Goal: Information Seeking & Learning: Learn about a topic

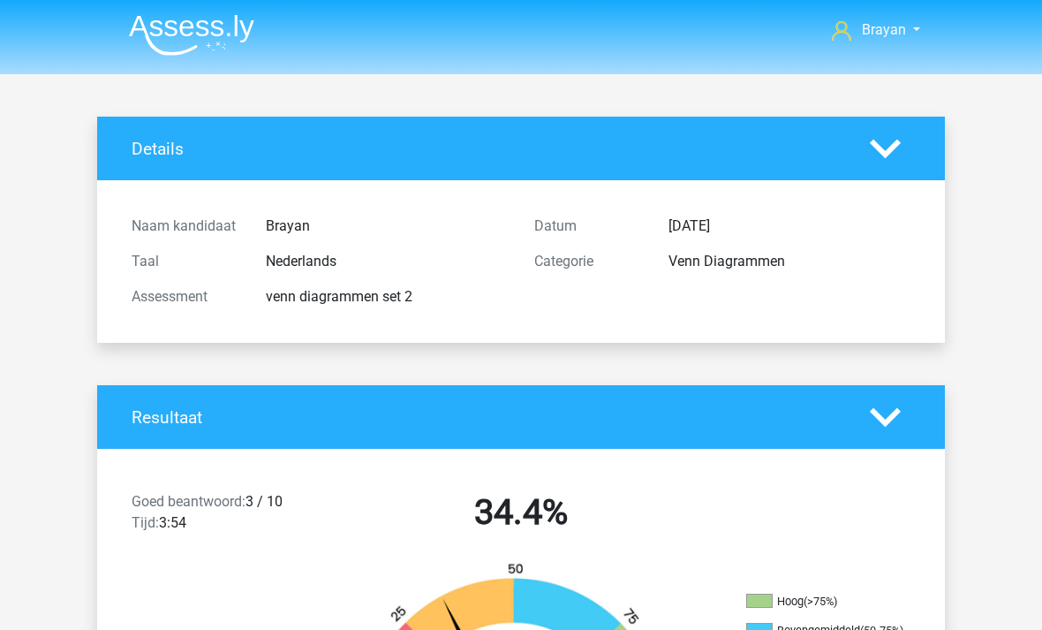
click at [170, 51] on img at bounding box center [191, 35] width 125 height 42
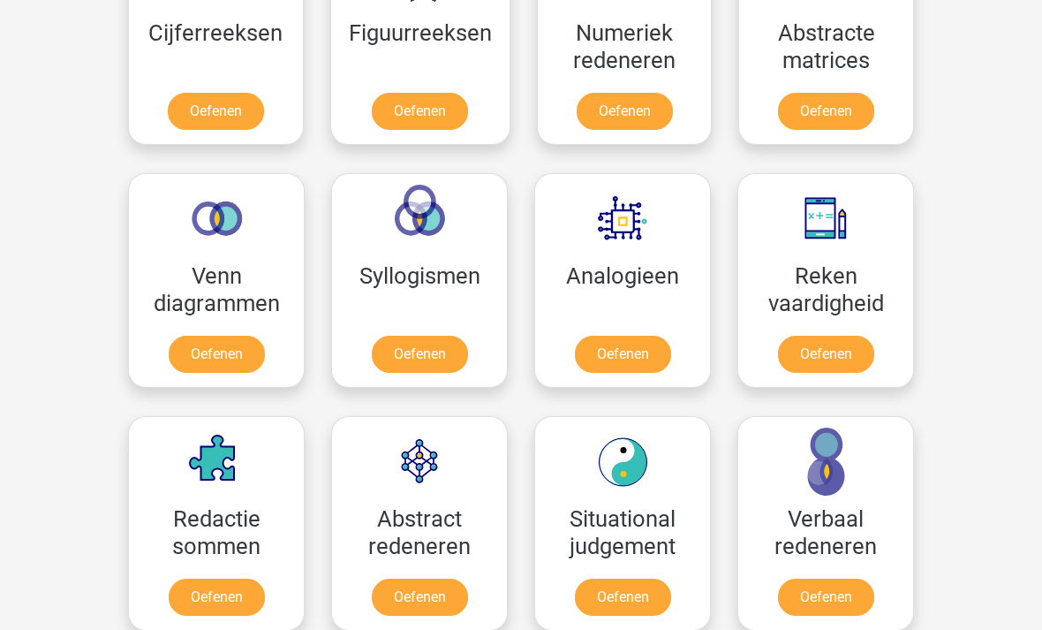
scroll to position [920, 0]
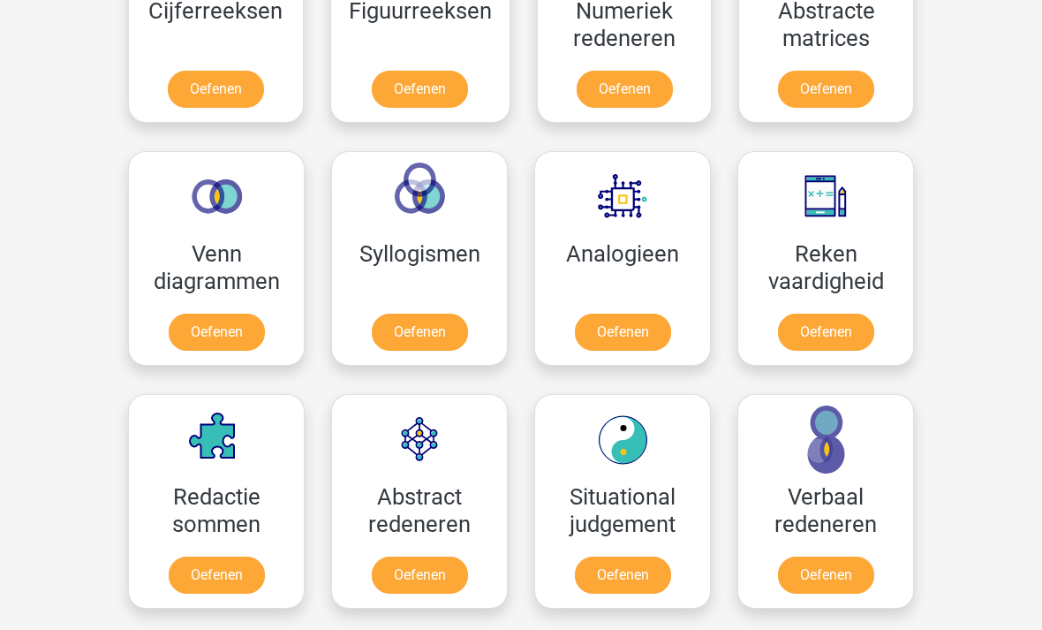
click at [372, 314] on link "Oefenen" at bounding box center [420, 332] width 96 height 37
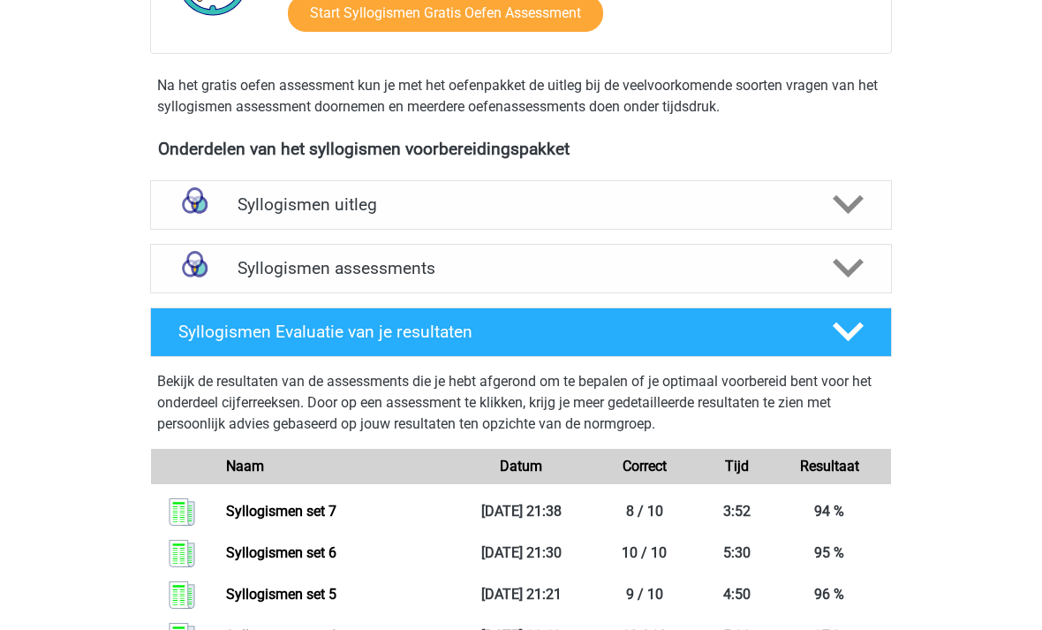
scroll to position [488, 0]
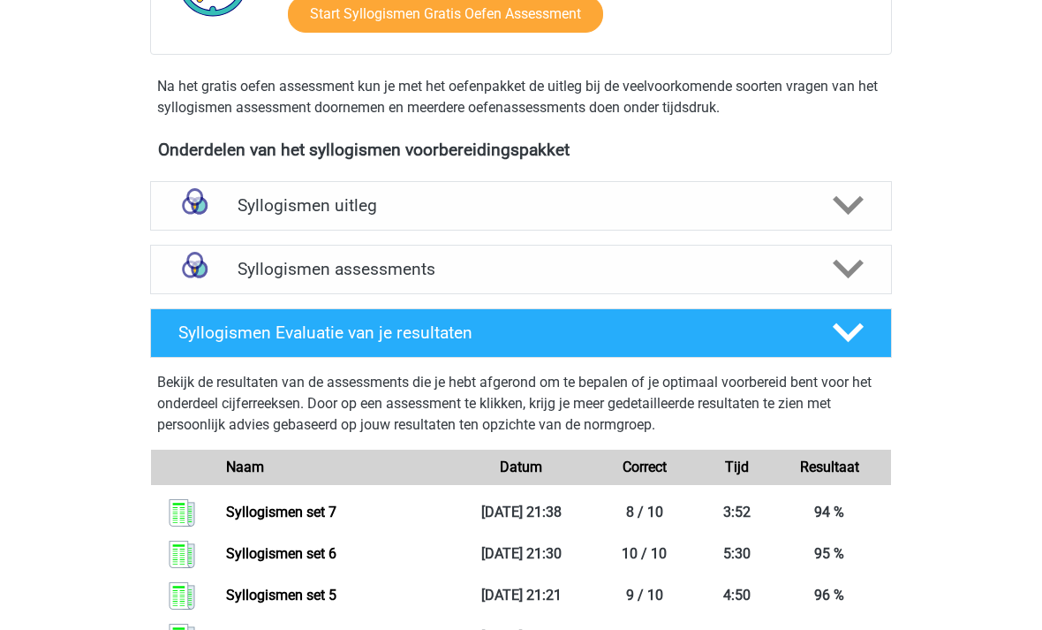
click at [214, 208] on img at bounding box center [194, 205] width 45 height 45
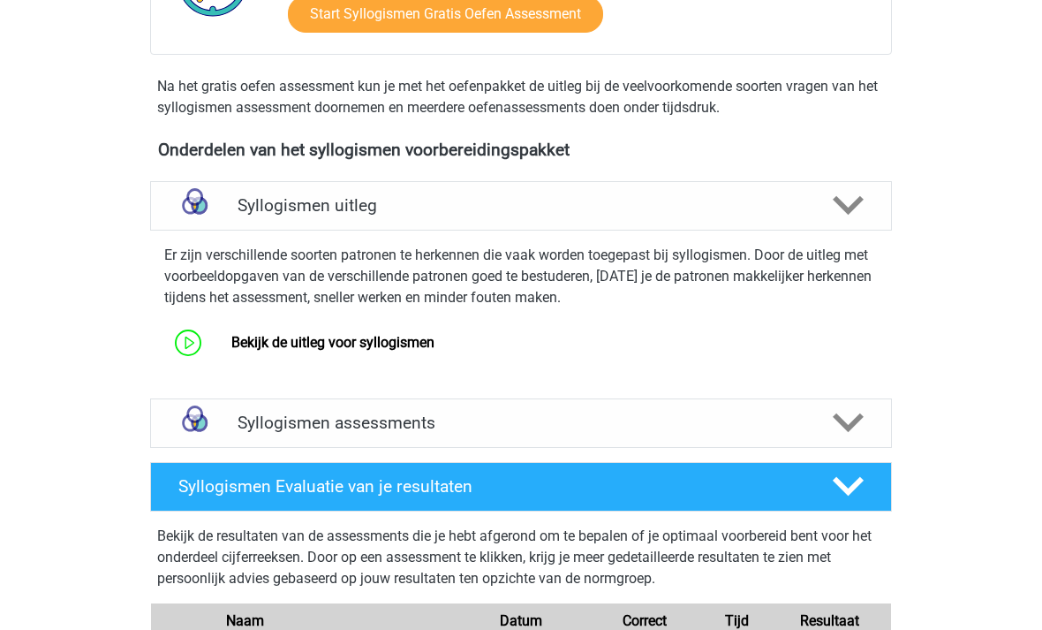
click at [217, 209] on img at bounding box center [194, 205] width 45 height 45
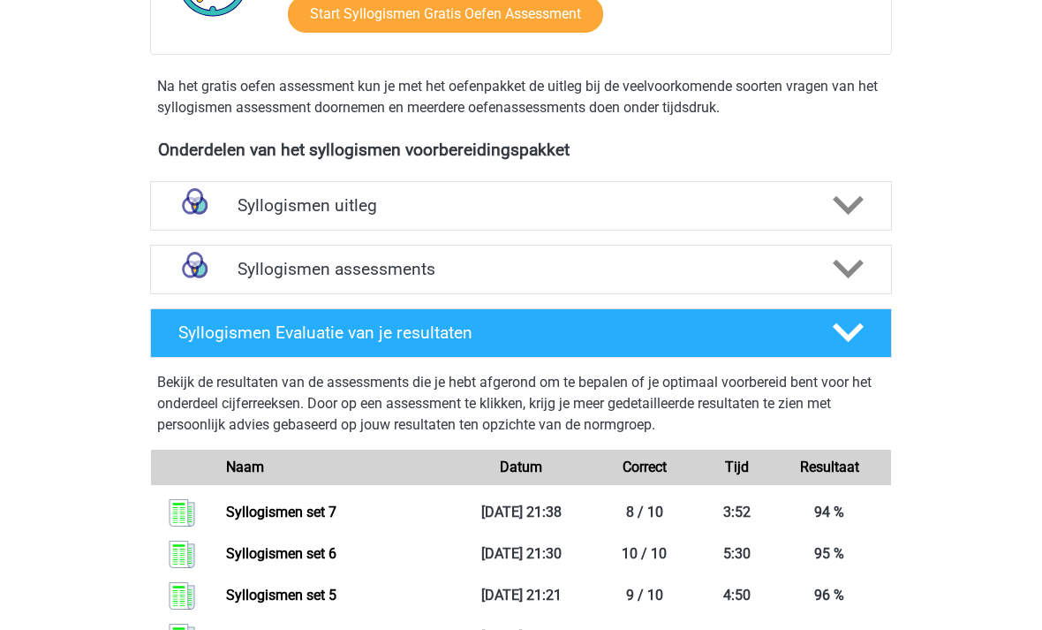
click at [216, 283] on img at bounding box center [194, 268] width 45 height 45
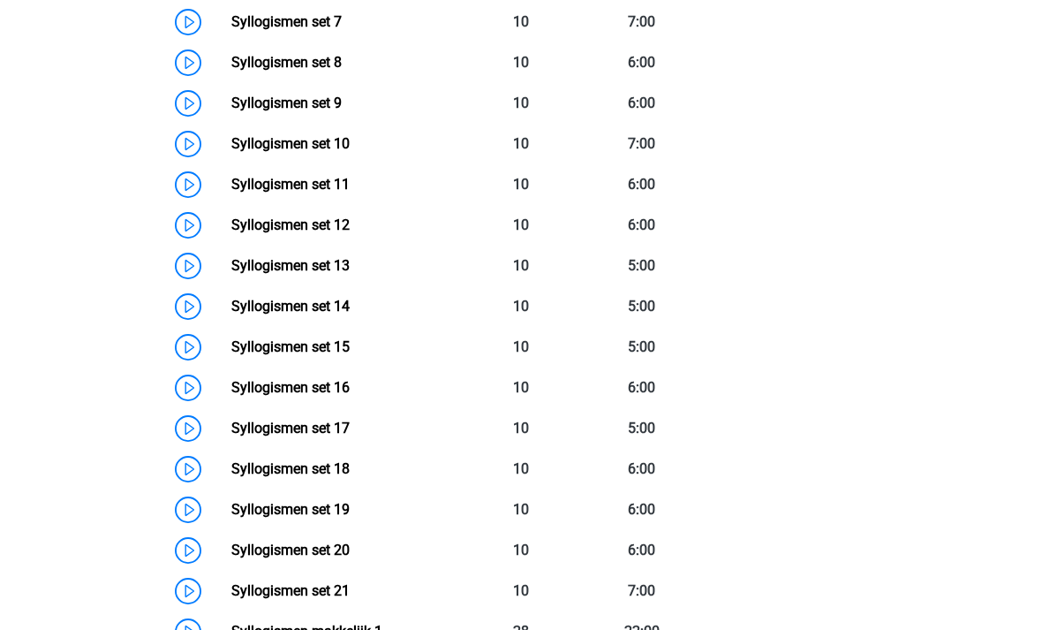
scroll to position [1131, 0]
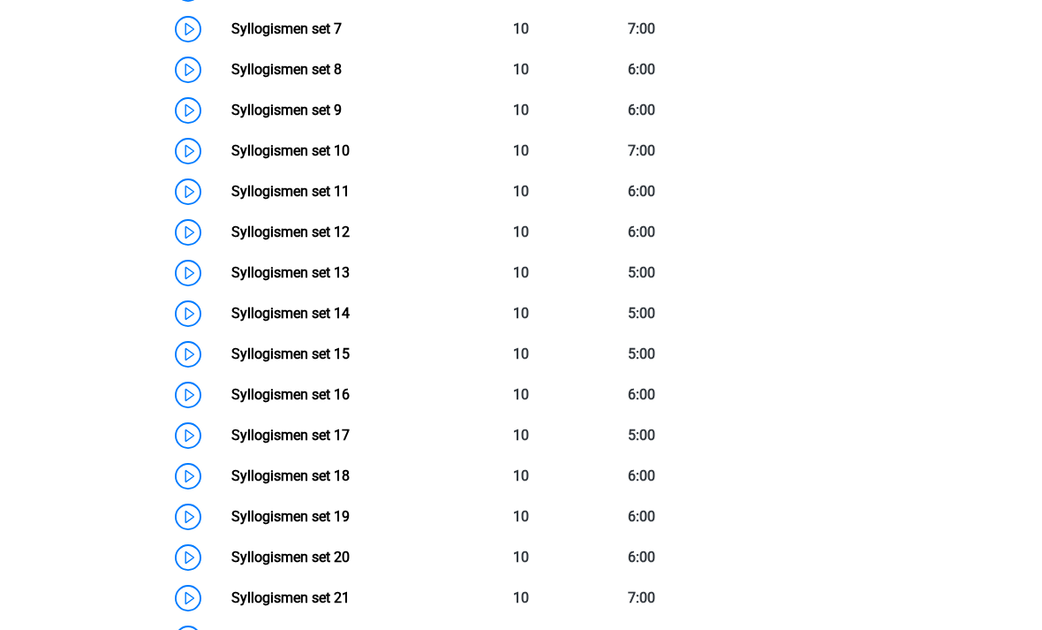
click at [231, 78] on link "Syllogismen set 8" at bounding box center [286, 69] width 110 height 17
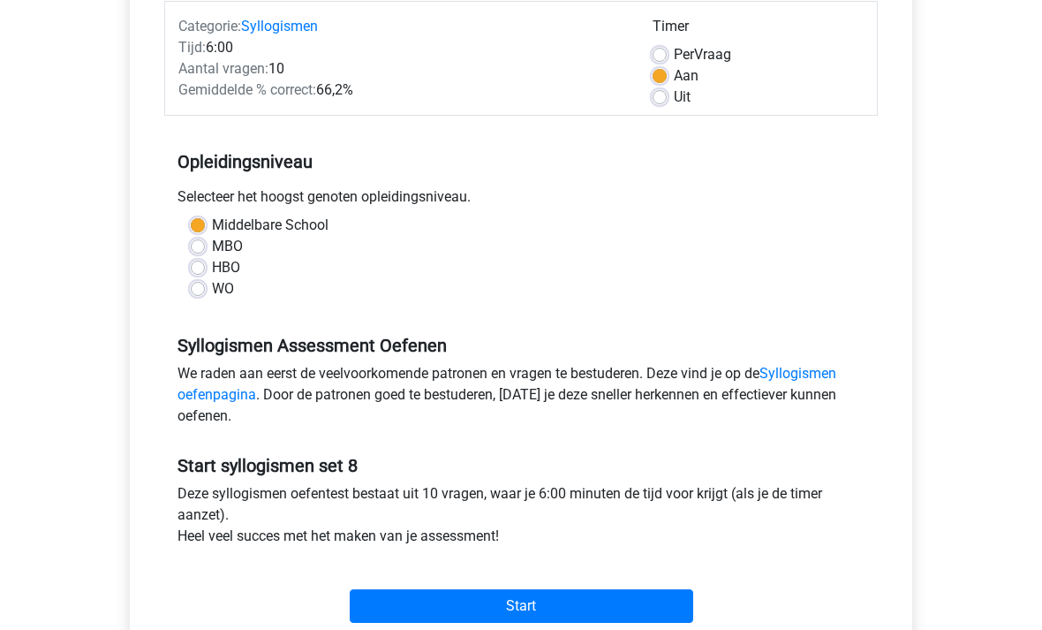
scroll to position [226, 0]
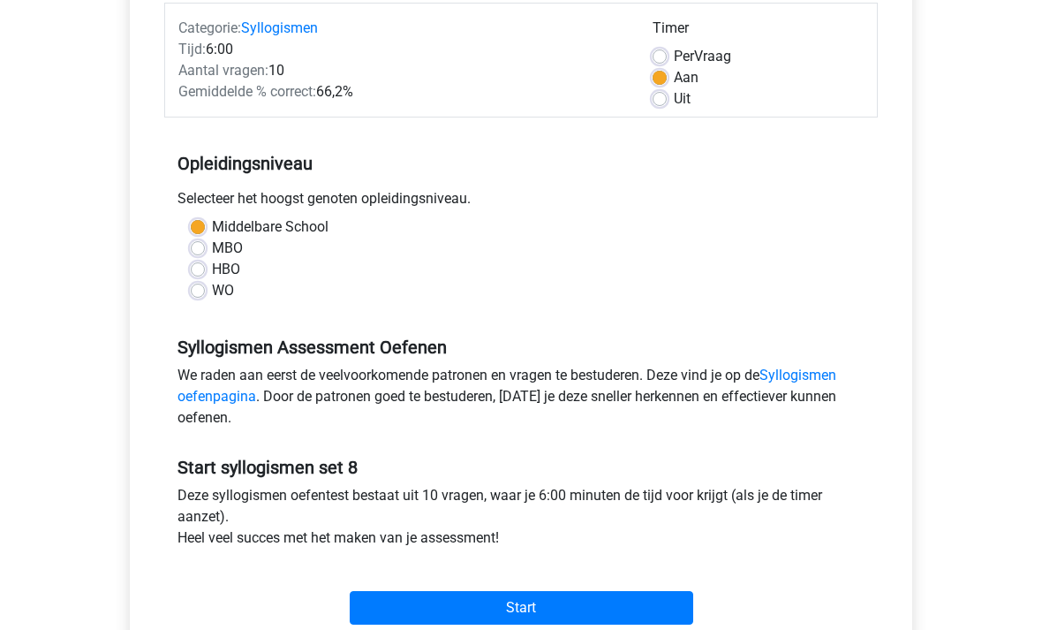
click at [369, 616] on input "Start" at bounding box center [522, 609] width 344 height 34
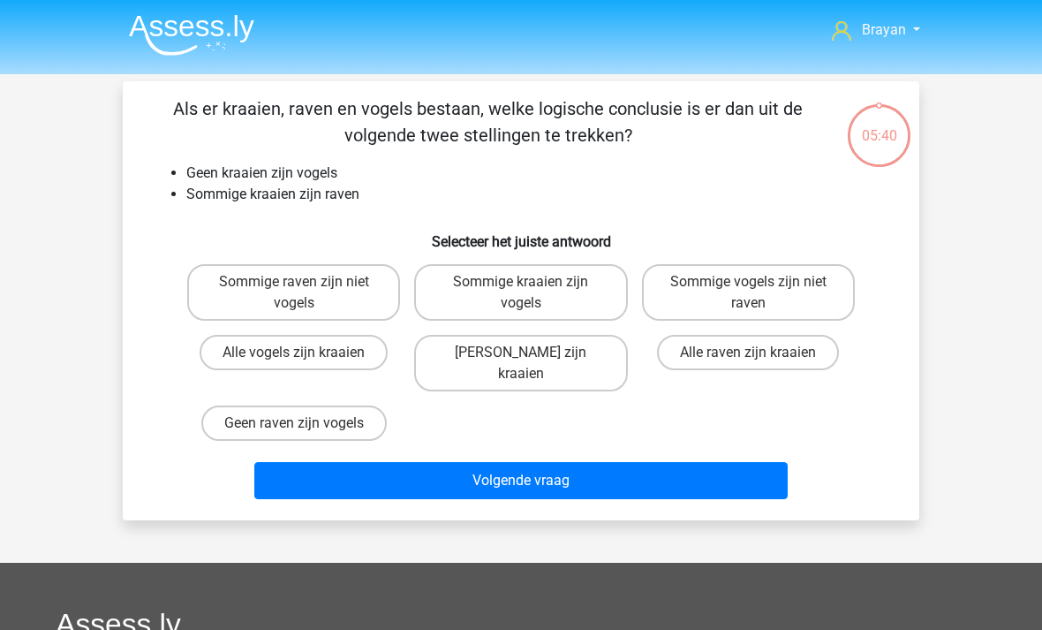
click at [231, 307] on label "Sommige raven zijn niet vogels" at bounding box center [293, 292] width 213 height 57
click at [294, 293] on input "Sommige raven zijn niet vogels" at bounding box center [299, 287] width 11 height 11
radio input "true"
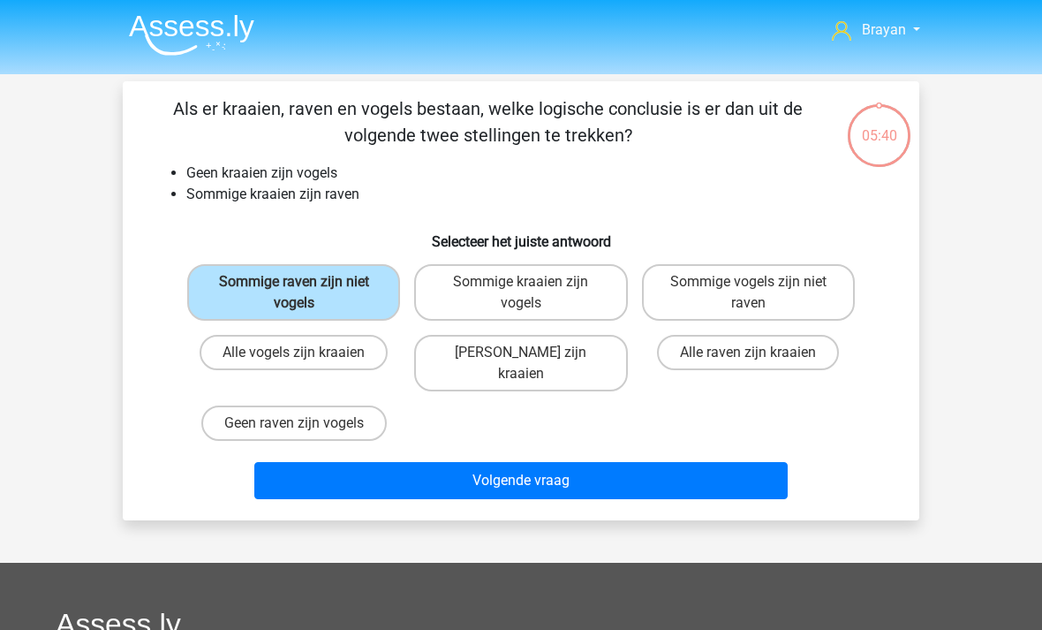
click at [739, 467] on button "Volgende vraag" at bounding box center [521, 480] width 534 height 37
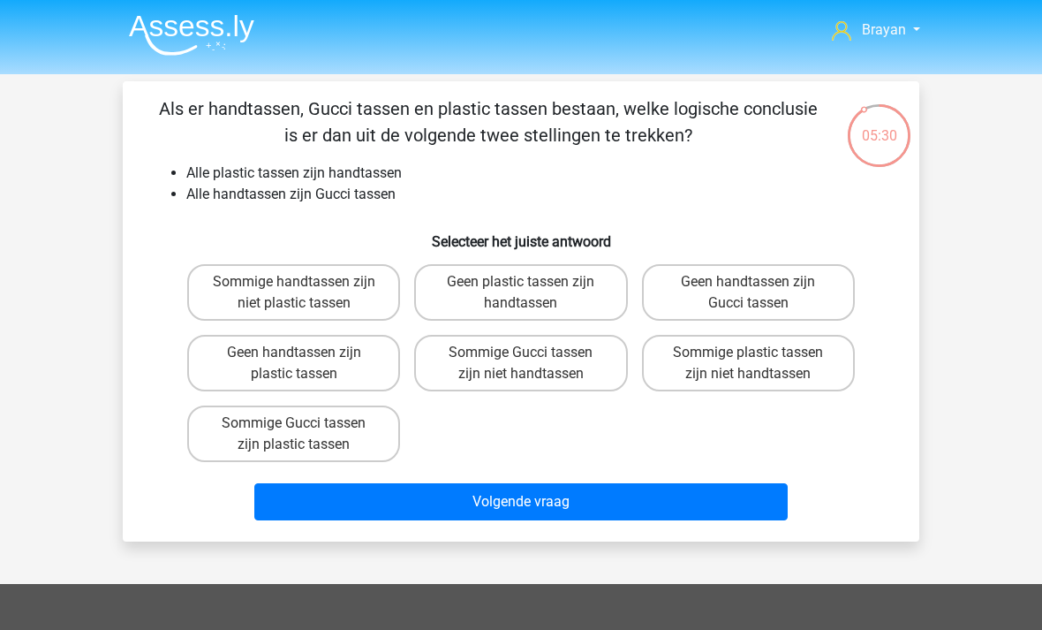
click at [226, 435] on label "Sommige Gucci tassen zijn plastic tassen" at bounding box center [293, 433] width 213 height 57
click at [294, 435] on input "Sommige Gucci tassen zijn plastic tassen" at bounding box center [299, 428] width 11 height 11
radio input "true"
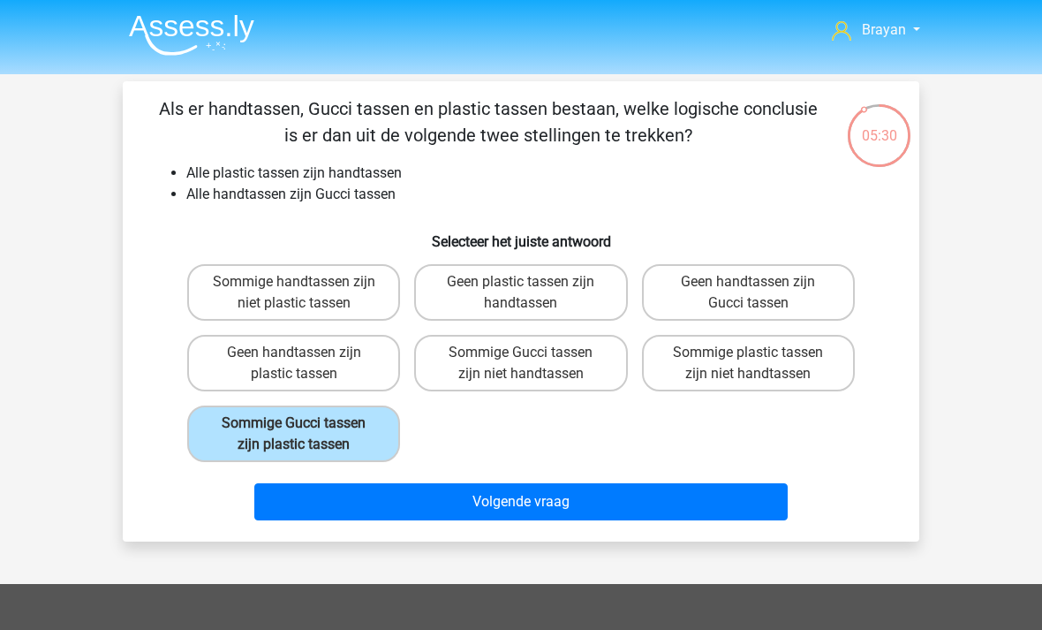
click at [748, 503] on button "Volgende vraag" at bounding box center [521, 501] width 534 height 37
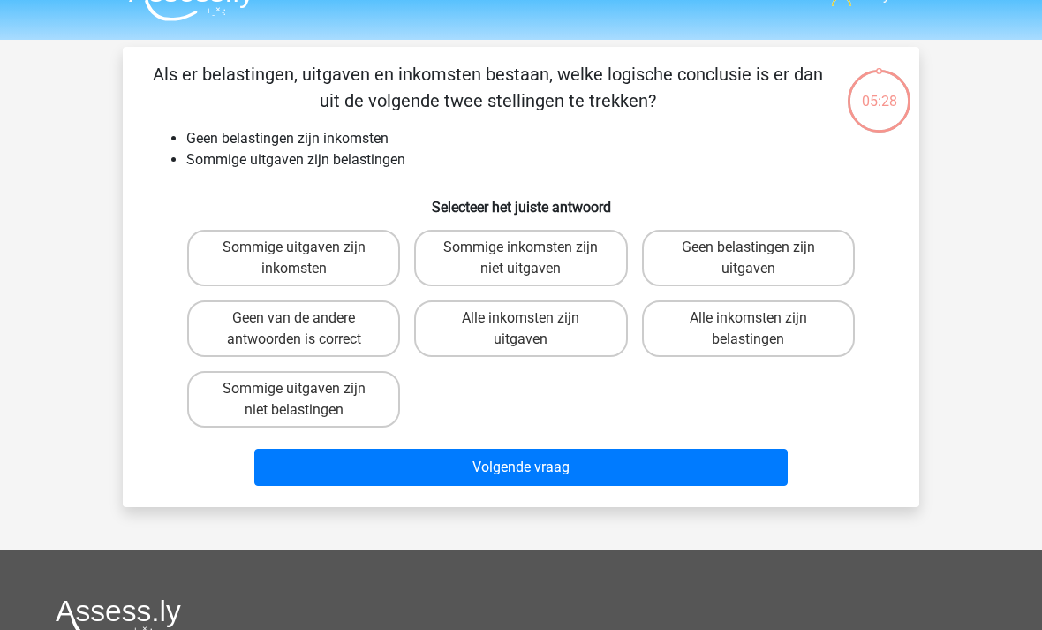
scroll to position [34, 0]
click at [573, 250] on label "Sommige inkomsten zijn niet uitgaven" at bounding box center [520, 258] width 213 height 57
click at [533, 250] on input "Sommige inkomsten zijn niet uitgaven" at bounding box center [526, 252] width 11 height 11
radio input "true"
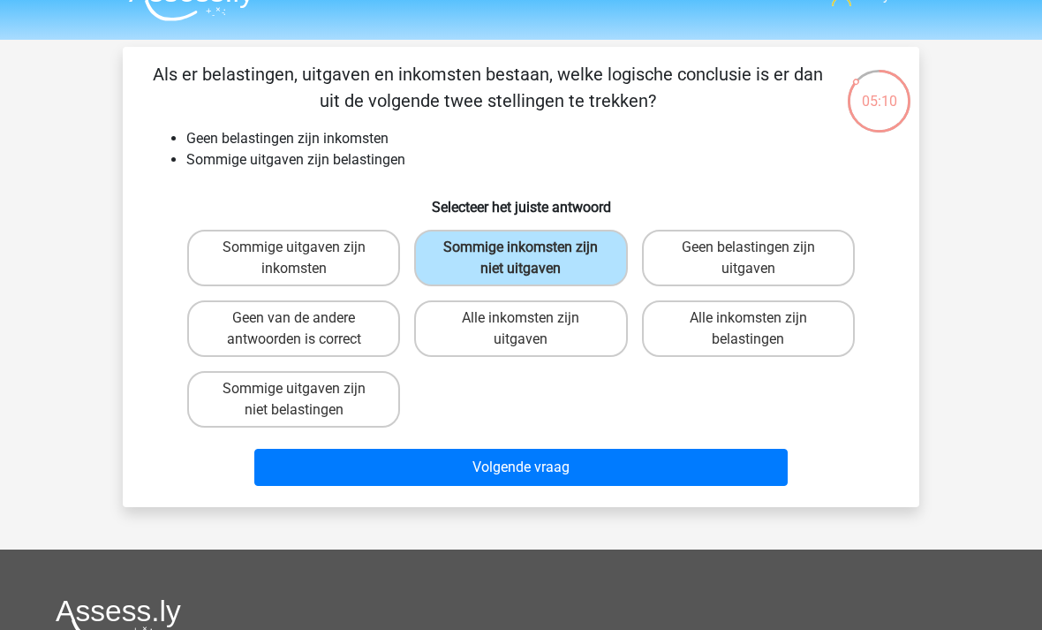
click at [640, 486] on button "Volgende vraag" at bounding box center [521, 467] width 534 height 37
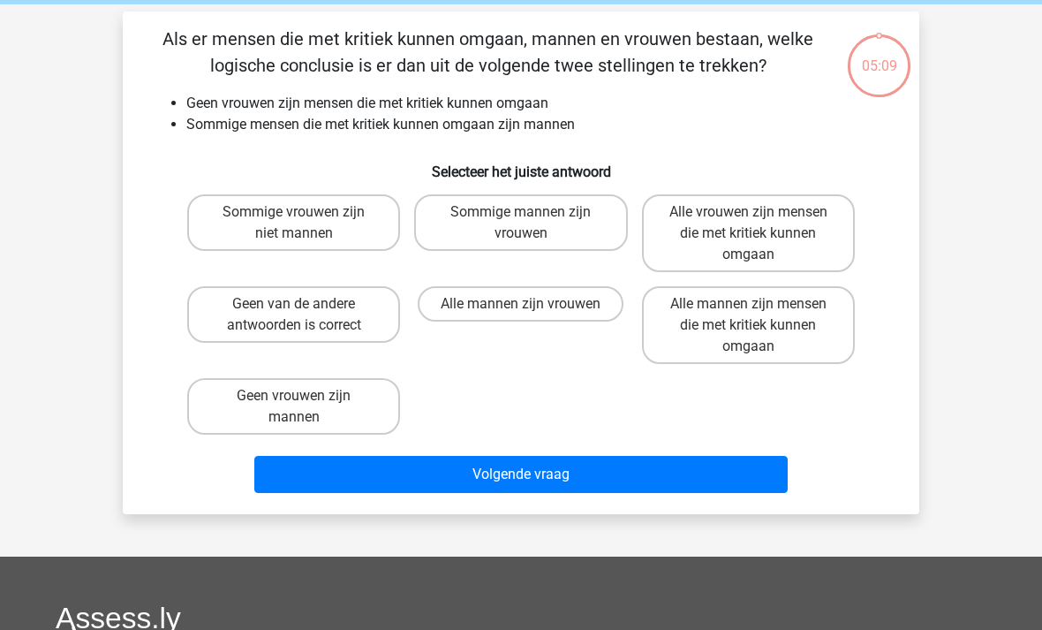
scroll to position [81, 0]
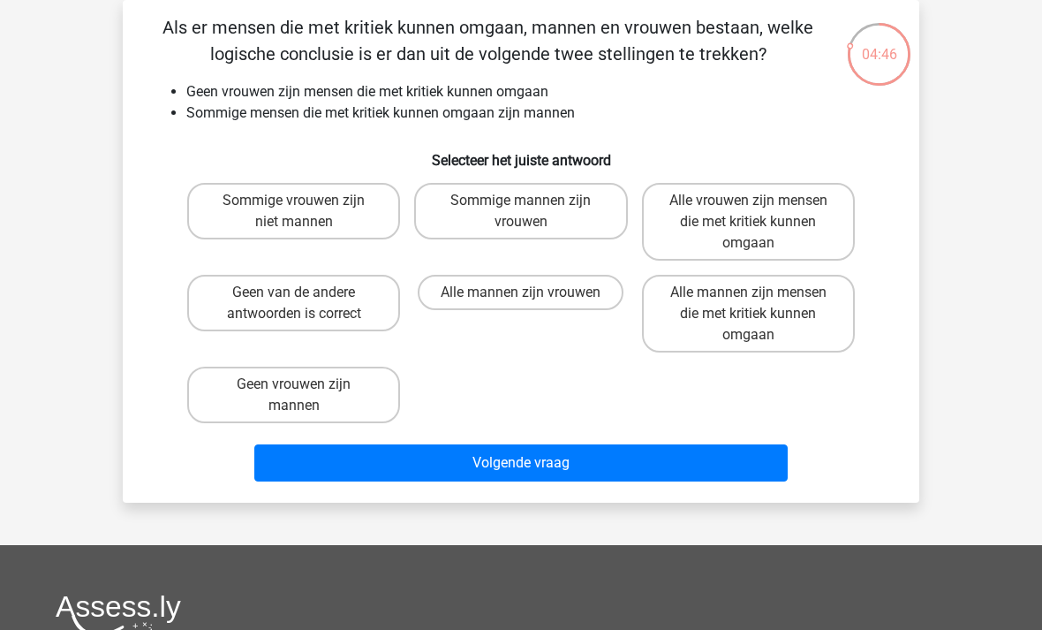
click at [352, 197] on label "Sommige vrouwen zijn niet mannen" at bounding box center [293, 211] width 213 height 57
click at [306, 200] on input "Sommige vrouwen zijn niet mannen" at bounding box center [299, 205] width 11 height 11
radio input "true"
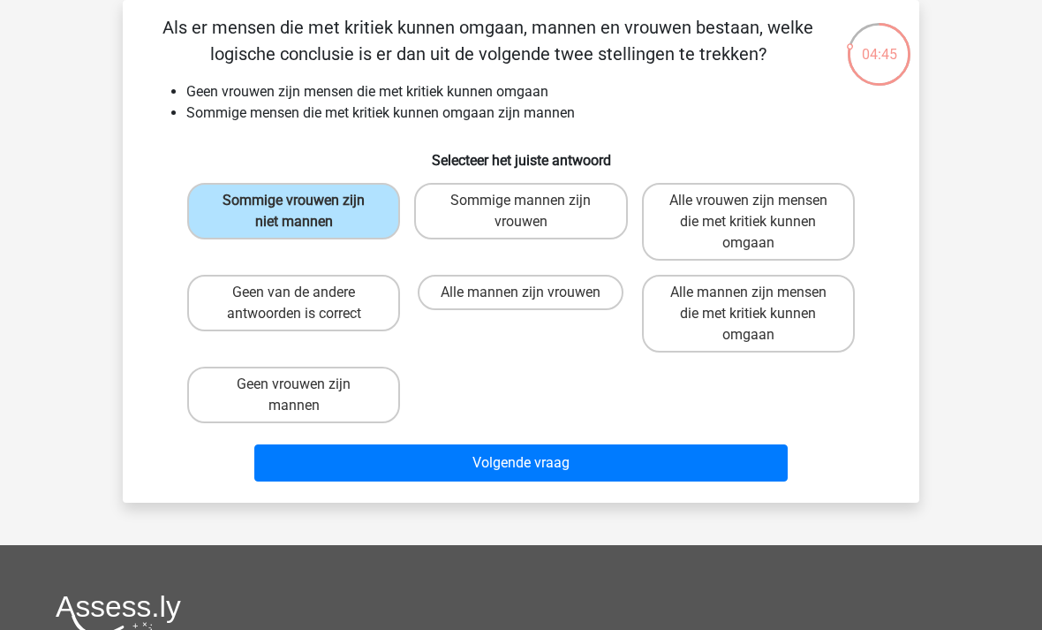
click at [513, 466] on button "Volgende vraag" at bounding box center [521, 462] width 534 height 37
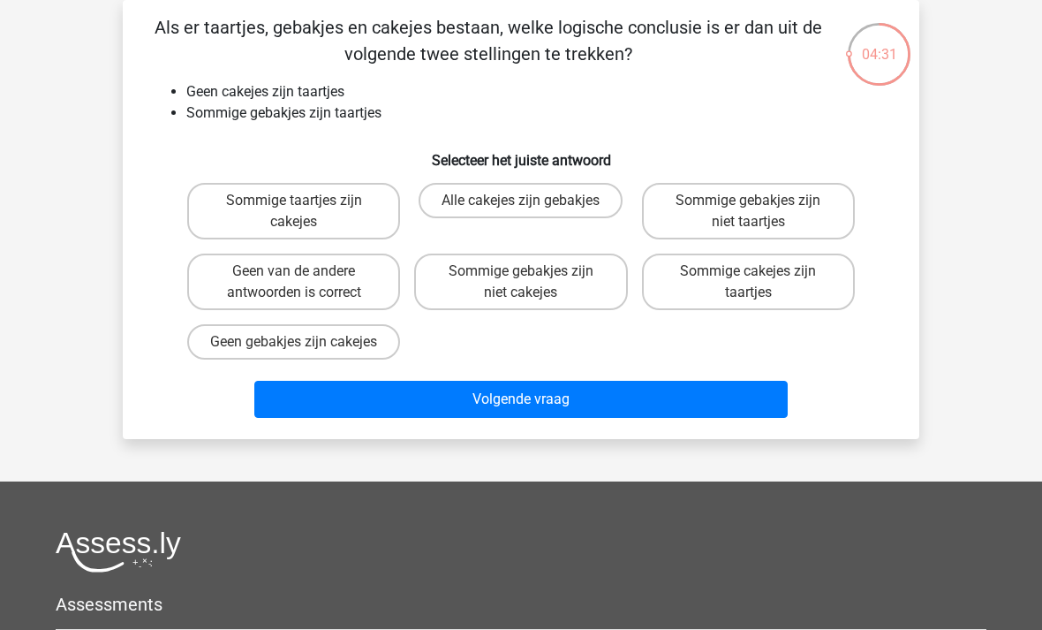
click at [775, 225] on label "Sommige gebakjes zijn niet taartjes" at bounding box center [748, 211] width 213 height 57
click at [760, 212] on input "Sommige gebakjes zijn niet taartjes" at bounding box center [753, 205] width 11 height 11
radio input "true"
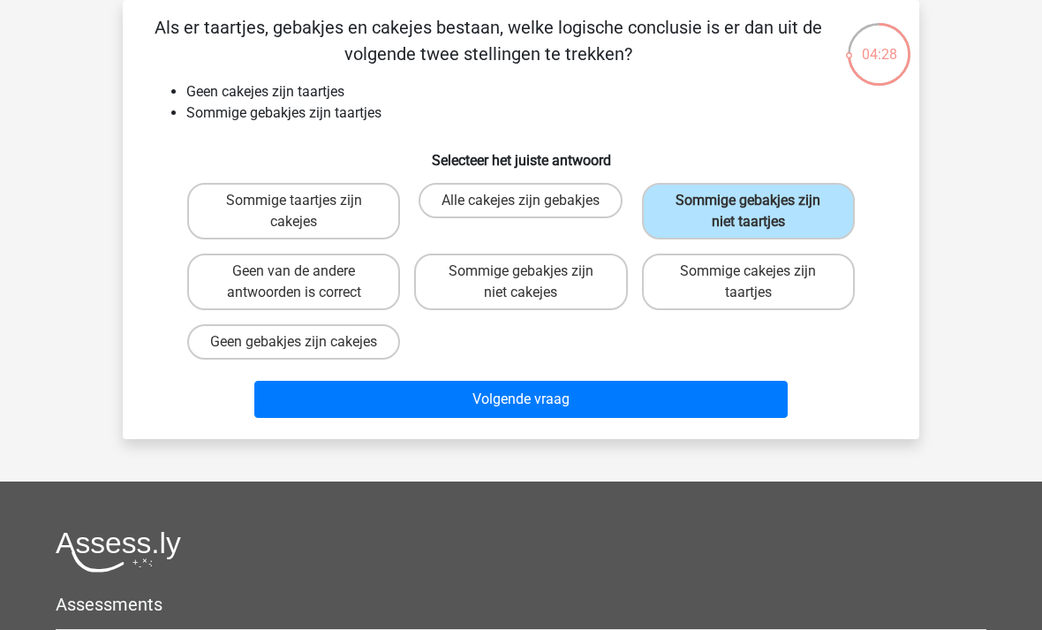
click at [597, 282] on label "Sommige gebakjes zijn niet cakejes" at bounding box center [520, 281] width 213 height 57
click at [533, 282] on input "Sommige gebakjes zijn niet cakejes" at bounding box center [526, 276] width 11 height 11
radio input "true"
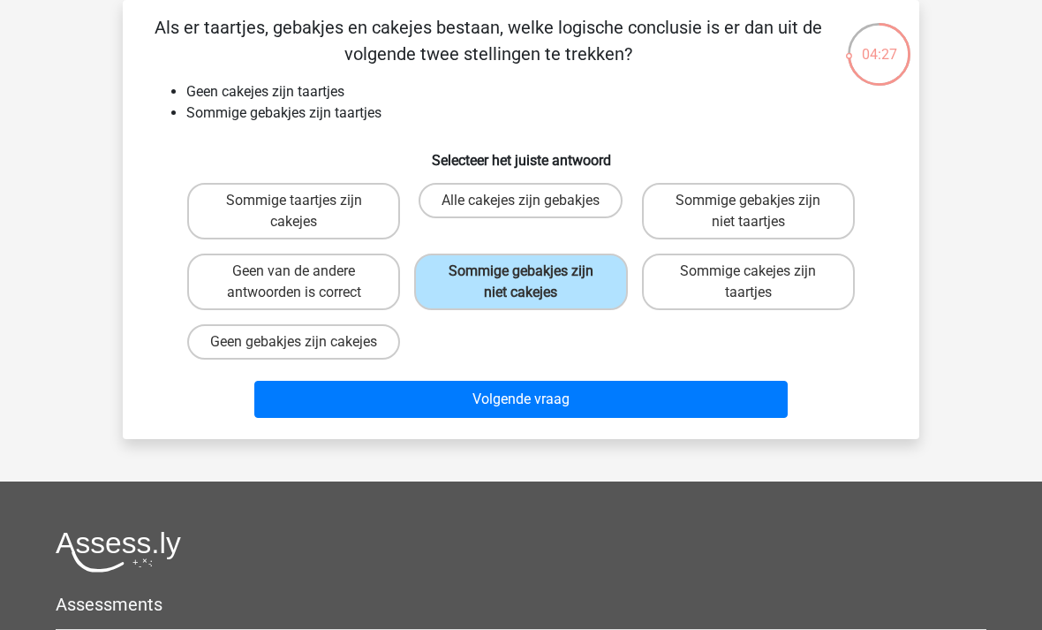
click at [735, 418] on button "Volgende vraag" at bounding box center [521, 399] width 534 height 37
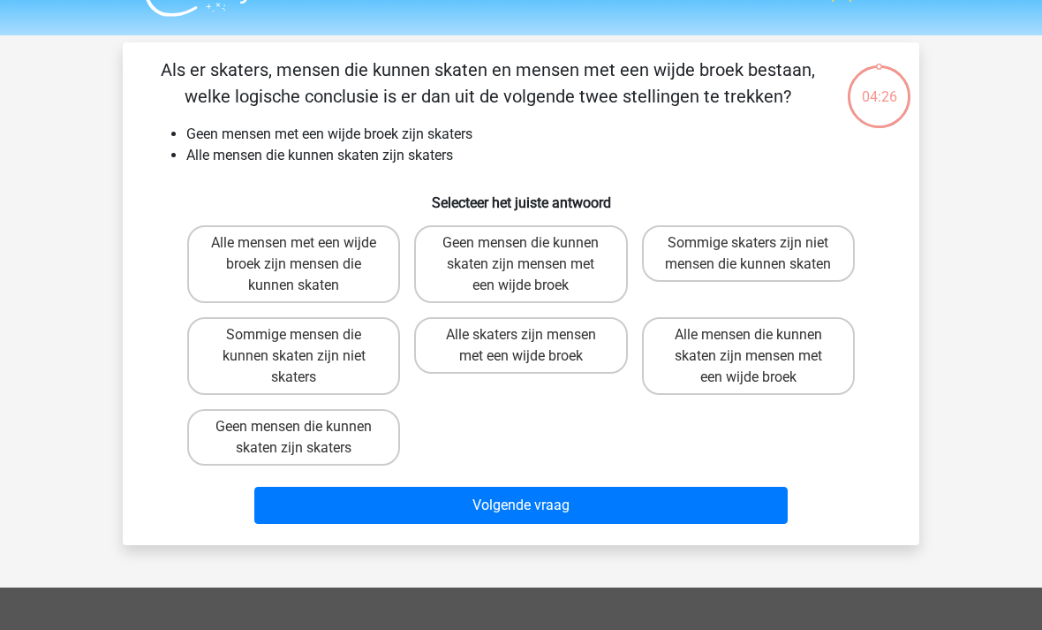
scroll to position [28, 0]
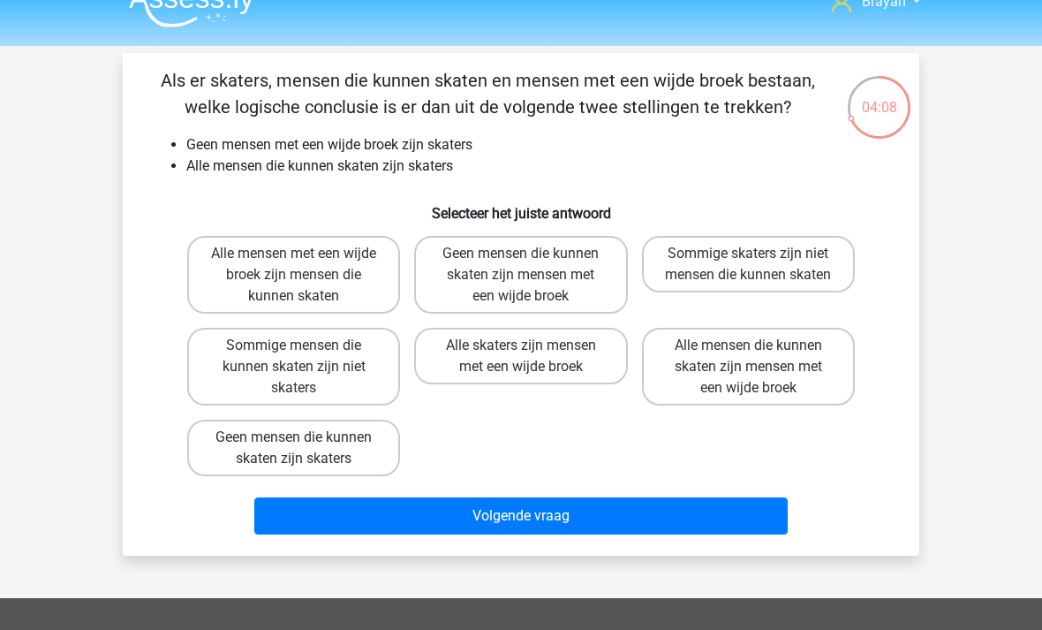
click at [567, 303] on label "Geen mensen die kunnen skaten zijn mensen met een wijde broek" at bounding box center [520, 275] width 213 height 78
click at [533, 265] on input "Geen mensen die kunnen skaten zijn mensen met een wijde broek" at bounding box center [526, 258] width 11 height 11
radio input "true"
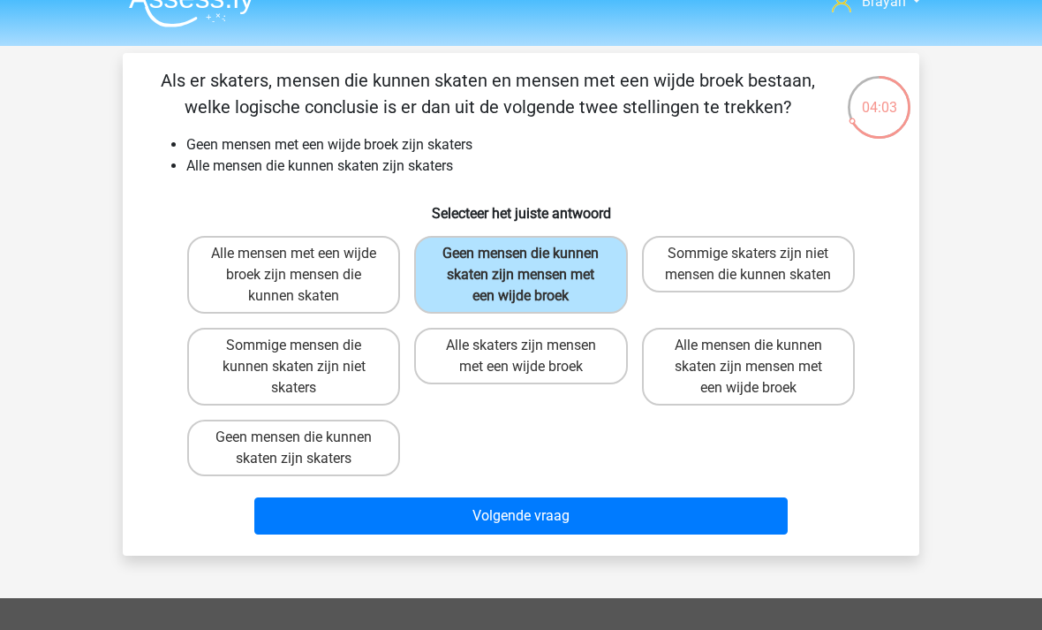
click at [730, 533] on button "Volgende vraag" at bounding box center [521, 515] width 534 height 37
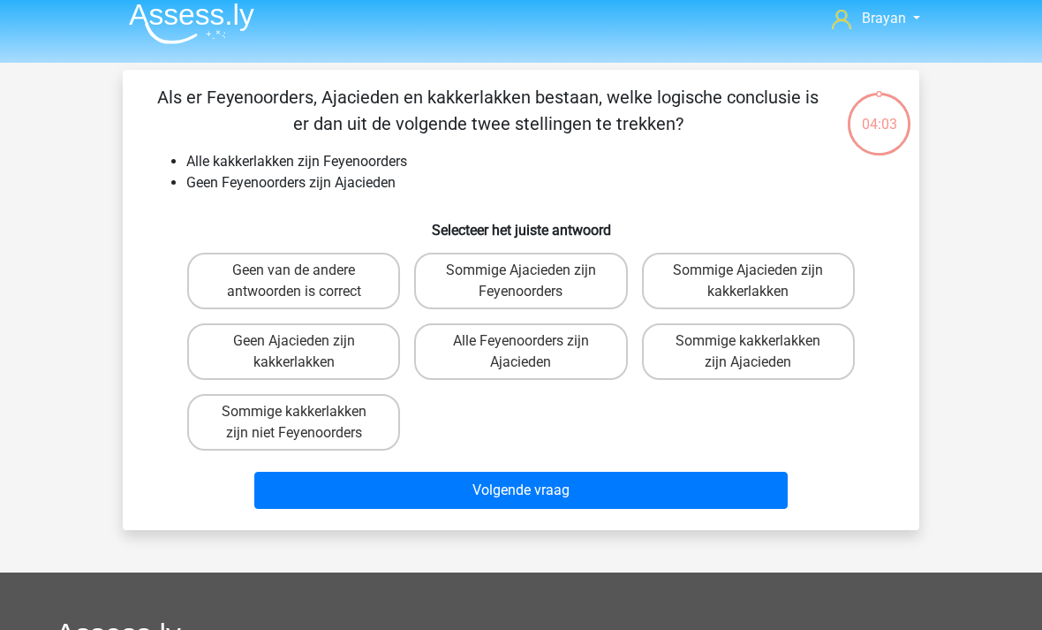
scroll to position [10, 0]
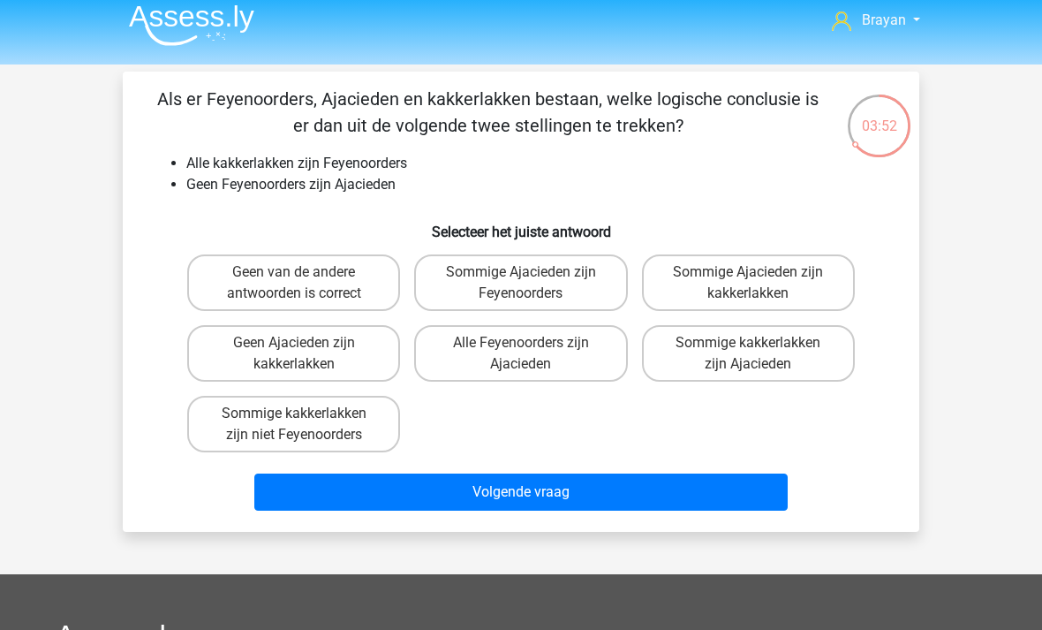
click at [207, 364] on label "Geen Ajacieden zijn kakkerlakken" at bounding box center [293, 353] width 213 height 57
click at [294, 354] on input "Geen Ajacieden zijn kakkerlakken" at bounding box center [299, 348] width 11 height 11
radio input "true"
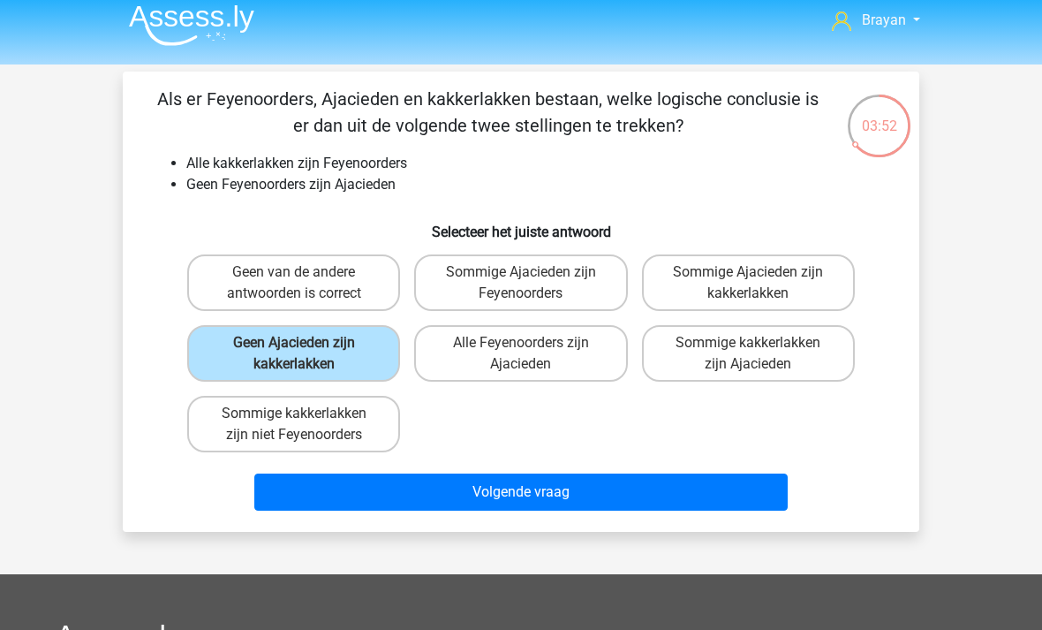
click at [735, 495] on button "Volgende vraag" at bounding box center [521, 491] width 534 height 37
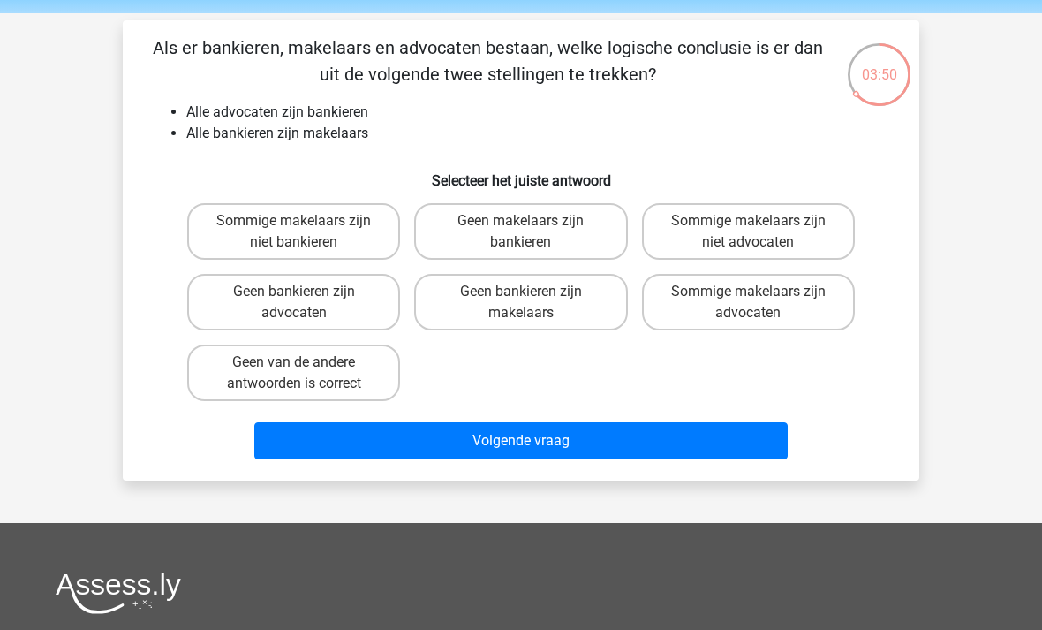
scroll to position [13, 0]
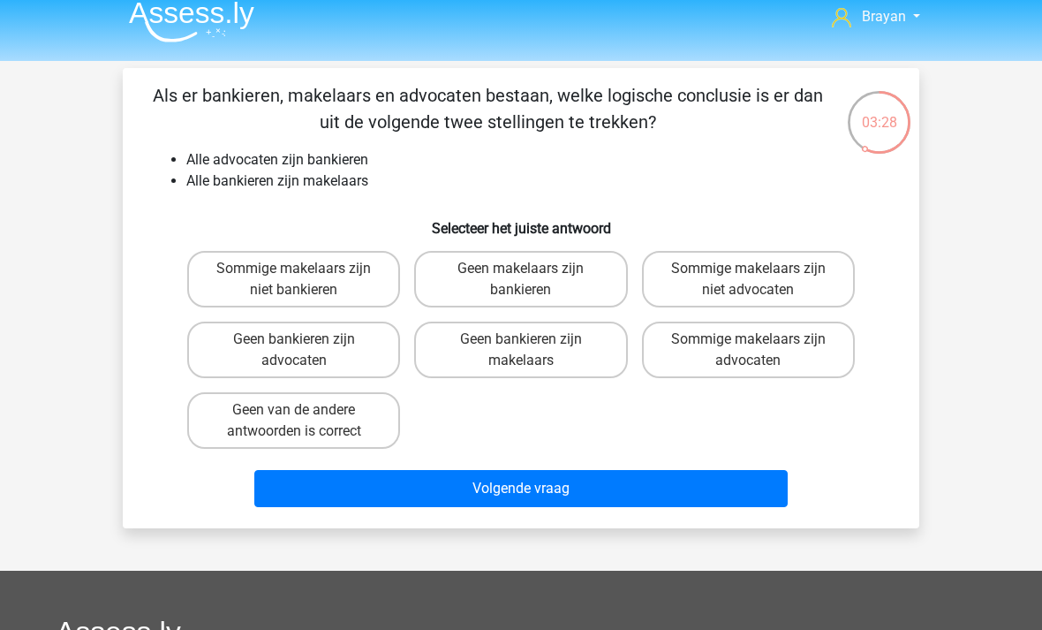
click at [807, 354] on label "Sommige makelaars zijn advocaten" at bounding box center [748, 349] width 213 height 57
click at [760, 351] on input "Sommige makelaars zijn advocaten" at bounding box center [753, 344] width 11 height 11
radio input "true"
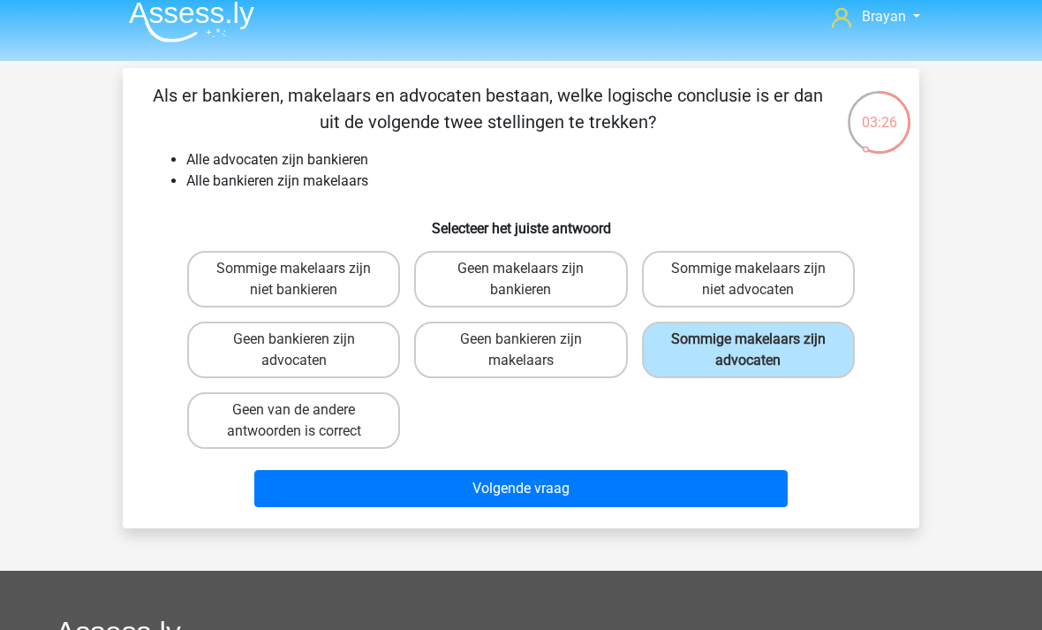
click at [735, 501] on button "Volgende vraag" at bounding box center [521, 488] width 534 height 37
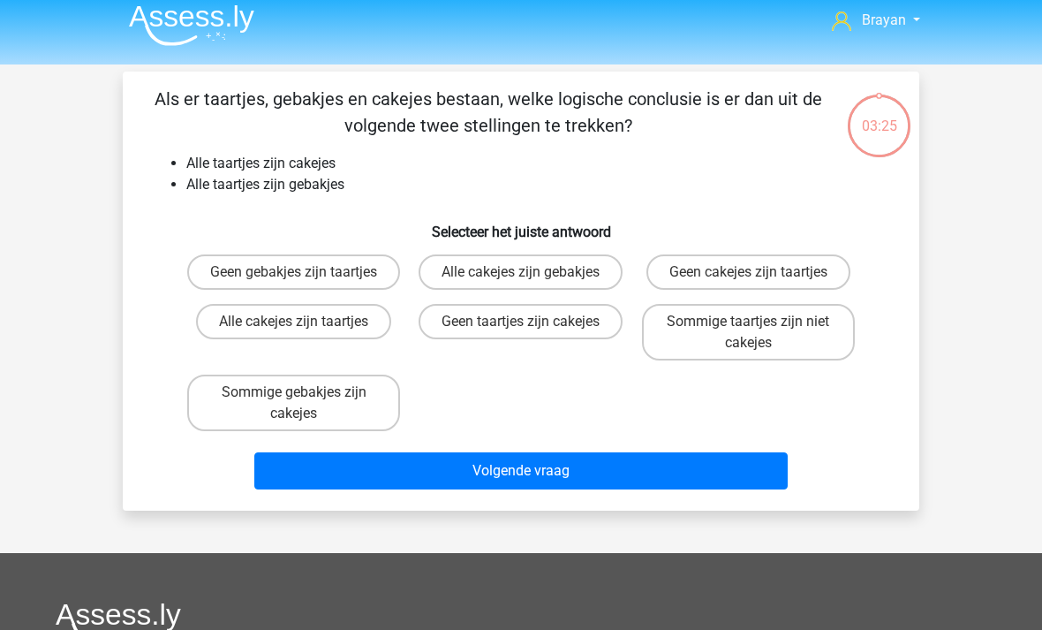
scroll to position [0, 0]
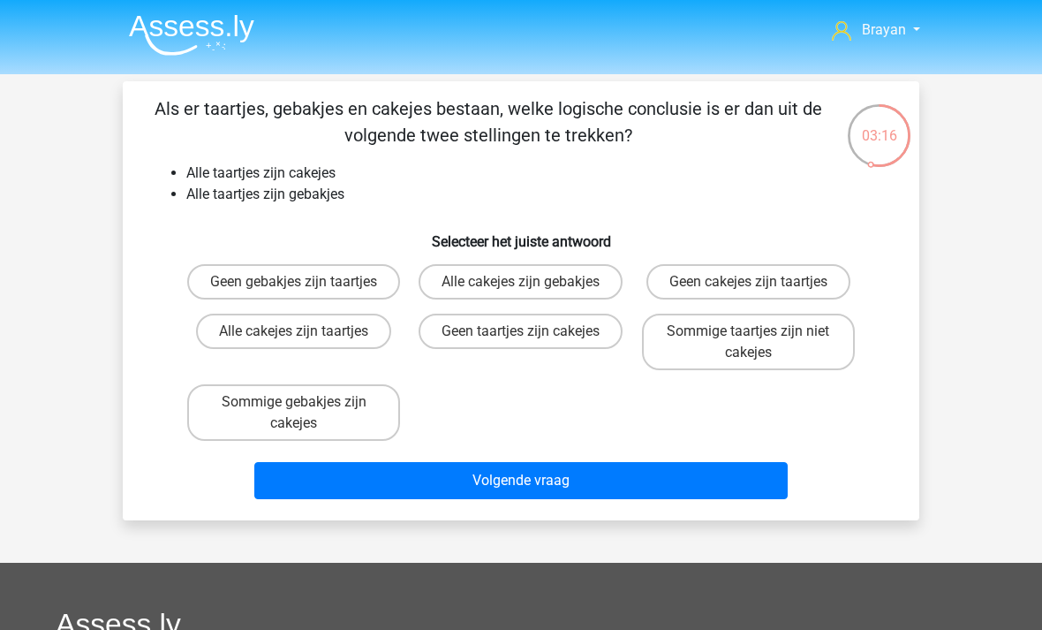
click at [437, 279] on label "Alle cakejes zijn gebakjes" at bounding box center [521, 281] width 204 height 35
click at [521, 282] on input "Alle cakejes zijn gebakjes" at bounding box center [526, 287] width 11 height 11
radio input "true"
click at [737, 499] on button "Volgende vraag" at bounding box center [521, 480] width 534 height 37
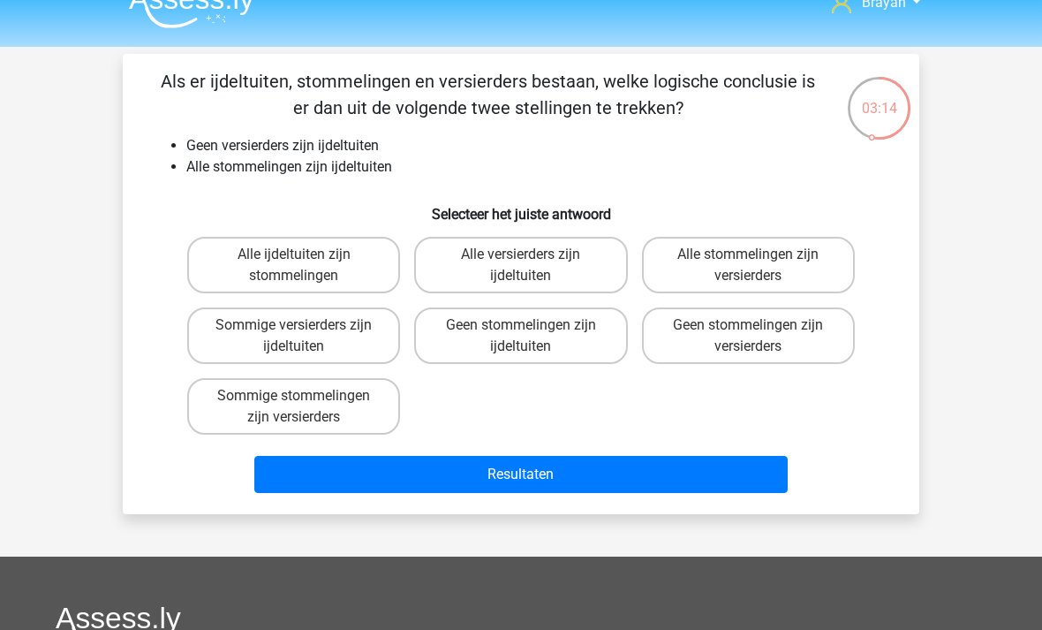
scroll to position [27, 0]
click at [810, 342] on label "Geen stommelingen zijn versierders" at bounding box center [748, 335] width 213 height 57
click at [760, 336] on input "Geen stommelingen zijn versierders" at bounding box center [753, 330] width 11 height 11
radio input "true"
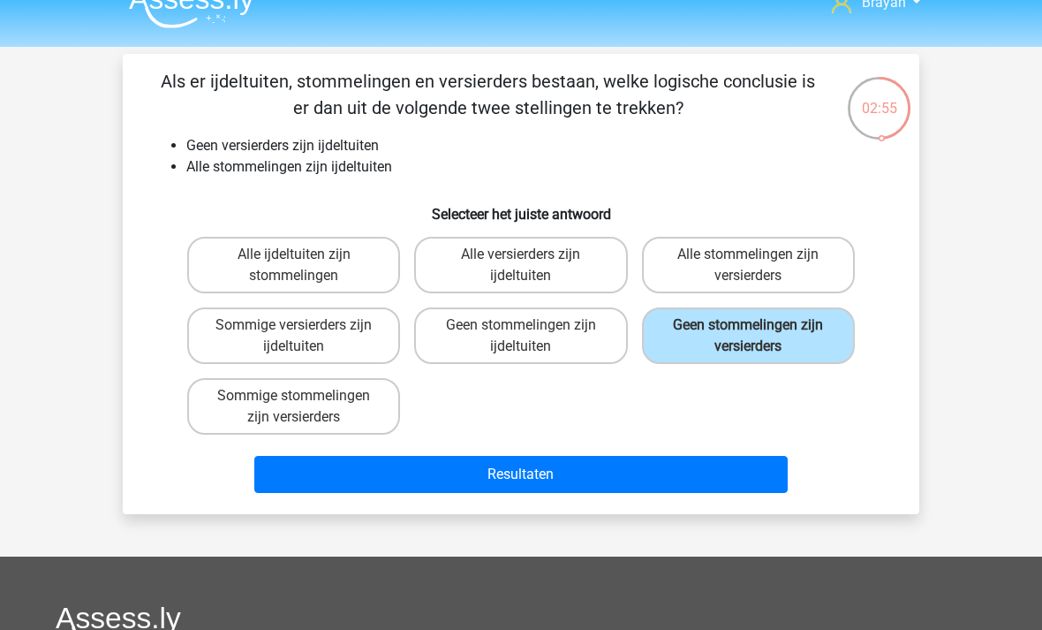
click at [748, 492] on button "Resultaten" at bounding box center [521, 474] width 534 height 37
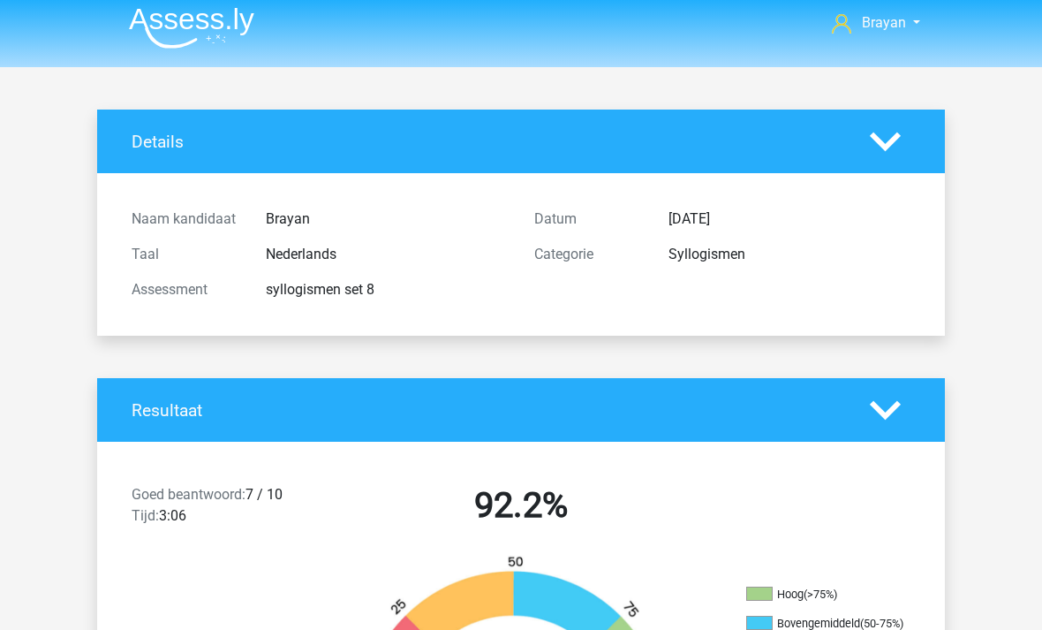
scroll to position [6, 0]
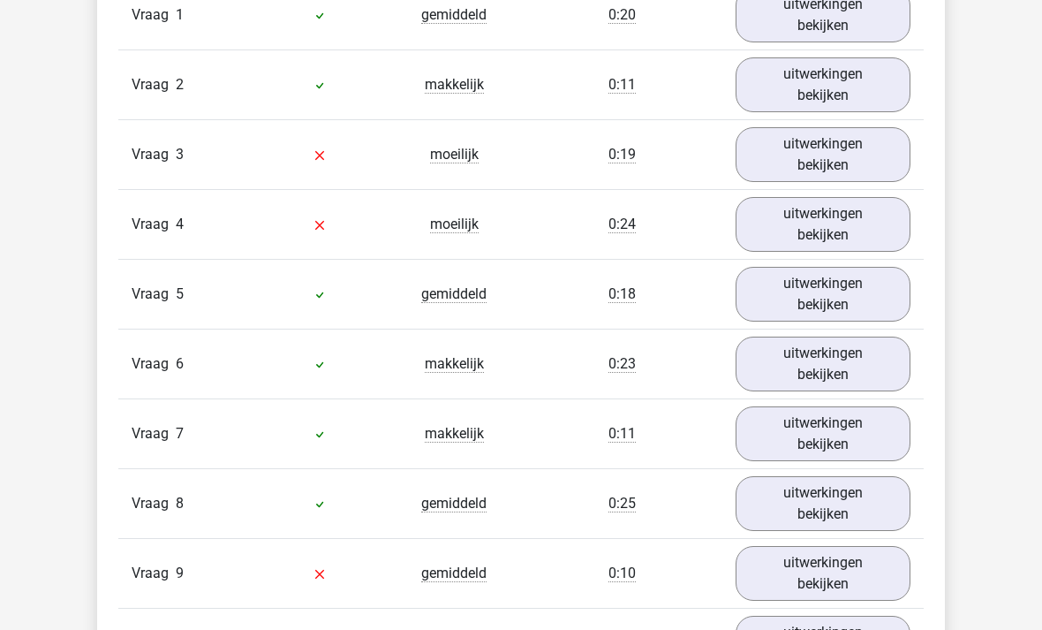
click at [840, 173] on link "uitwerkingen bekijken" at bounding box center [823, 155] width 175 height 55
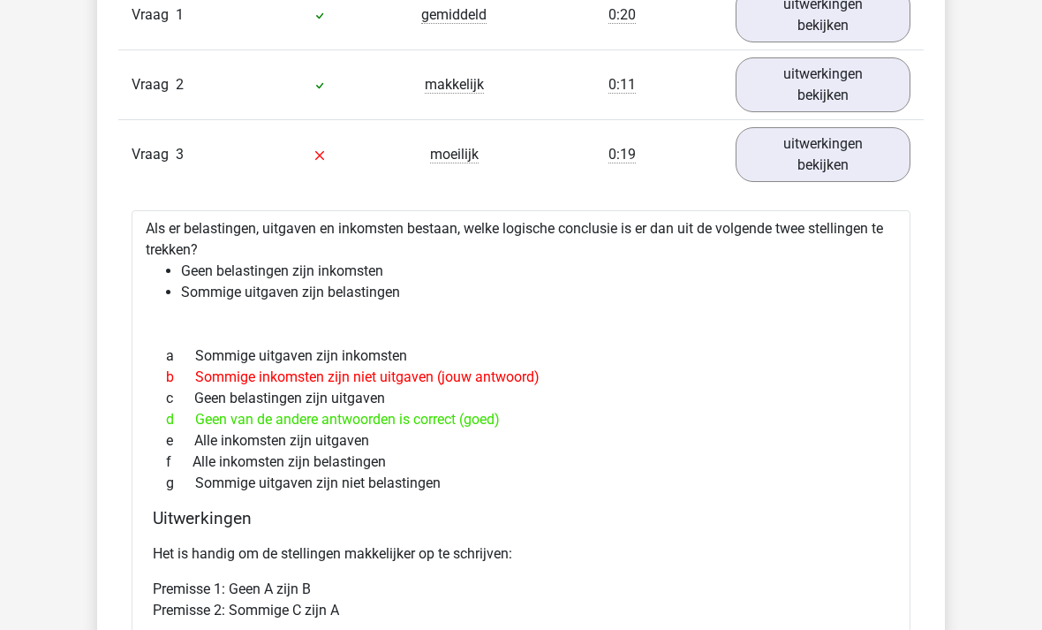
scroll to position [1219, 0]
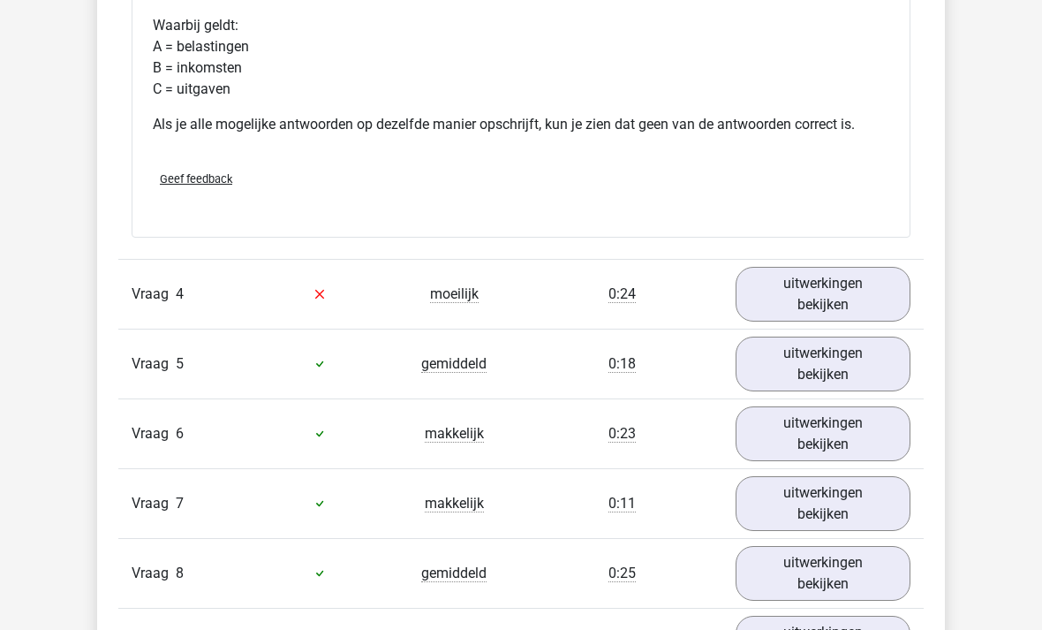
click at [860, 302] on link "uitwerkingen bekijken" at bounding box center [823, 295] width 175 height 55
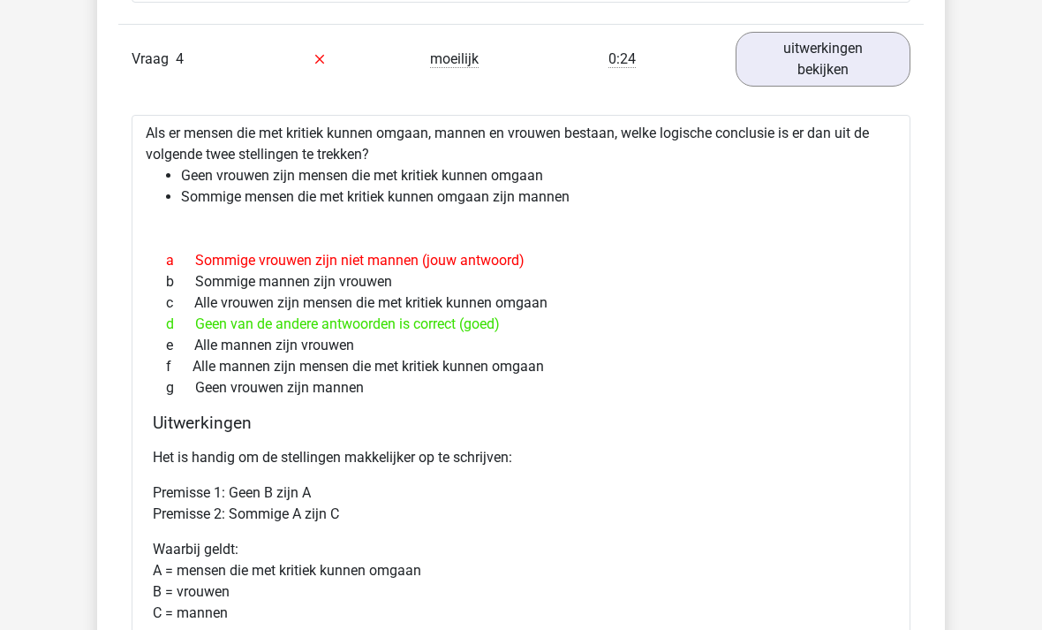
scroll to position [2070, 0]
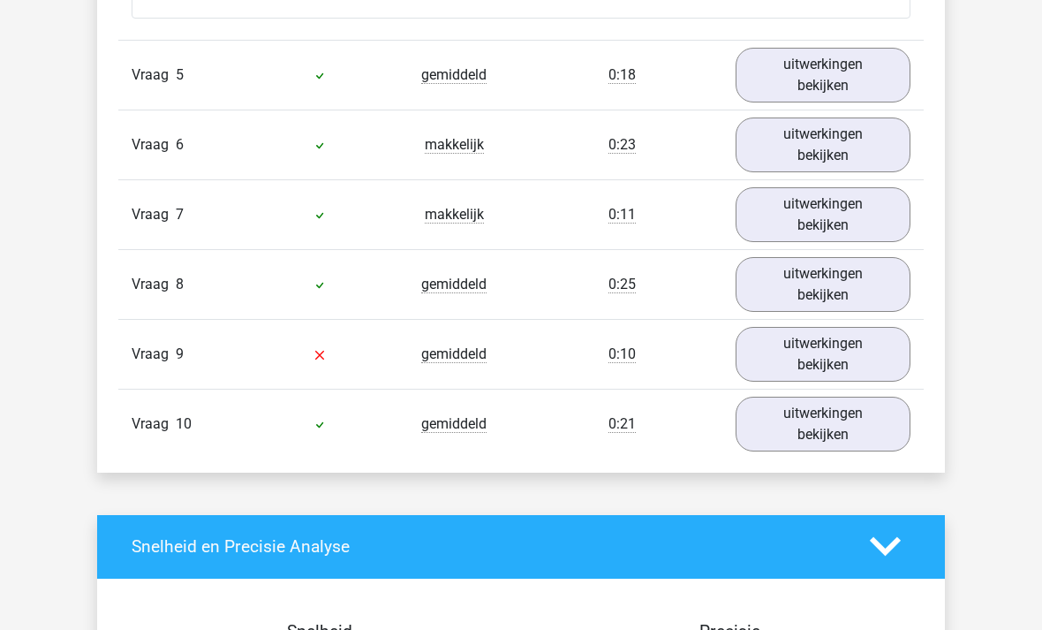
click at [852, 347] on link "uitwerkingen bekijken" at bounding box center [823, 355] width 175 height 55
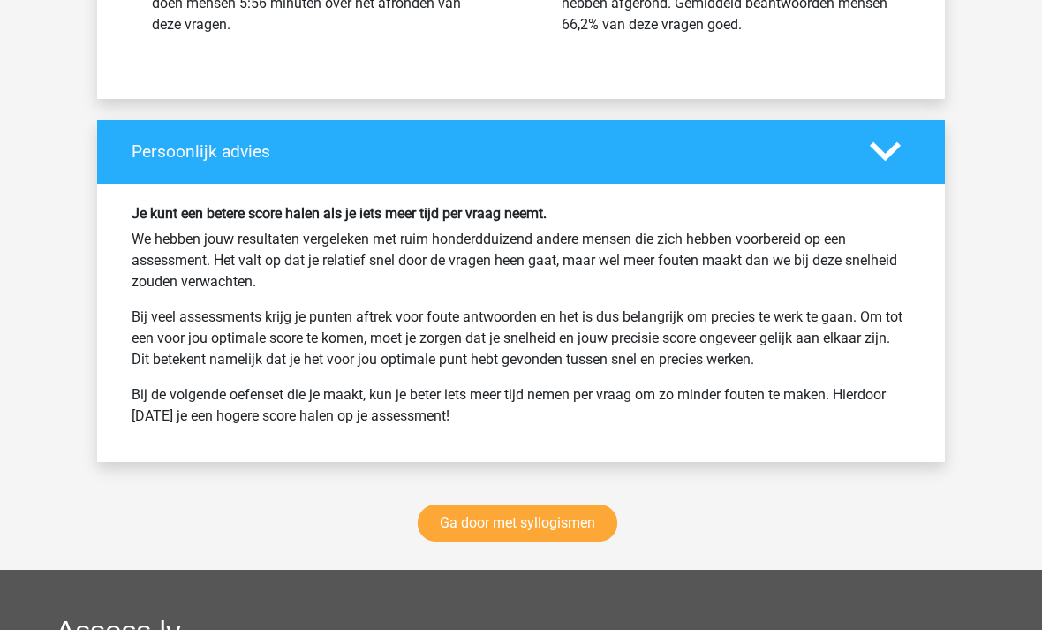
scroll to position [4539, 0]
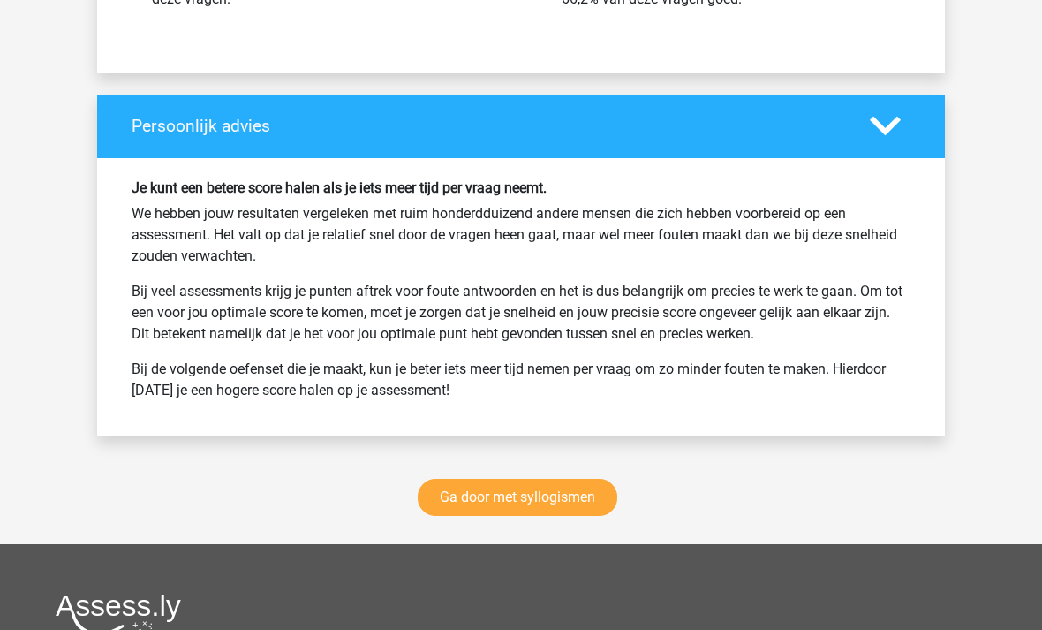
click at [596, 517] on link "Ga door met syllogismen" at bounding box center [518, 498] width 200 height 37
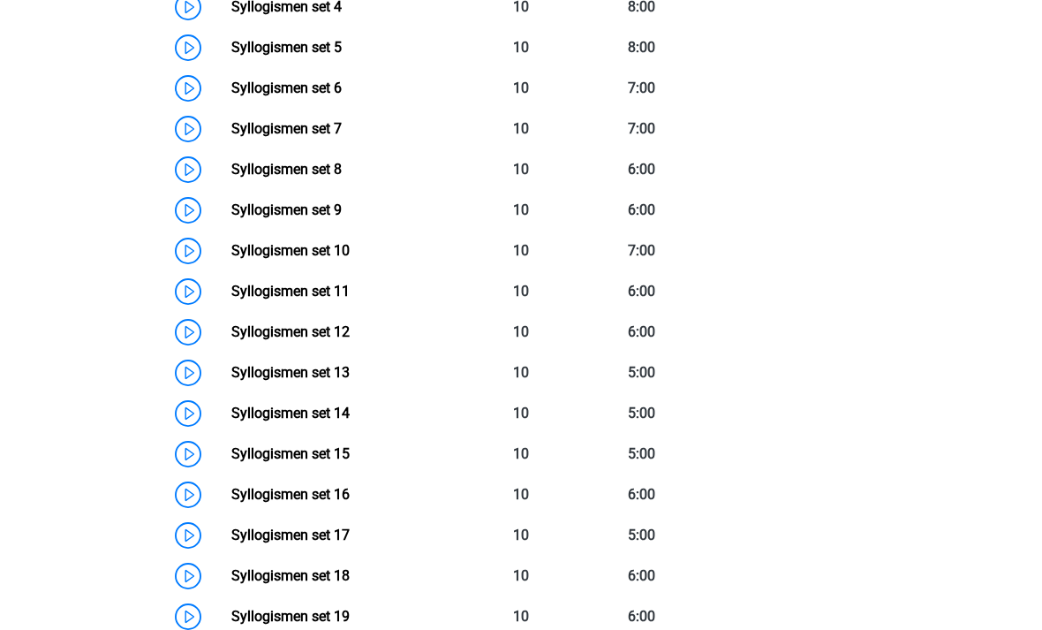
scroll to position [1032, 0]
click at [231, 215] on link "Syllogismen set 9" at bounding box center [286, 209] width 110 height 17
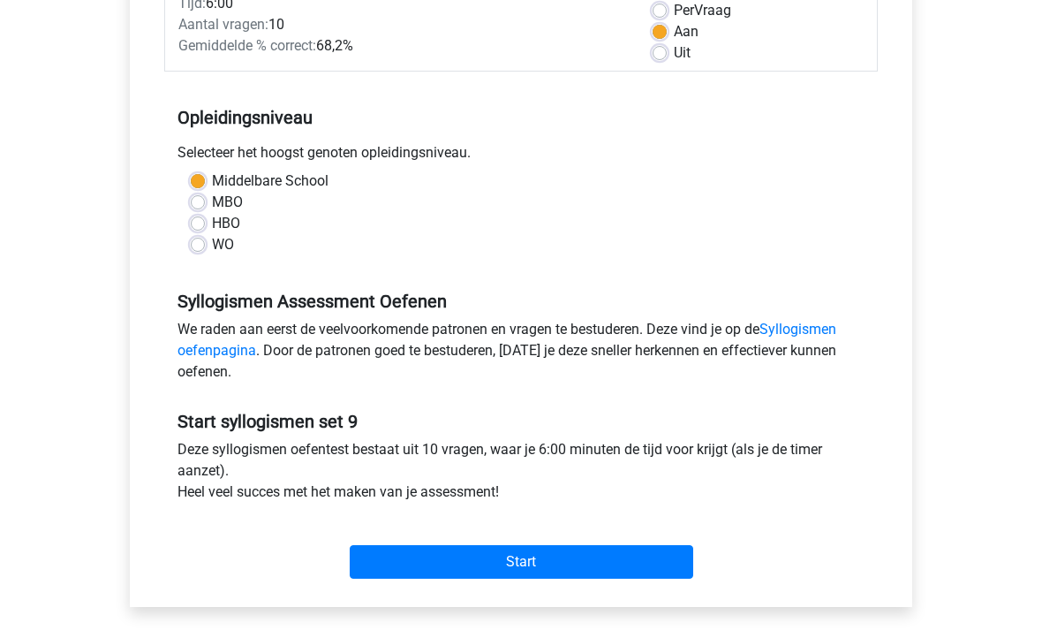
scroll to position [273, 0]
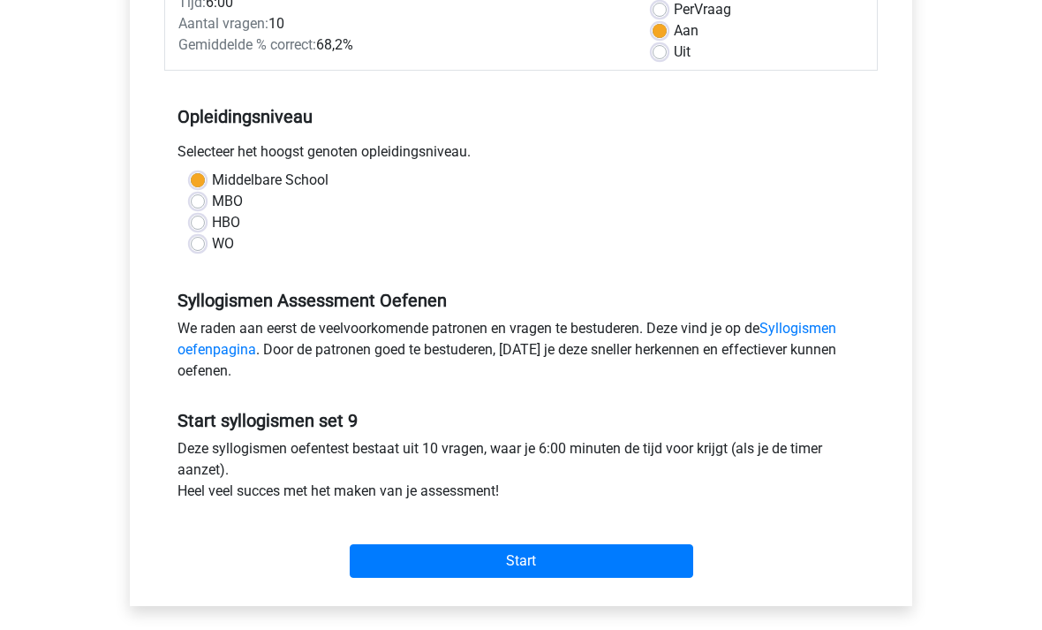
click at [668, 561] on input "Start" at bounding box center [522, 562] width 344 height 34
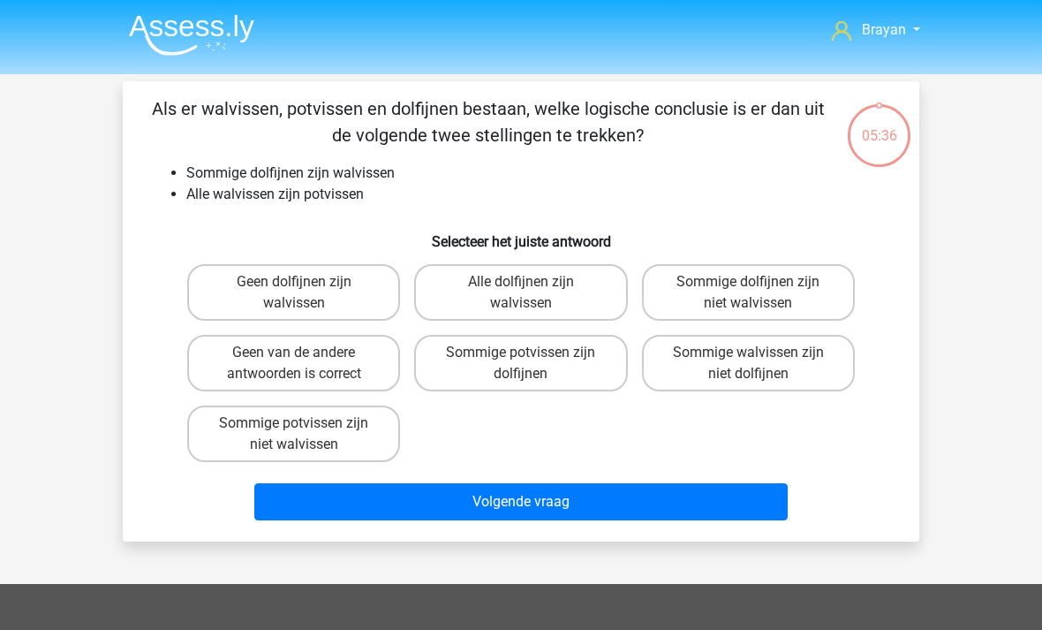
click at [560, 371] on label "Sommige potvissen zijn dolfijnen" at bounding box center [520, 363] width 213 height 57
click at [533, 364] on input "Sommige potvissen zijn dolfijnen" at bounding box center [526, 357] width 11 height 11
radio input "true"
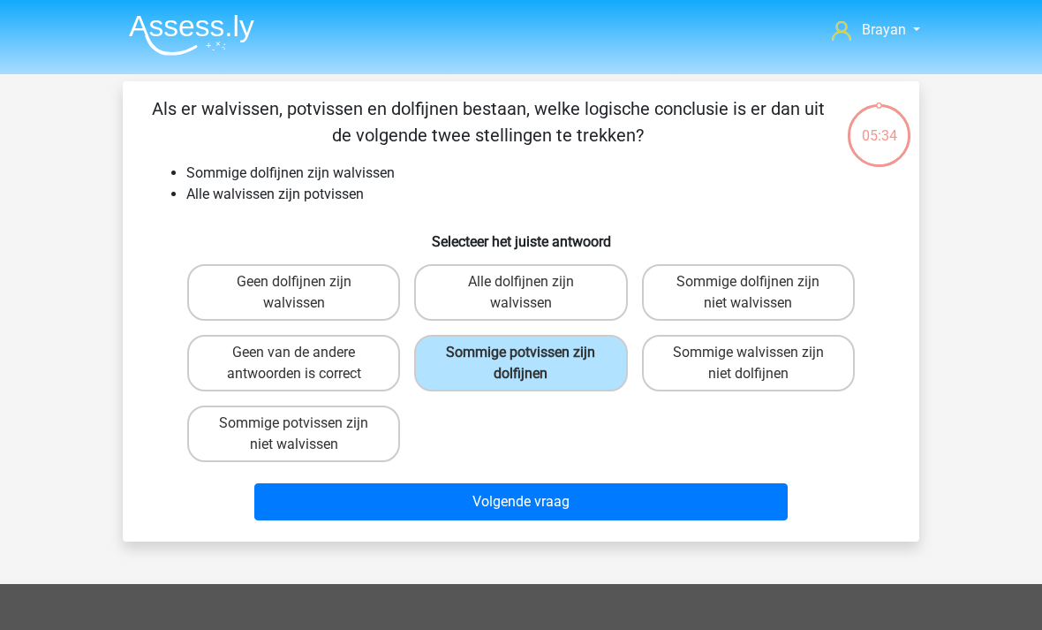
click at [748, 520] on button "Volgende vraag" at bounding box center [521, 501] width 534 height 37
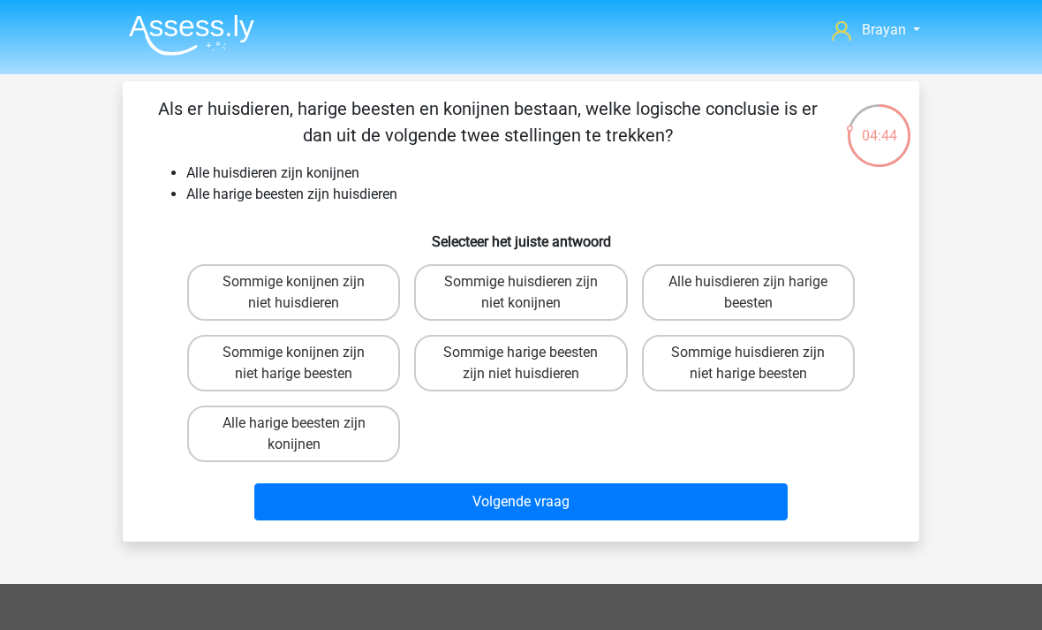
click at [215, 432] on label "Alle harige beesten zijn konijnen" at bounding box center [293, 433] width 213 height 57
click at [294, 432] on input "Alle harige beesten zijn konijnen" at bounding box center [299, 428] width 11 height 11
radio input "true"
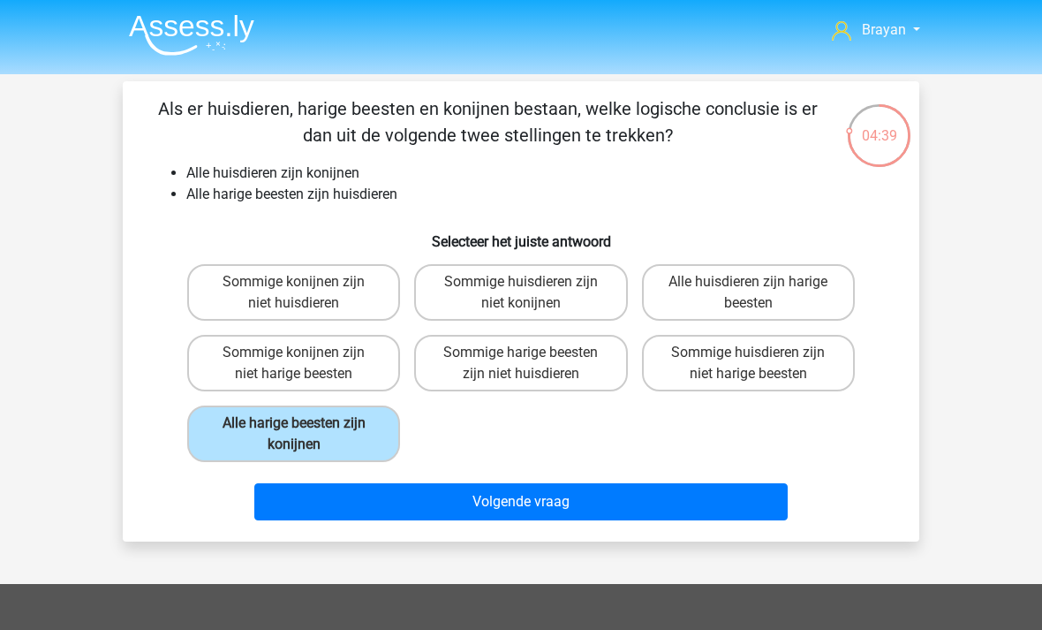
click at [738, 512] on button "Volgende vraag" at bounding box center [521, 501] width 534 height 37
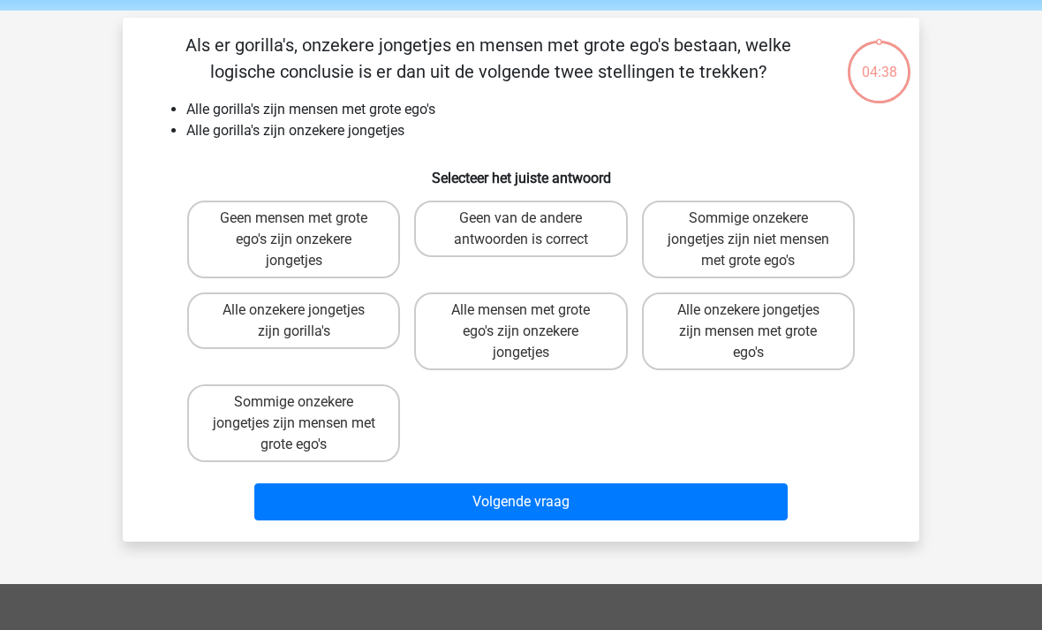
scroll to position [54, 0]
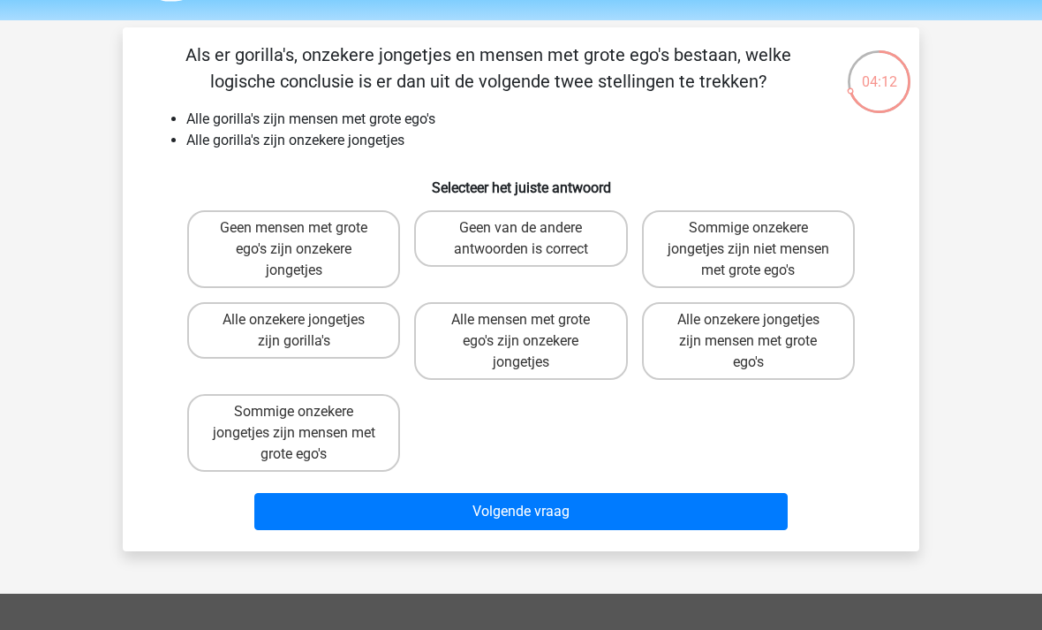
click at [222, 415] on label "Sommige onzekere jongetjes zijn mensen met grote ego's" at bounding box center [293, 433] width 213 height 78
click at [294, 415] on input "Sommige onzekere jongetjes zijn mensen met grote ego's" at bounding box center [299, 417] width 11 height 11
radio input "true"
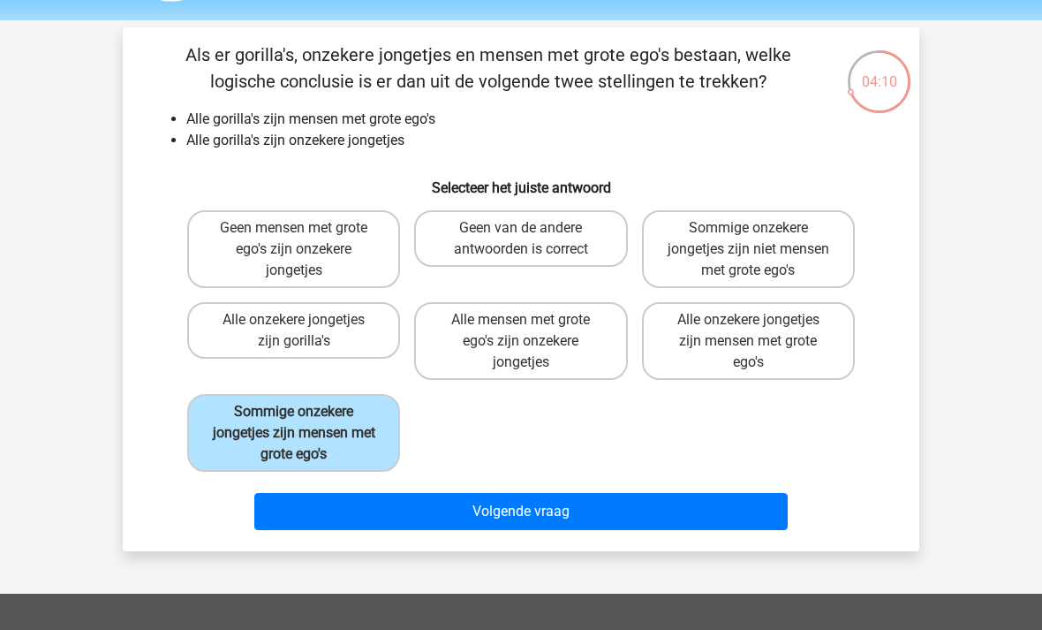
click at [711, 517] on button "Volgende vraag" at bounding box center [521, 511] width 534 height 37
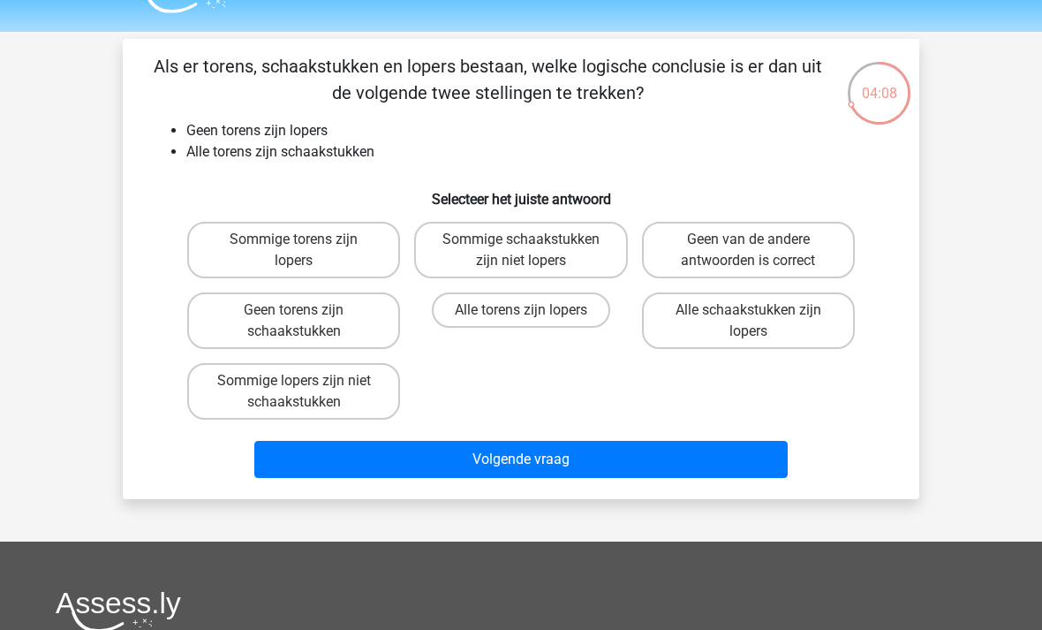
scroll to position [42, 0]
click at [561, 235] on label "Sommige schaakstukken zijn niet lopers" at bounding box center [520, 250] width 213 height 57
click at [533, 239] on input "Sommige schaakstukken zijn niet lopers" at bounding box center [526, 244] width 11 height 11
radio input "true"
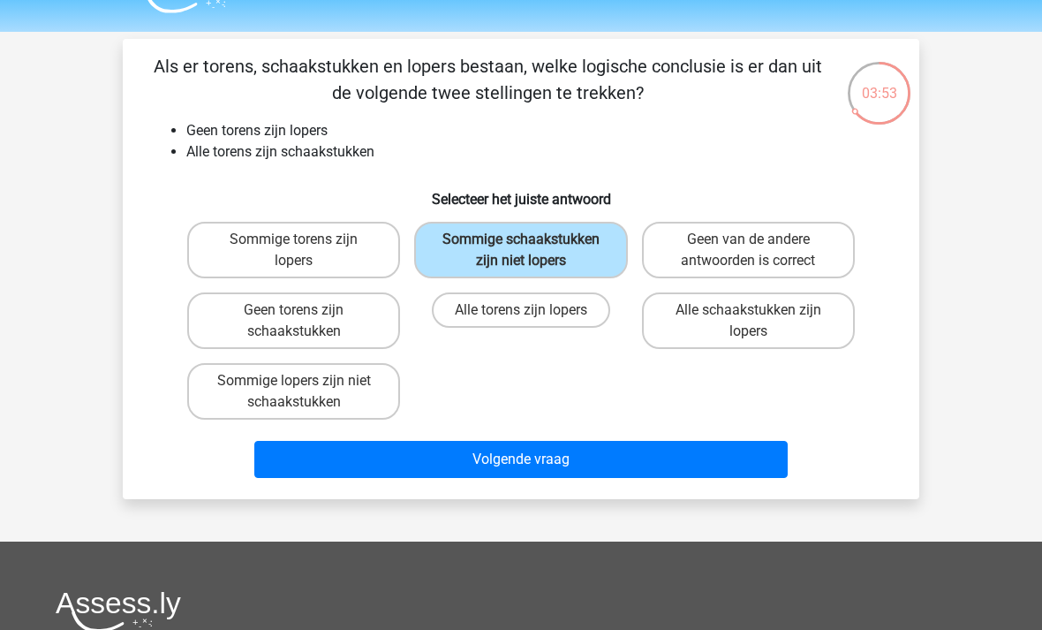
click at [737, 467] on button "Volgende vraag" at bounding box center [521, 459] width 534 height 37
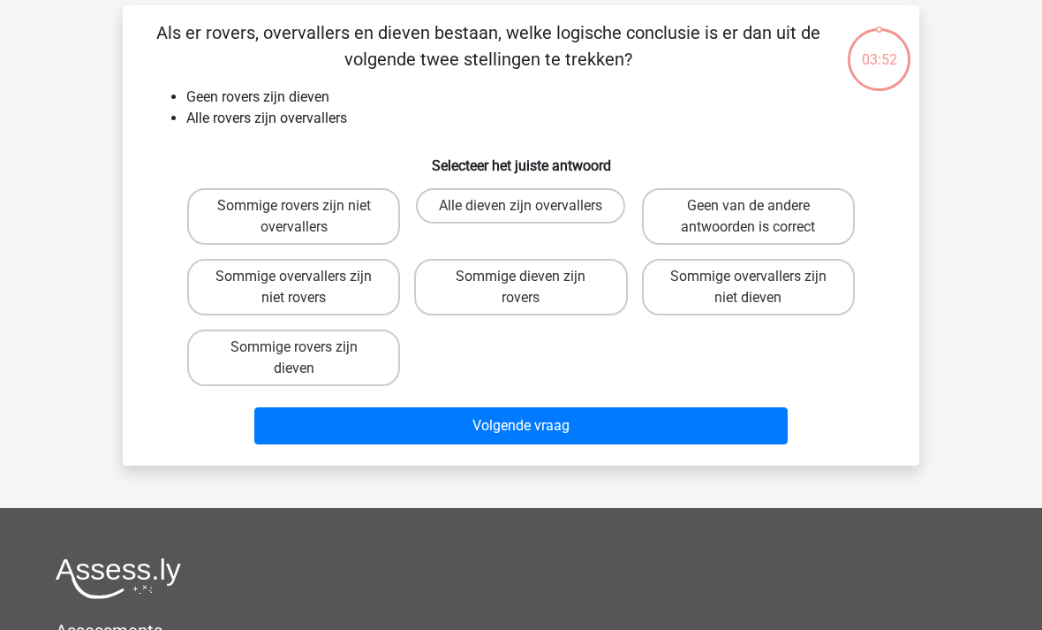
scroll to position [50, 0]
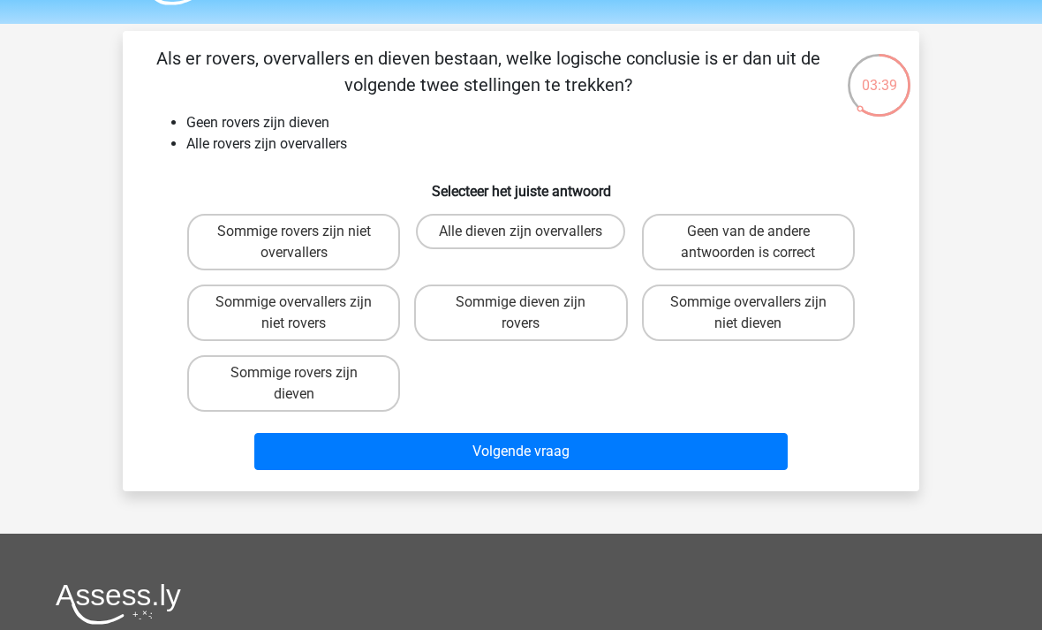
click at [810, 320] on label "Sommige overvallers zijn niet dieven" at bounding box center [748, 312] width 213 height 57
click at [760, 314] on input "Sommige overvallers zijn niet dieven" at bounding box center [753, 307] width 11 height 11
radio input "true"
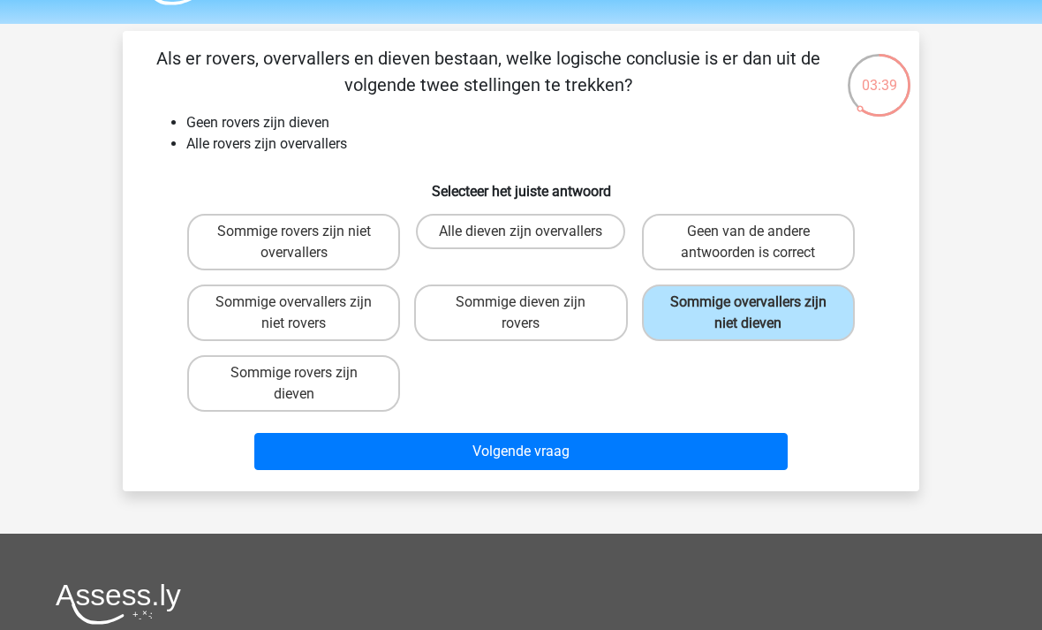
click at [739, 469] on button "Volgende vraag" at bounding box center [521, 451] width 534 height 37
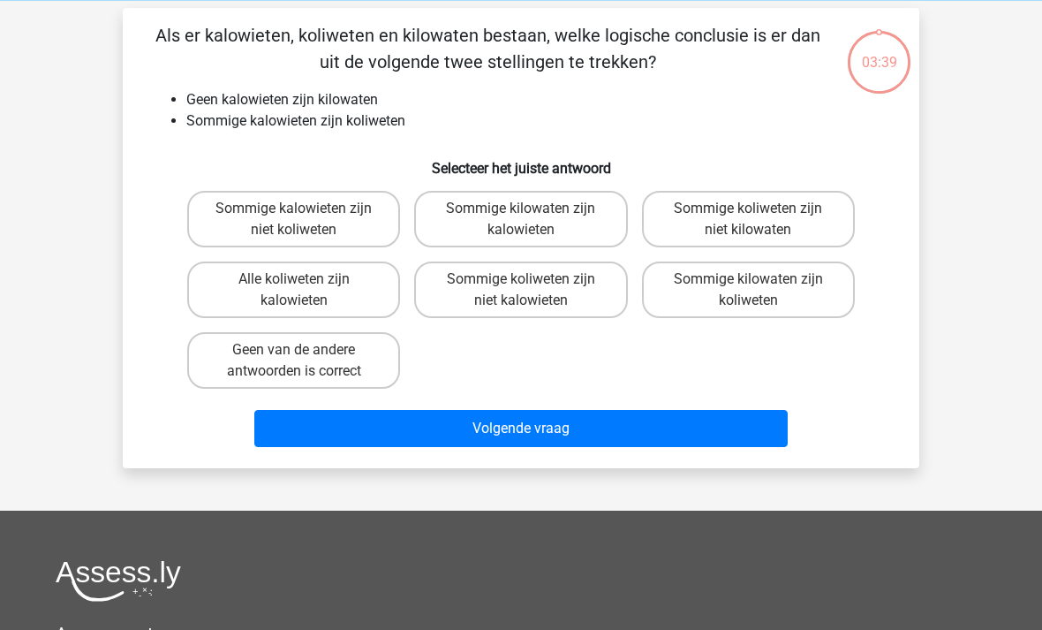
scroll to position [72, 0]
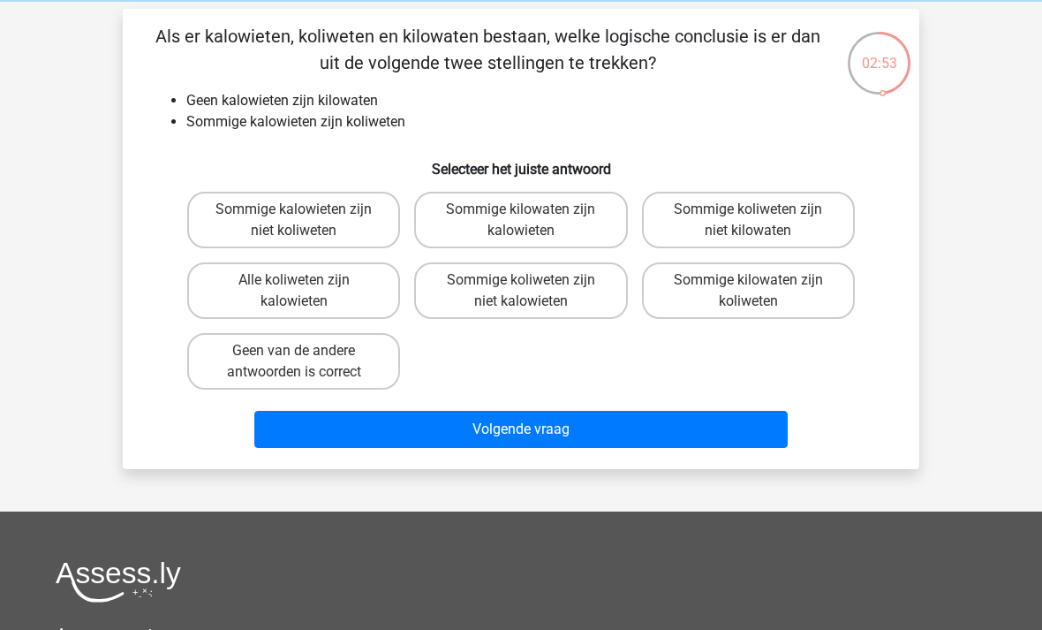
click at [571, 224] on label "Sommige kilowaten zijn kalowieten" at bounding box center [520, 220] width 213 height 57
click at [533, 221] on input "Sommige kilowaten zijn kalowieten" at bounding box center [526, 214] width 11 height 11
radio input "true"
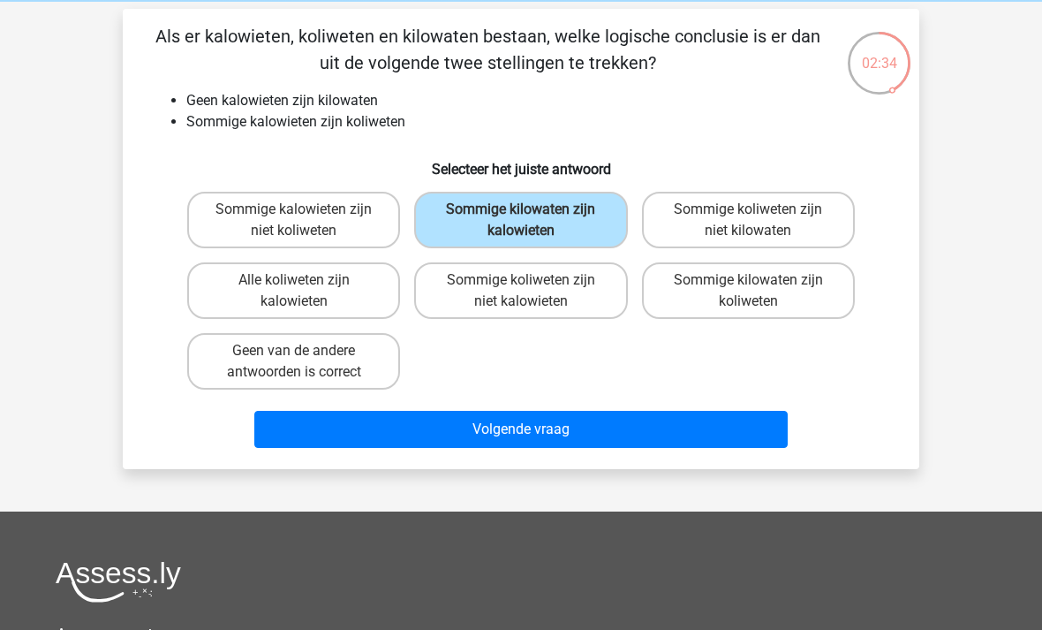
click at [822, 203] on label "Sommige koliweten zijn niet kilowaten" at bounding box center [748, 220] width 213 height 57
click at [760, 209] on input "Sommige koliweten zijn niet kilowaten" at bounding box center [753, 214] width 11 height 11
radio input "true"
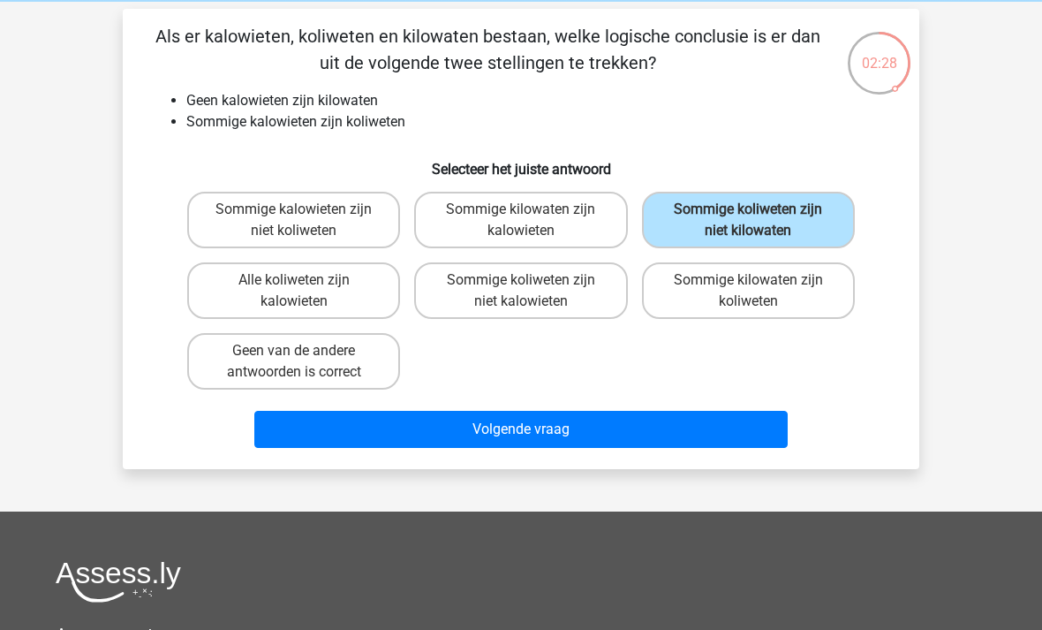
click at [733, 439] on button "Volgende vraag" at bounding box center [521, 429] width 534 height 37
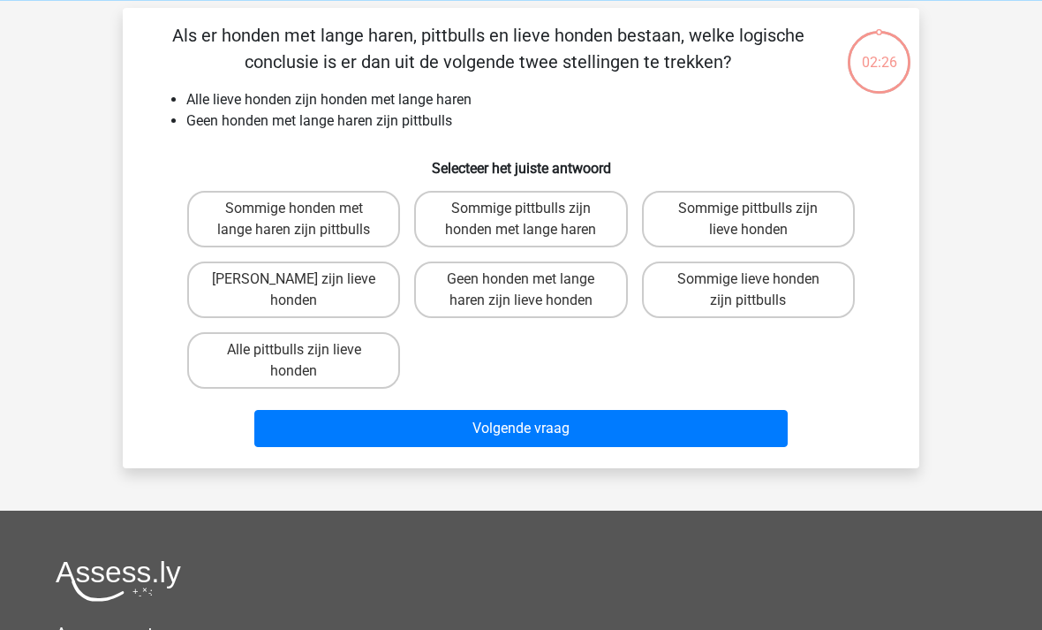
scroll to position [45, 0]
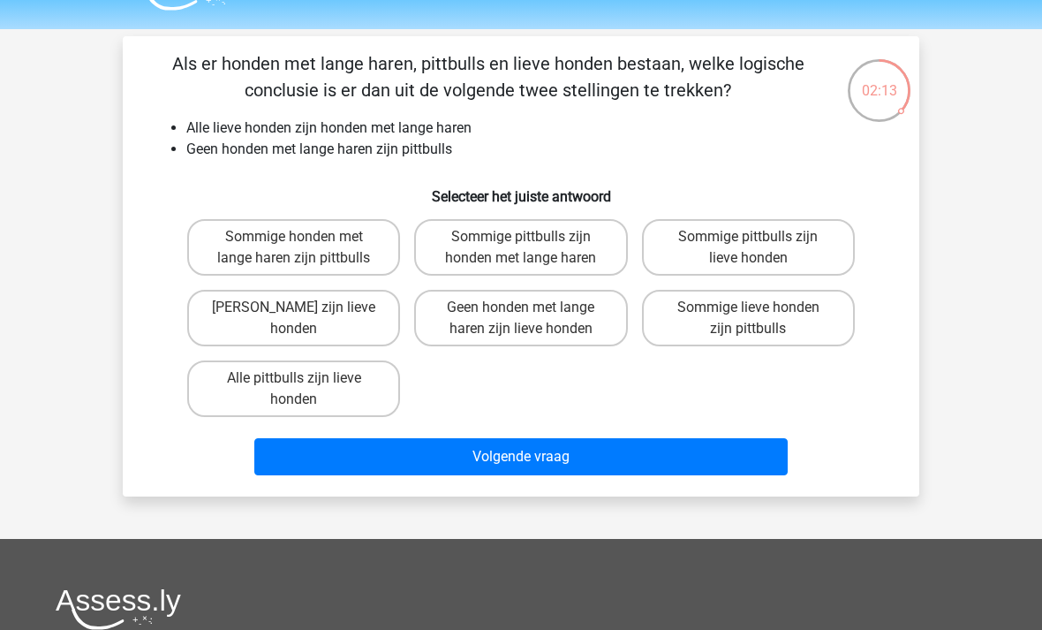
click at [223, 322] on label "Geen pittbulls zijn lieve honden" at bounding box center [293, 318] width 213 height 57
click at [294, 319] on input "Geen pittbulls zijn lieve honden" at bounding box center [299, 312] width 11 height 11
radio input "true"
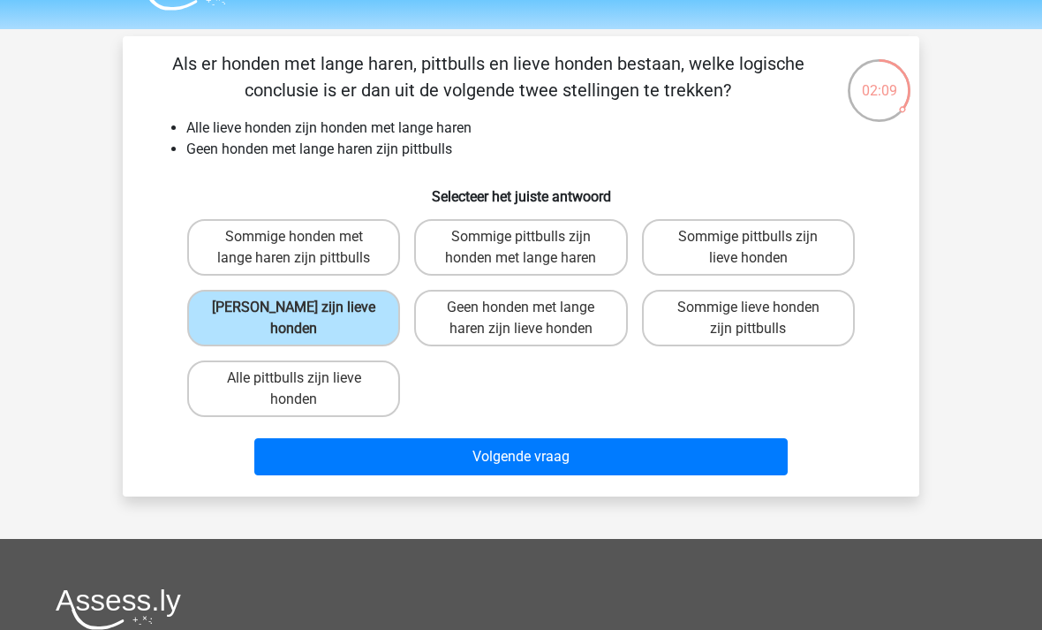
click at [756, 461] on button "Volgende vraag" at bounding box center [521, 456] width 534 height 37
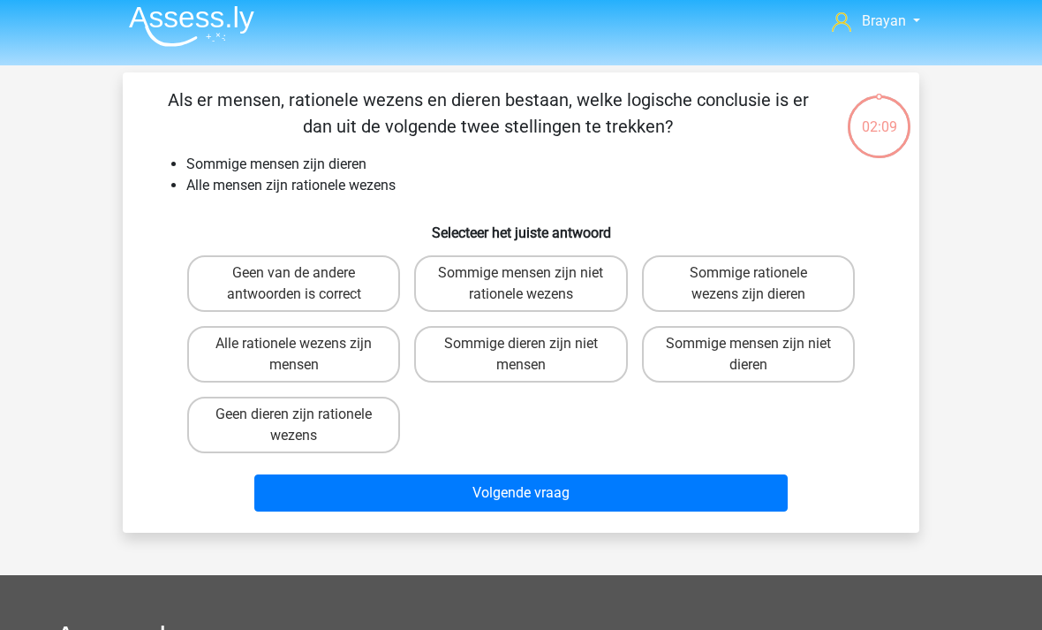
scroll to position [9, 0]
click at [805, 268] on label "Sommige rationele wezens zijn dieren" at bounding box center [748, 283] width 213 height 57
click at [760, 273] on input "Sommige rationele wezens zijn dieren" at bounding box center [753, 278] width 11 height 11
radio input "true"
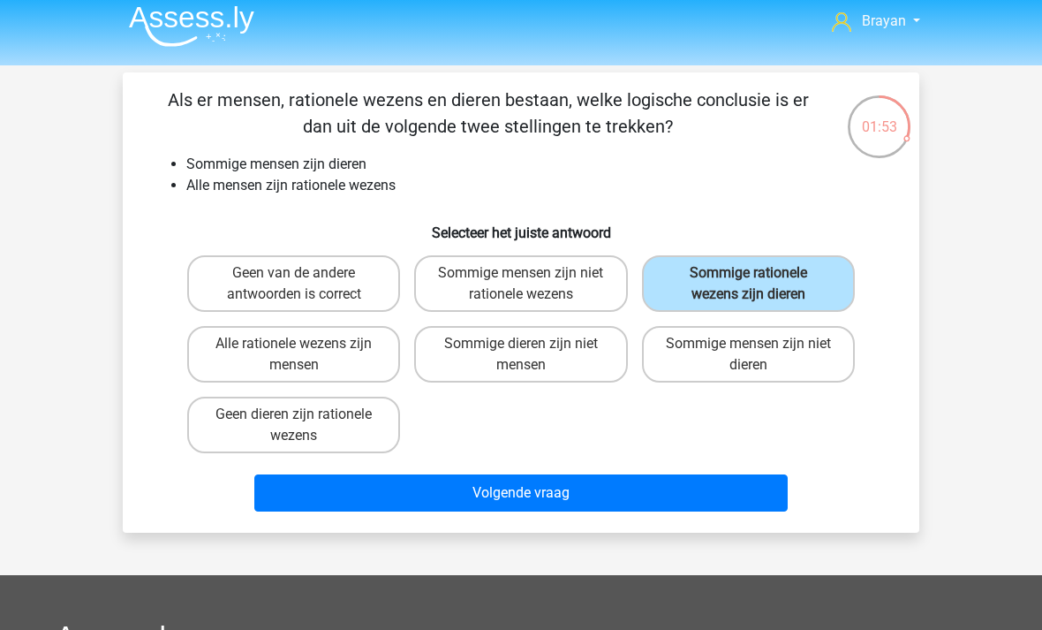
click at [739, 490] on button "Volgende vraag" at bounding box center [521, 492] width 534 height 37
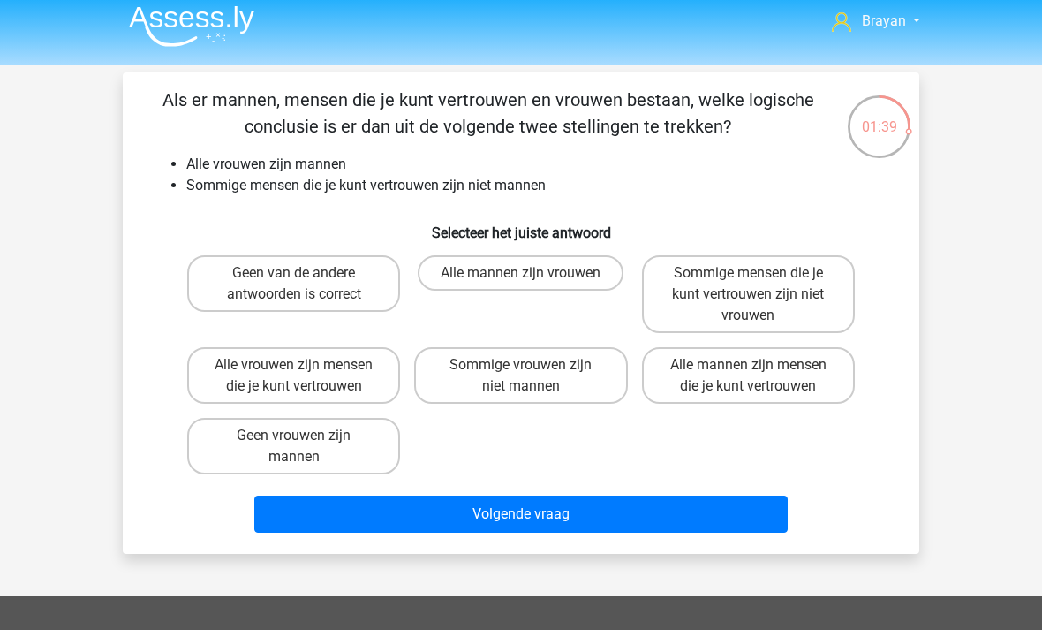
click at [208, 303] on label "Geen van de andere antwoorden is correct" at bounding box center [293, 283] width 213 height 57
click at [294, 284] on input "Geen van de andere antwoorden is correct" at bounding box center [299, 278] width 11 height 11
radio input "true"
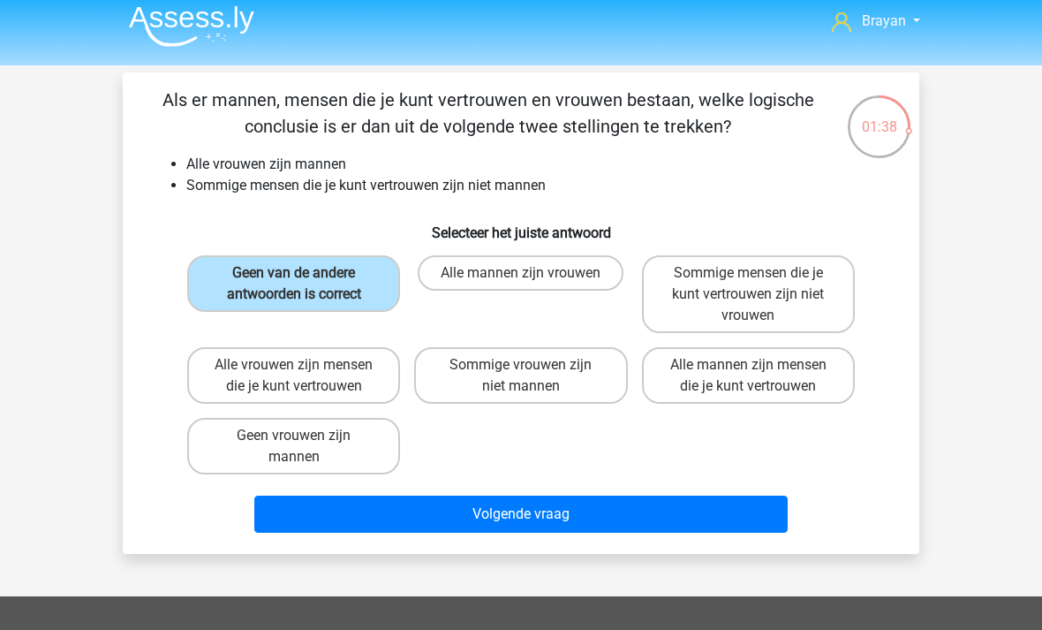
click at [730, 513] on button "Volgende vraag" at bounding box center [521, 513] width 534 height 37
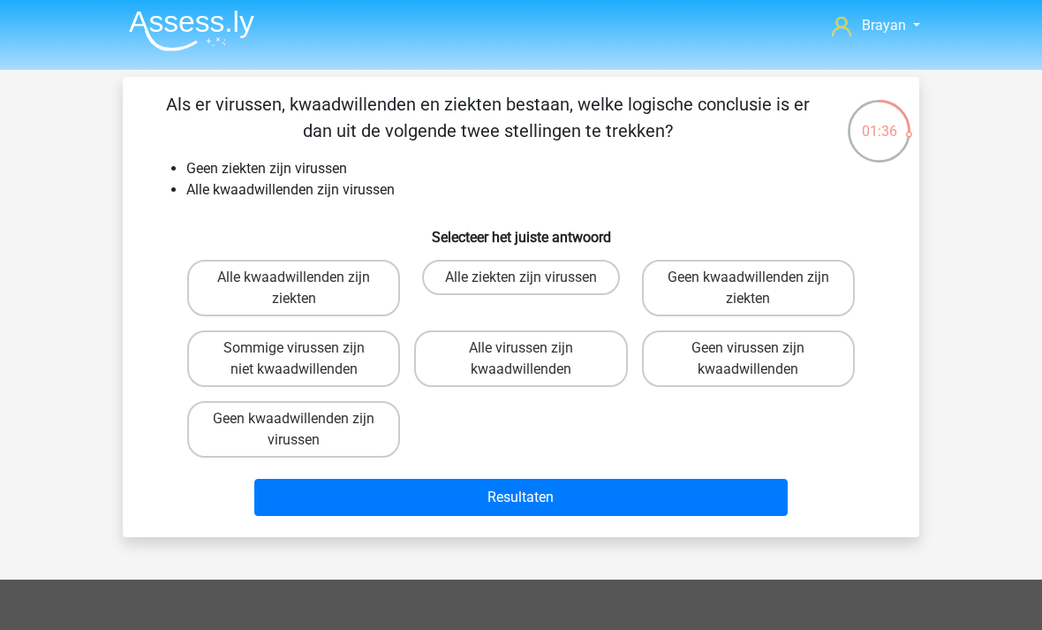
scroll to position [4, 0]
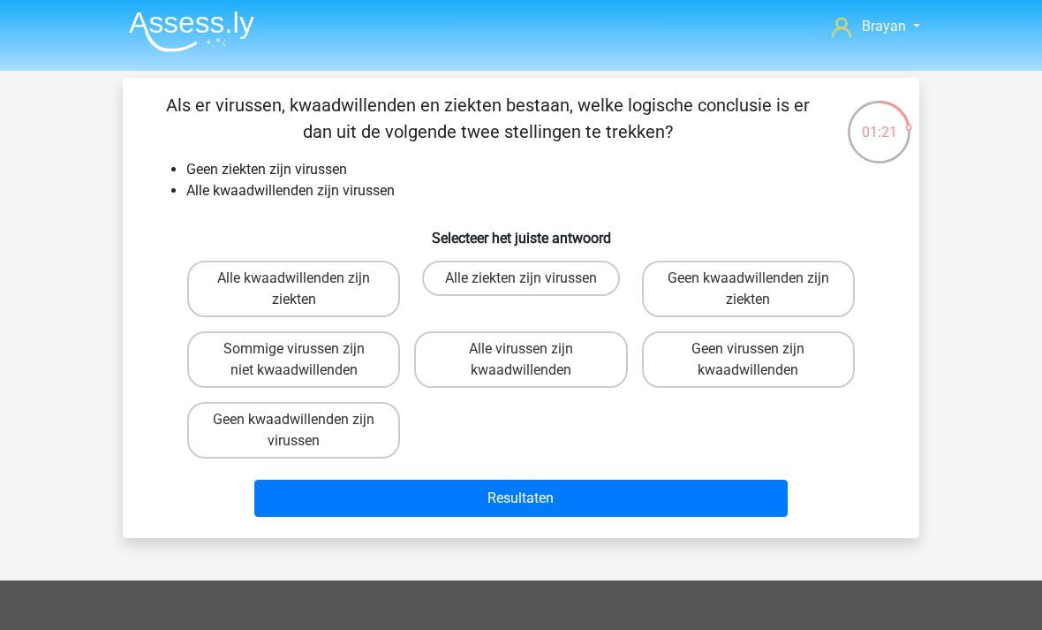
click at [804, 281] on label "Geen kwaadwillenden zijn ziekten" at bounding box center [748, 289] width 213 height 57
click at [760, 281] on input "Geen kwaadwillenden zijn ziekten" at bounding box center [753, 283] width 11 height 11
radio input "true"
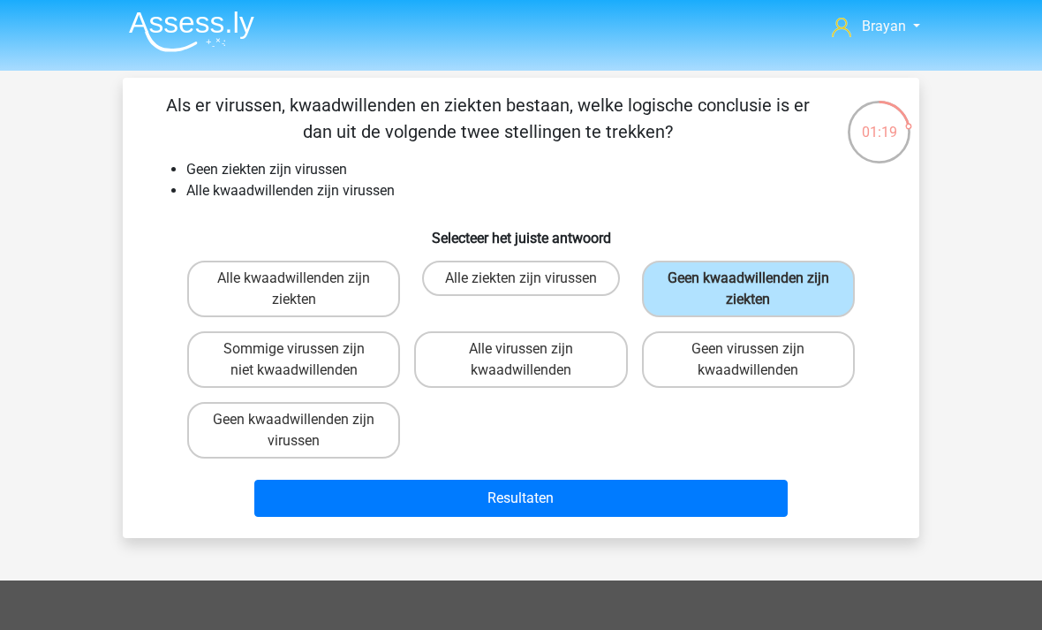
click at [754, 507] on button "Resultaten" at bounding box center [521, 498] width 534 height 37
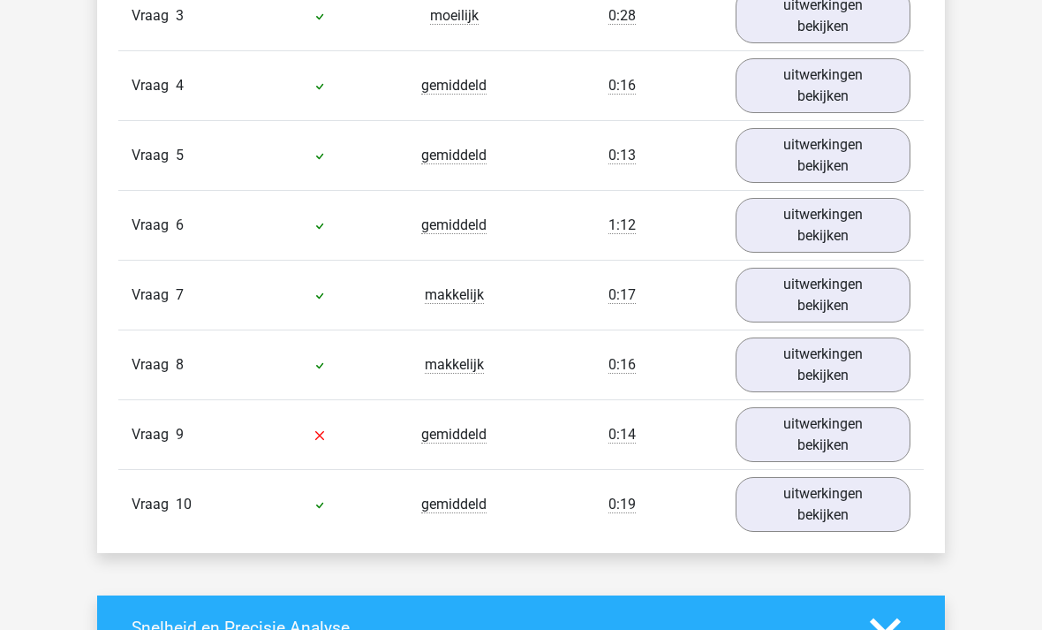
click at [873, 426] on link "uitwerkingen bekijken" at bounding box center [823, 434] width 175 height 55
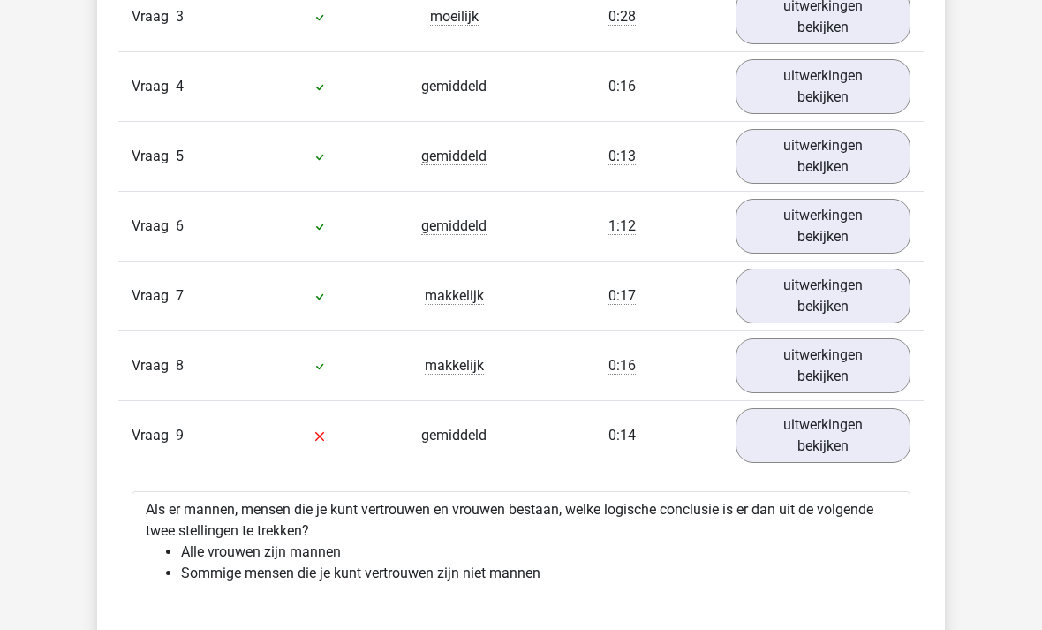
scroll to position [1356, 0]
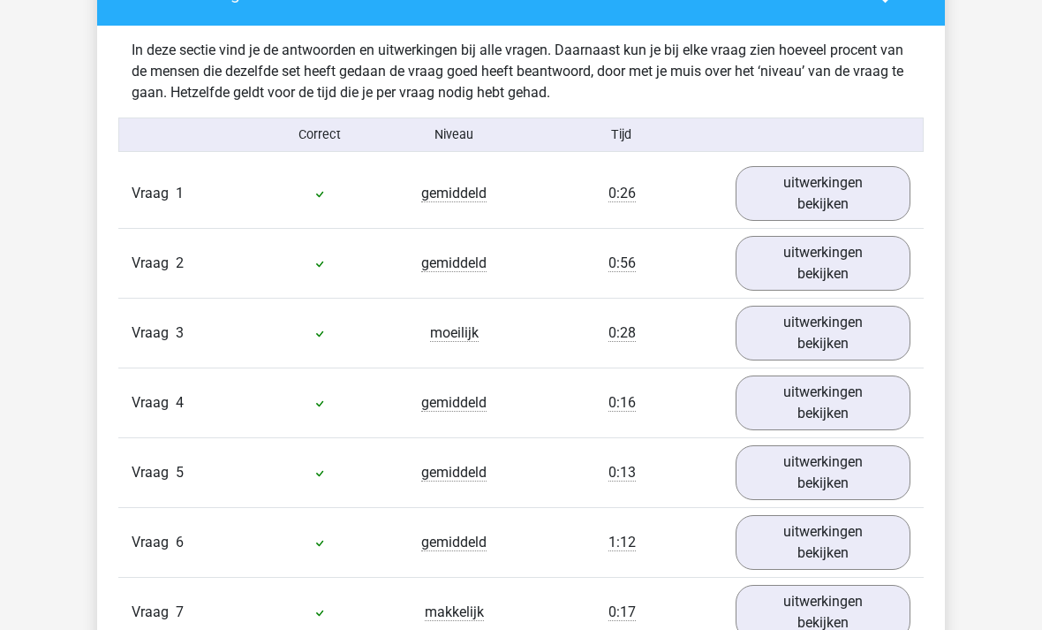
click at [862, 336] on link "uitwerkingen bekijken" at bounding box center [823, 333] width 175 height 55
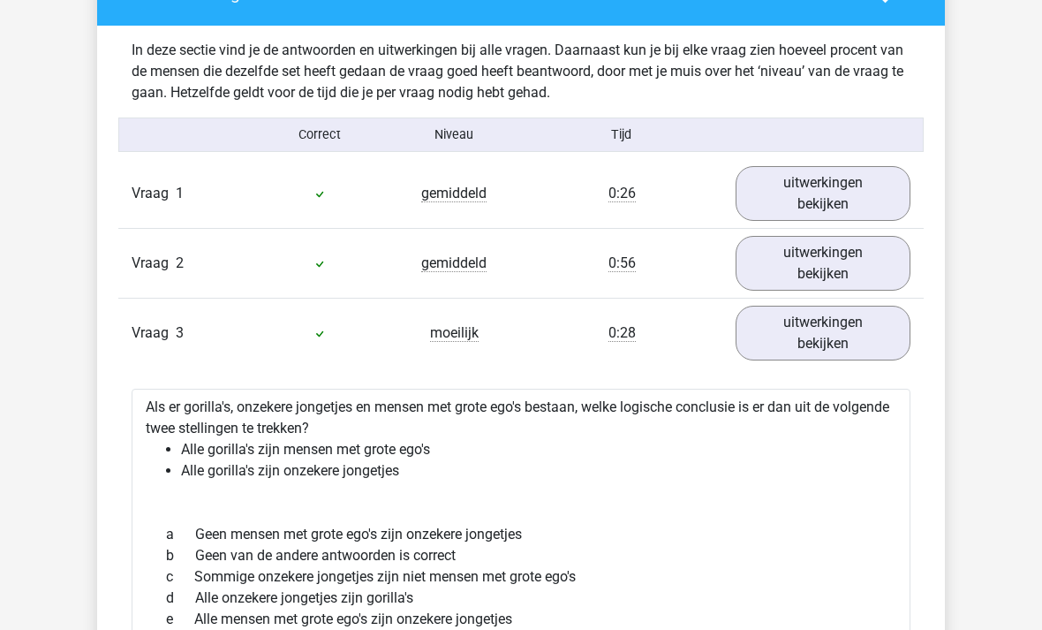
click at [870, 327] on link "uitwerkingen bekijken" at bounding box center [823, 333] width 175 height 55
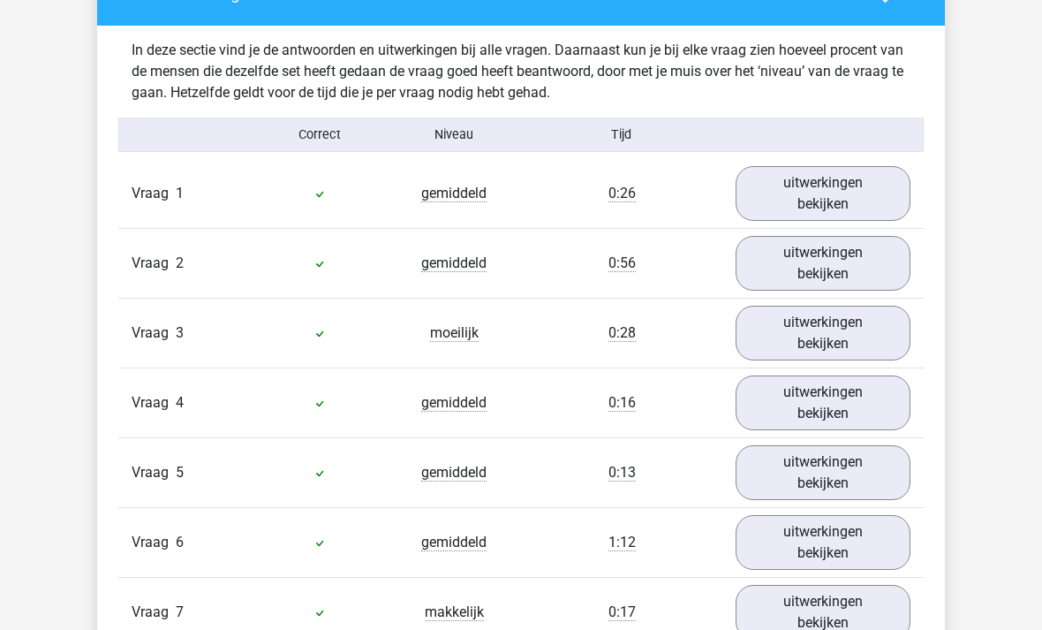
click at [865, 412] on link "uitwerkingen bekijken" at bounding box center [823, 402] width 175 height 55
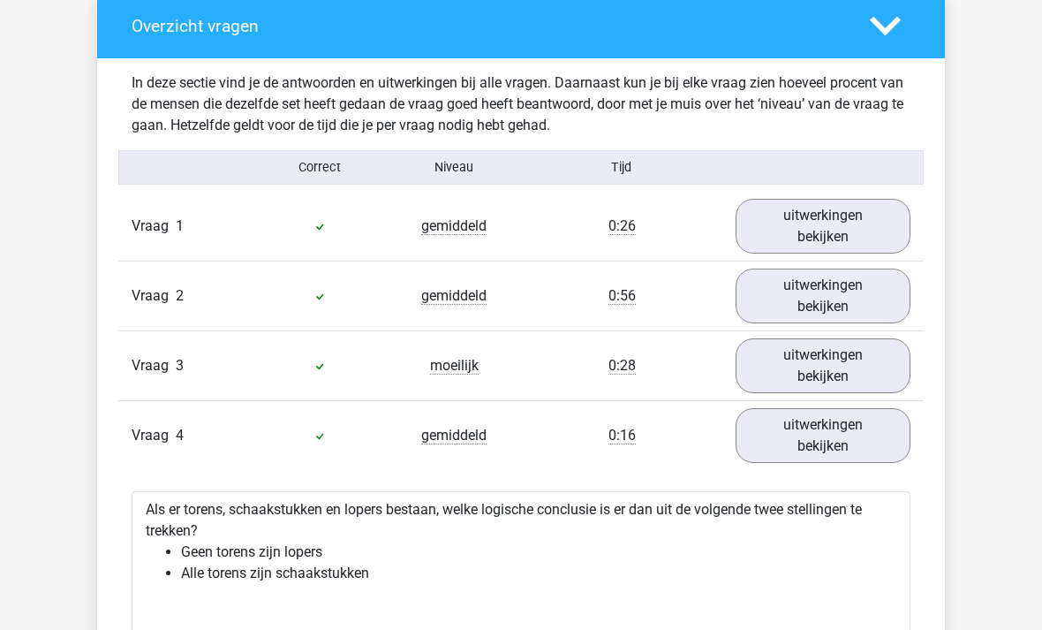
scroll to position [1008, 0]
click at [867, 419] on link "uitwerkingen bekijken" at bounding box center [823, 435] width 175 height 55
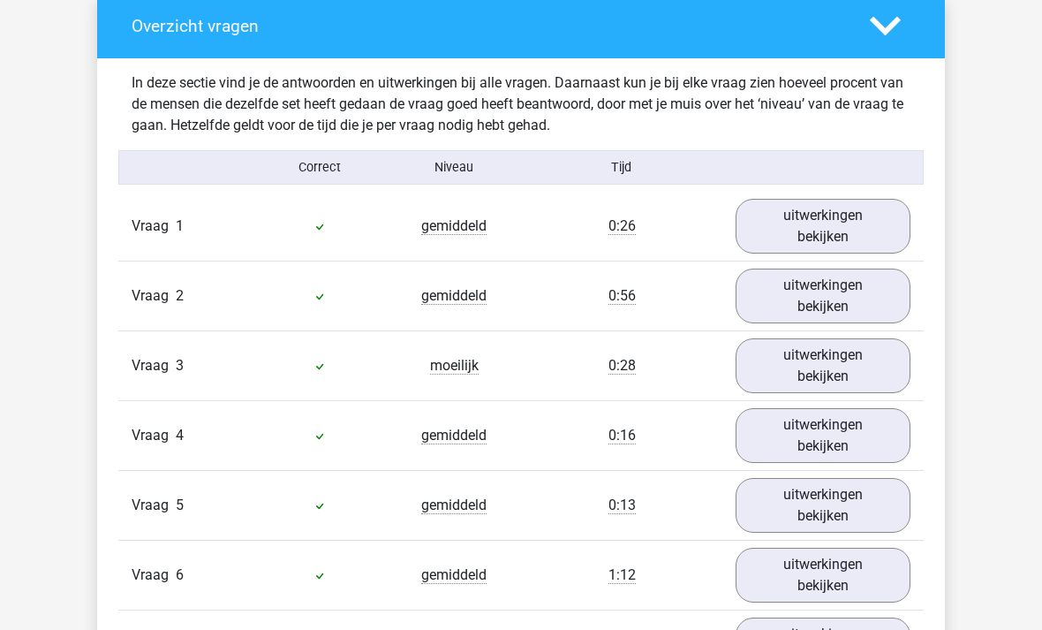
click at [876, 510] on link "uitwerkingen bekijken" at bounding box center [823, 505] width 175 height 55
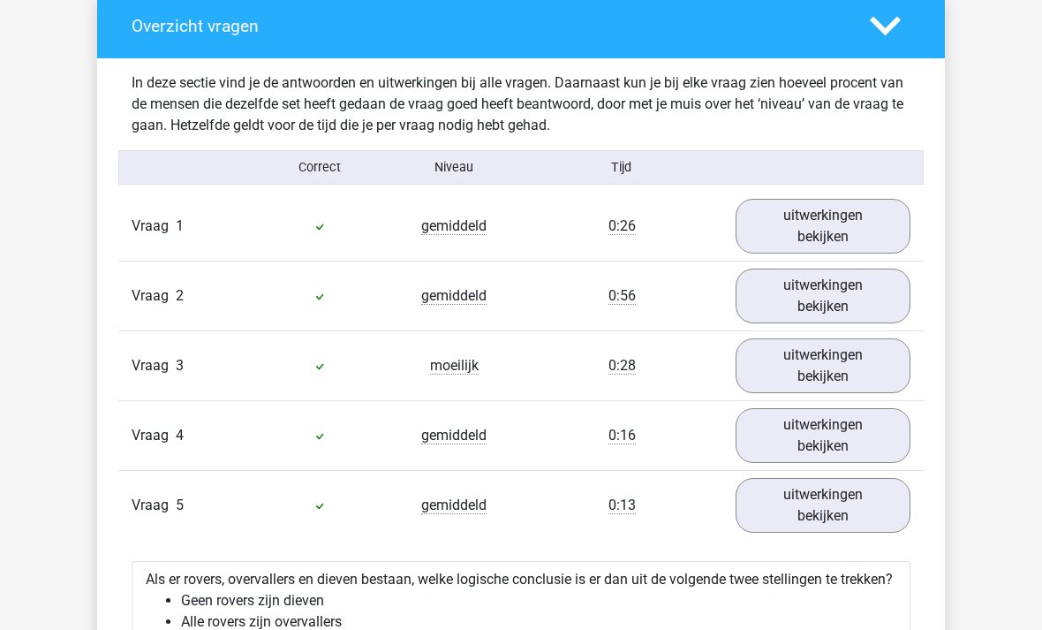
click at [867, 490] on link "uitwerkingen bekijken" at bounding box center [823, 505] width 175 height 55
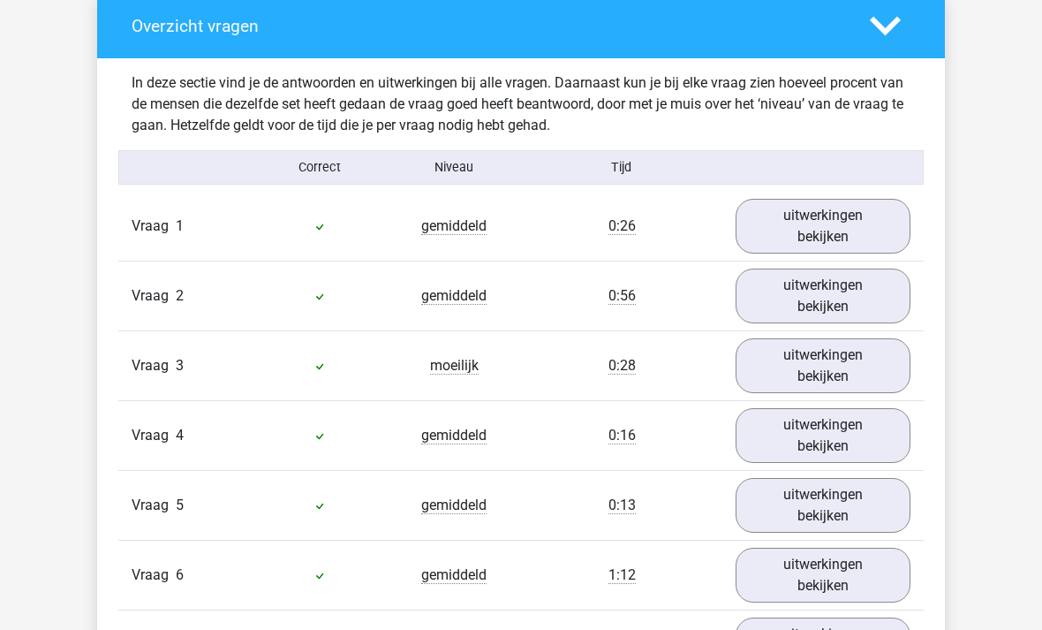
click at [859, 272] on link "uitwerkingen bekijken" at bounding box center [823, 295] width 175 height 55
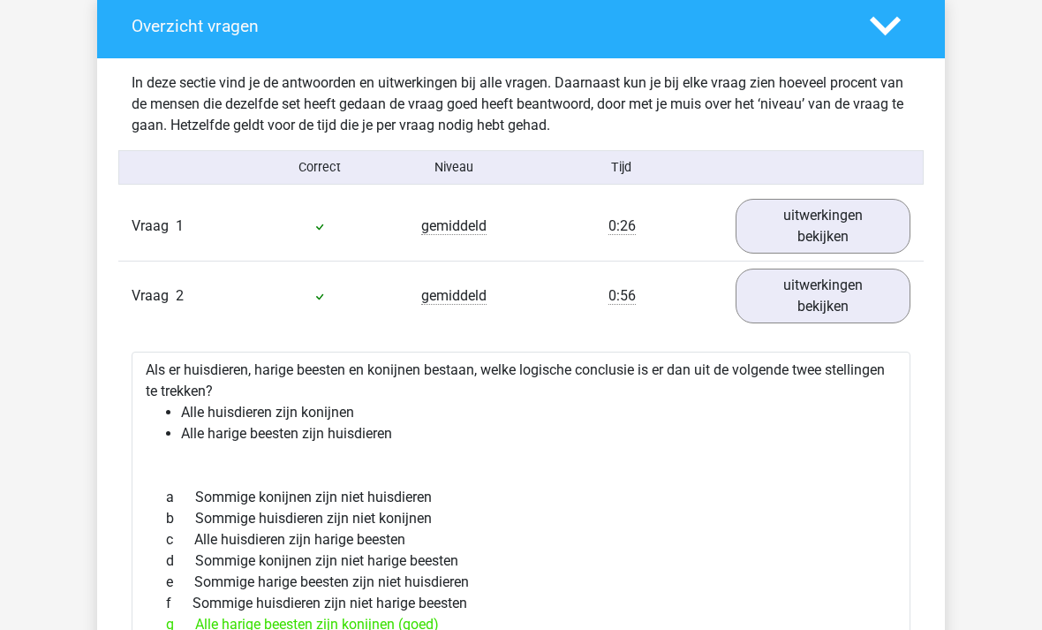
click at [867, 283] on link "uitwerkingen bekijken" at bounding box center [823, 295] width 175 height 55
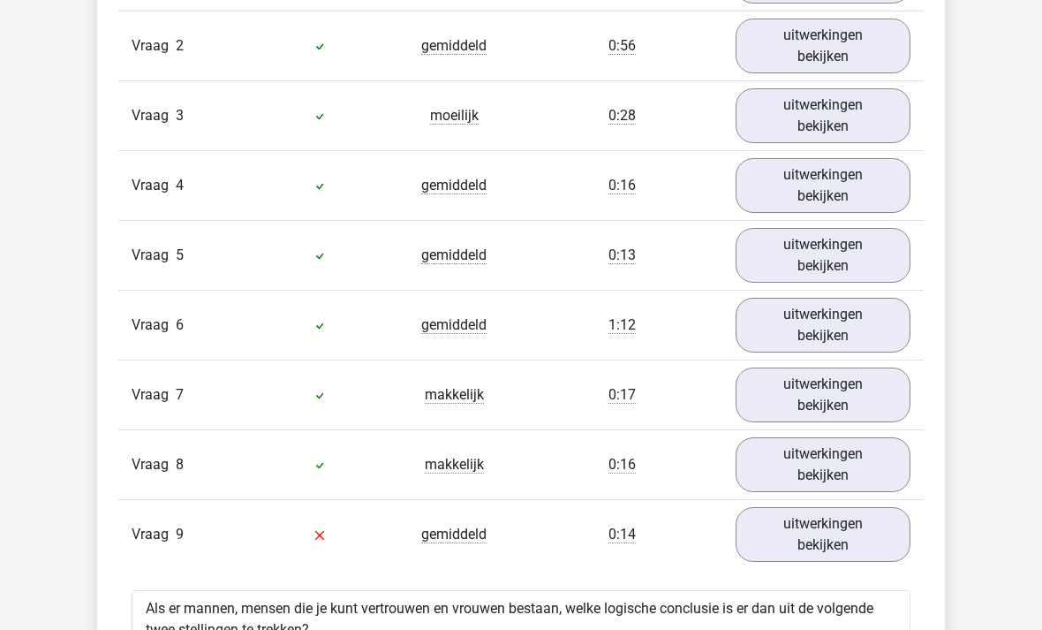
scroll to position [1264, 0]
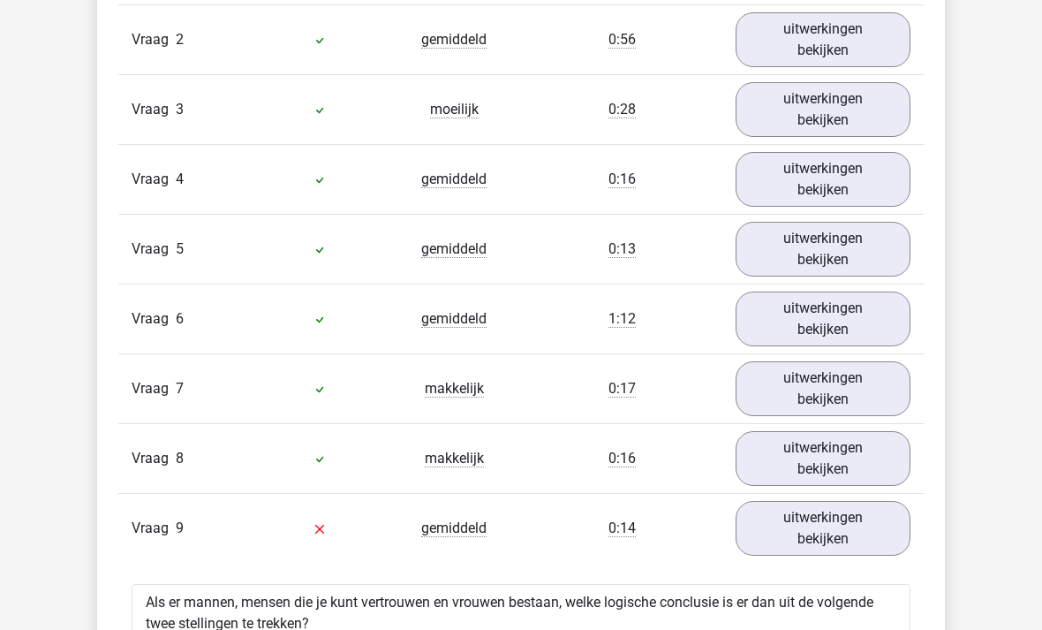
click at [883, 323] on link "uitwerkingen bekijken" at bounding box center [823, 318] width 175 height 55
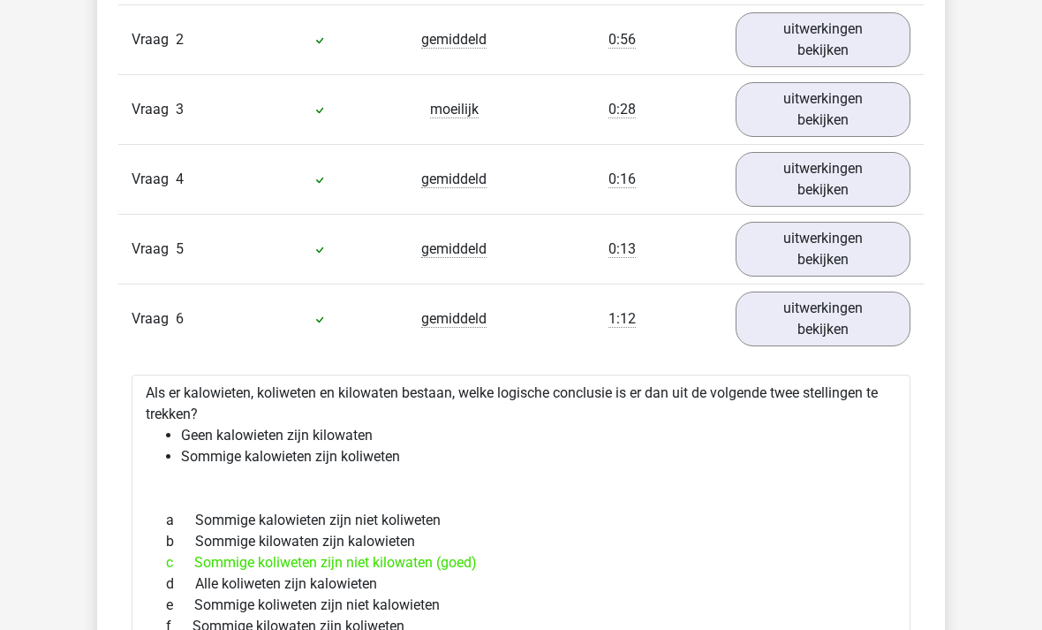
click at [886, 319] on link "uitwerkingen bekijken" at bounding box center [823, 318] width 175 height 55
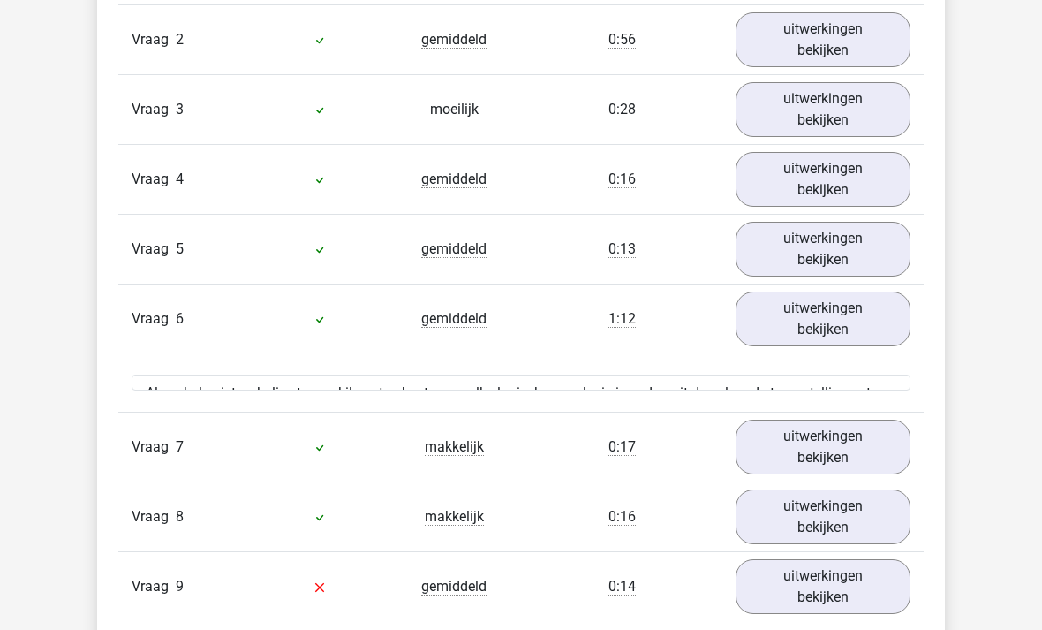
click at [892, 312] on link "uitwerkingen bekijken" at bounding box center [823, 318] width 175 height 55
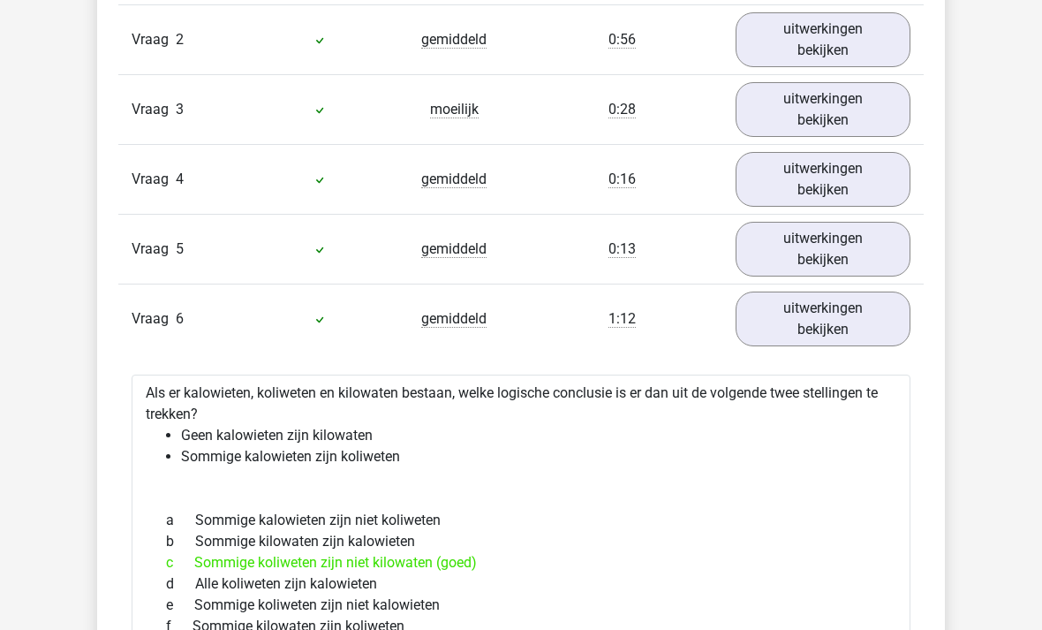
click at [893, 316] on link "uitwerkingen bekijken" at bounding box center [823, 318] width 175 height 55
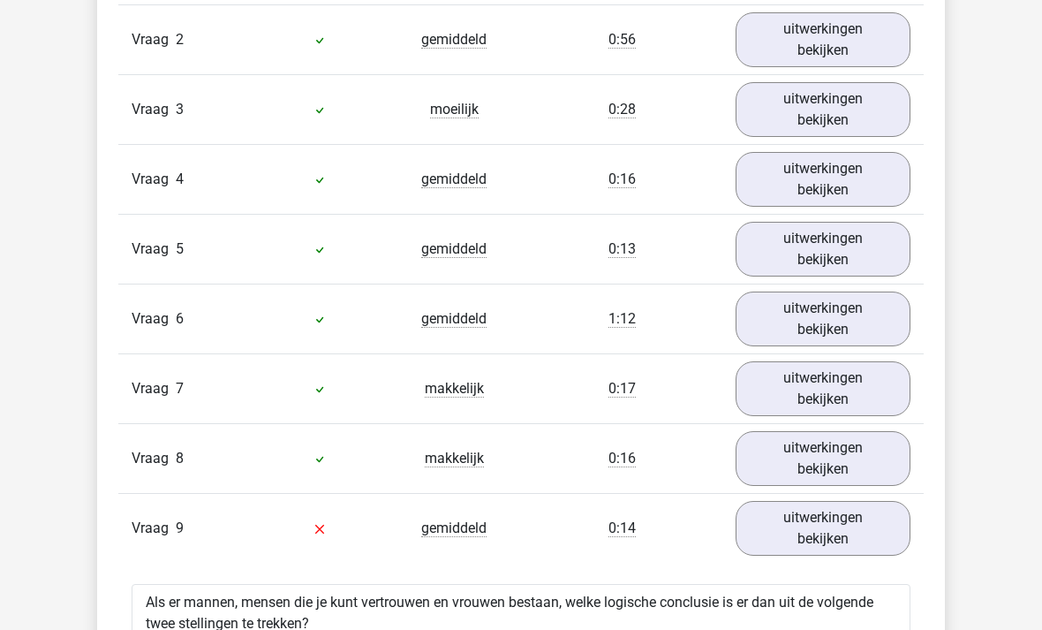
click at [869, 399] on link "uitwerkingen bekijken" at bounding box center [823, 388] width 175 height 55
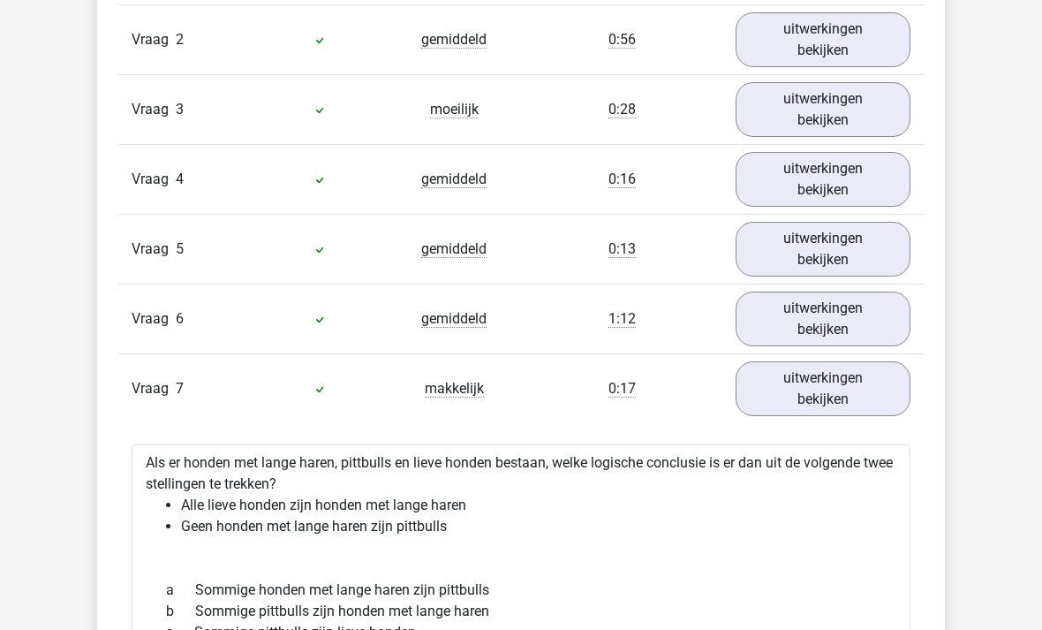
click at [875, 389] on link "uitwerkingen bekijken" at bounding box center [823, 388] width 175 height 55
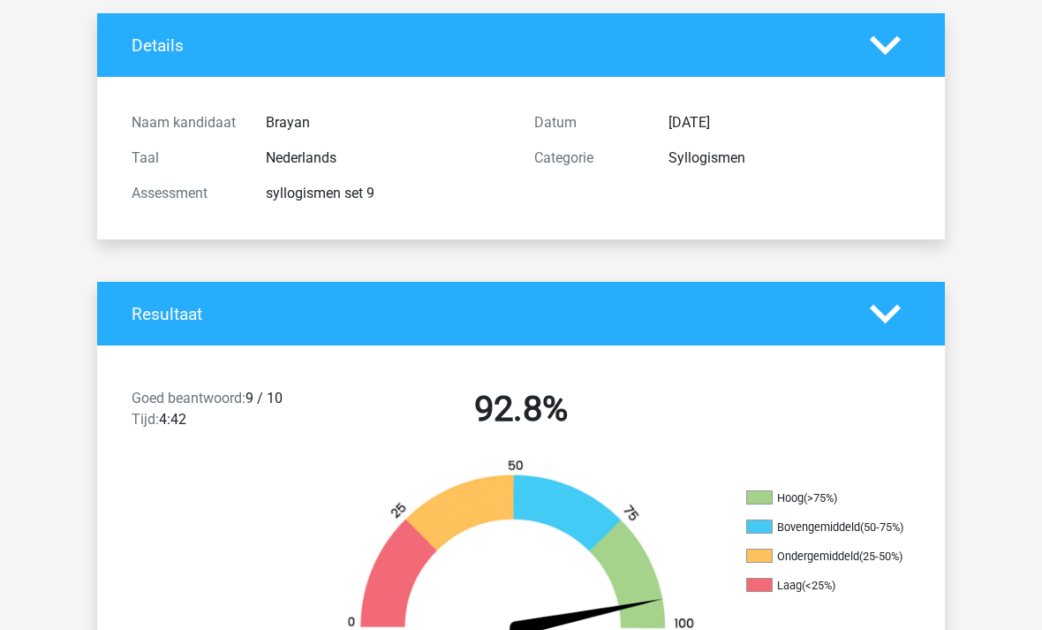
scroll to position [0, 0]
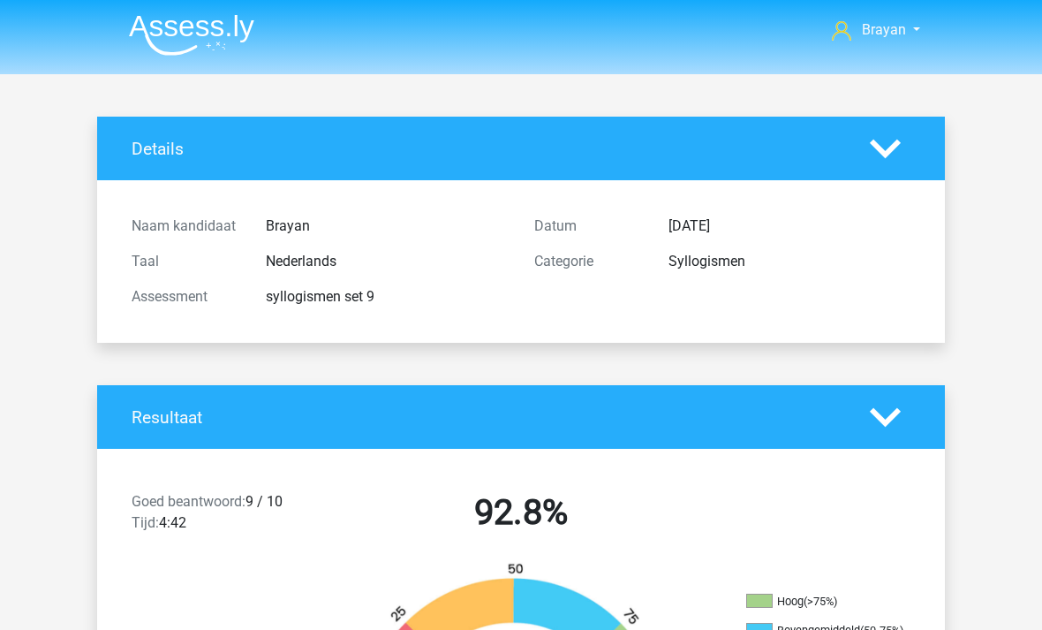
click at [165, 46] on img at bounding box center [191, 35] width 125 height 42
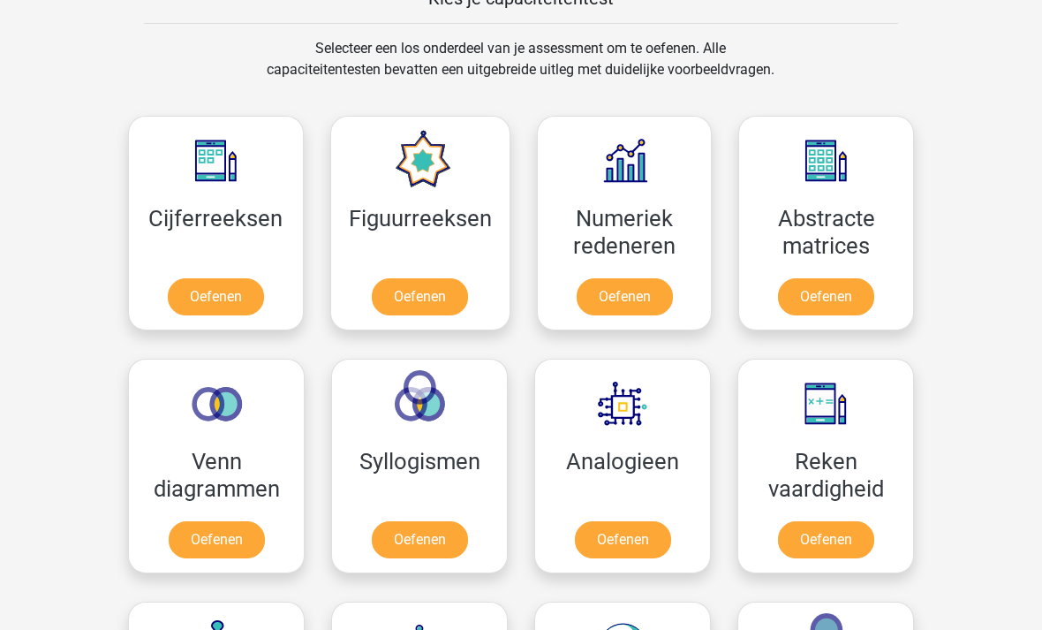
scroll to position [722, 0]
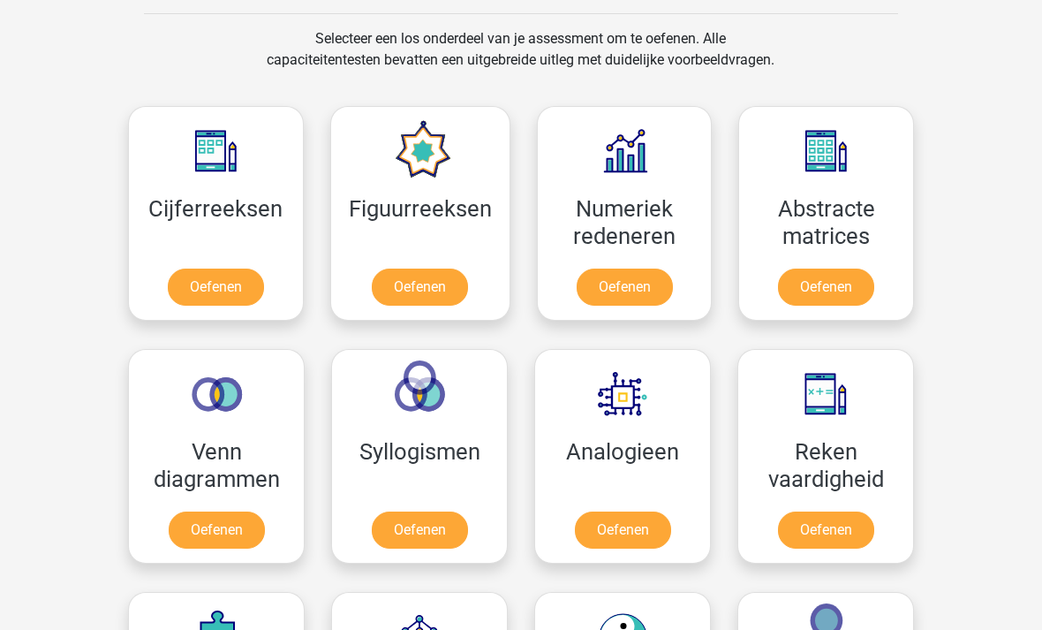
click at [384, 511] on link "Oefenen" at bounding box center [420, 529] width 96 height 37
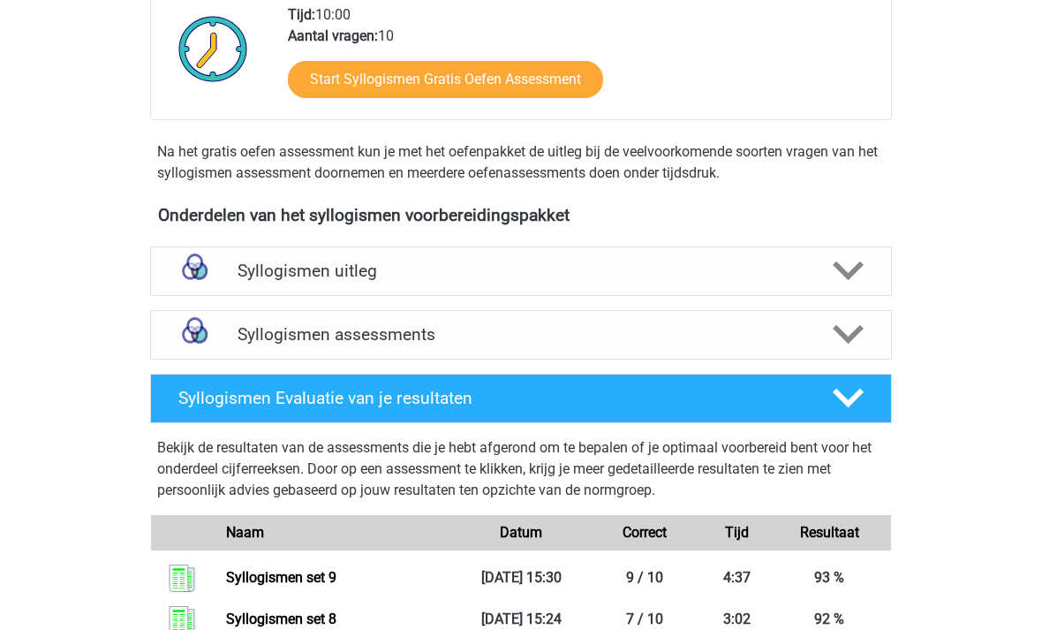
click at [830, 351] on div "Syllogismen assessments" at bounding box center [521, 334] width 742 height 49
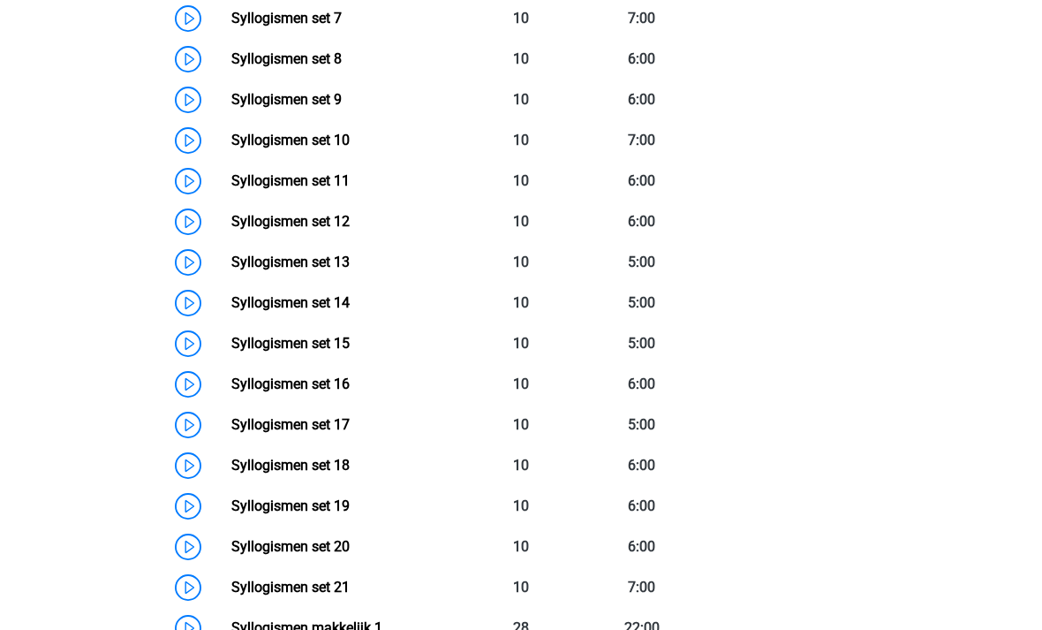
scroll to position [1092, 0]
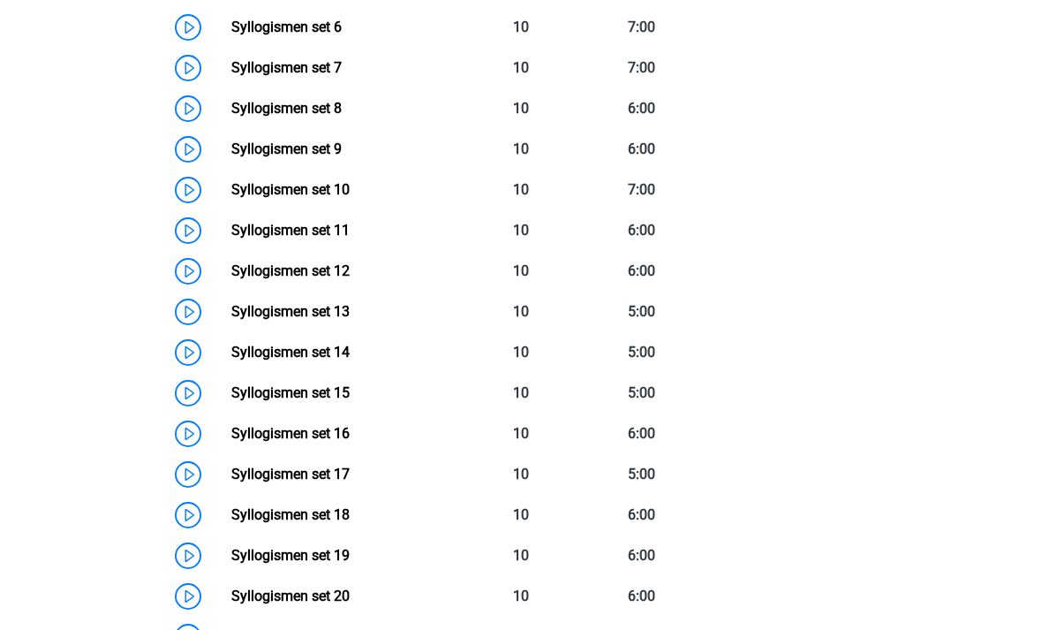
click at [231, 149] on link "Syllogismen set 9" at bounding box center [286, 148] width 110 height 17
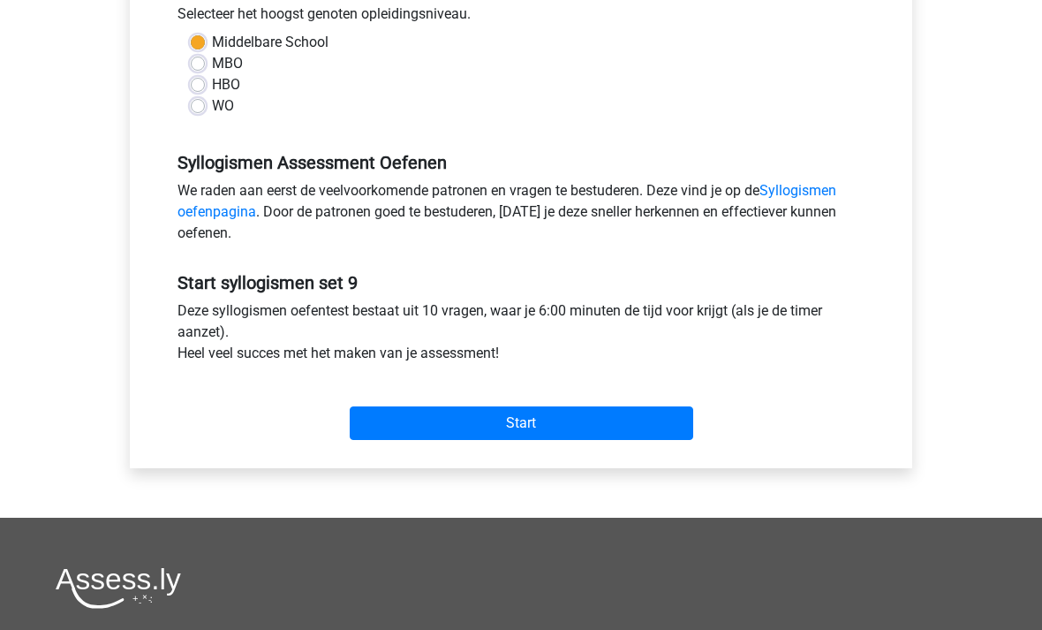
scroll to position [410, 0]
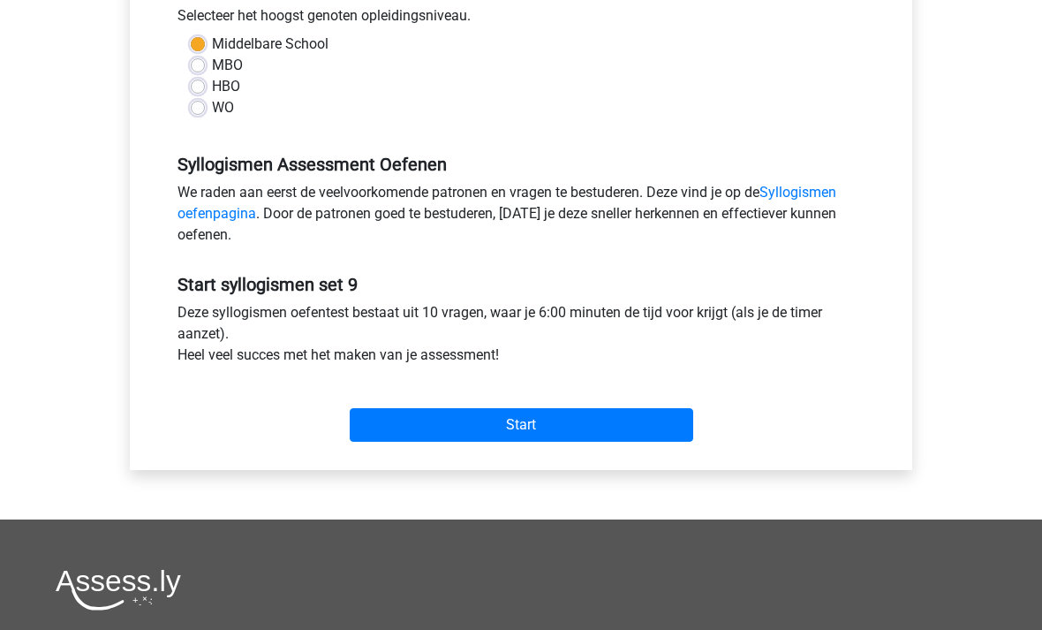
click at [671, 408] on input "Start" at bounding box center [522, 425] width 344 height 34
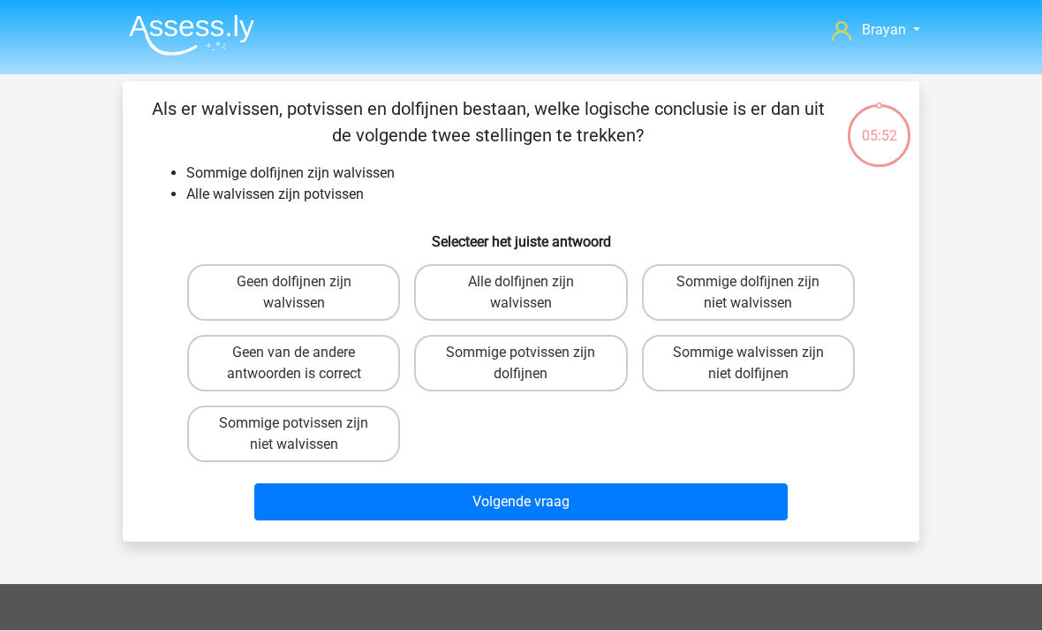
click at [554, 359] on label "Sommige potvissen zijn dolfijnen" at bounding box center [520, 363] width 213 height 57
click at [533, 359] on input "Sommige potvissen zijn dolfijnen" at bounding box center [526, 357] width 11 height 11
radio input "true"
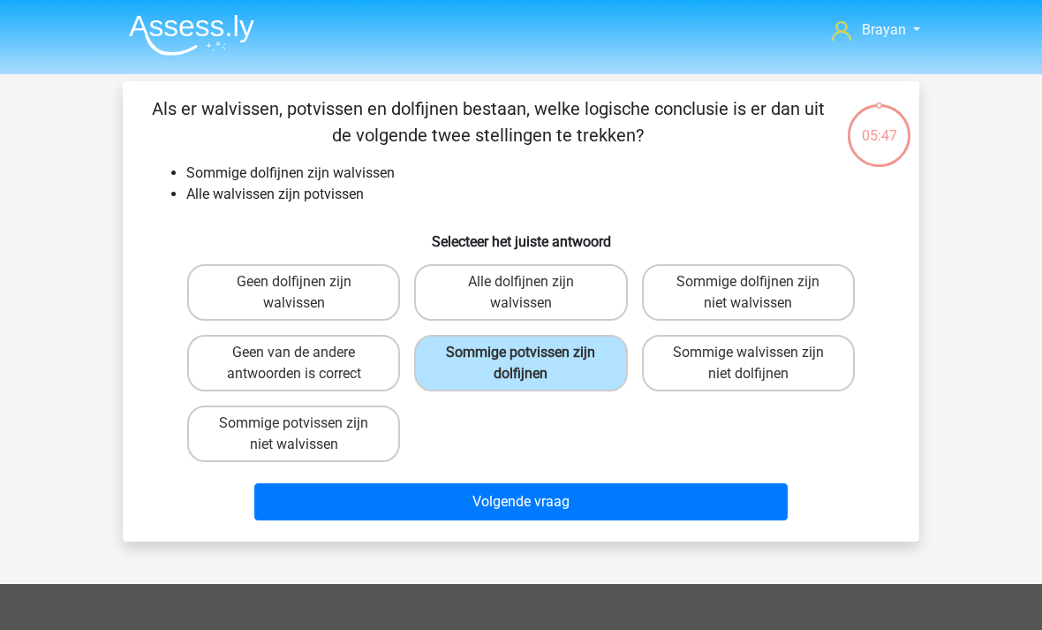
click at [741, 506] on button "Volgende vraag" at bounding box center [521, 501] width 534 height 37
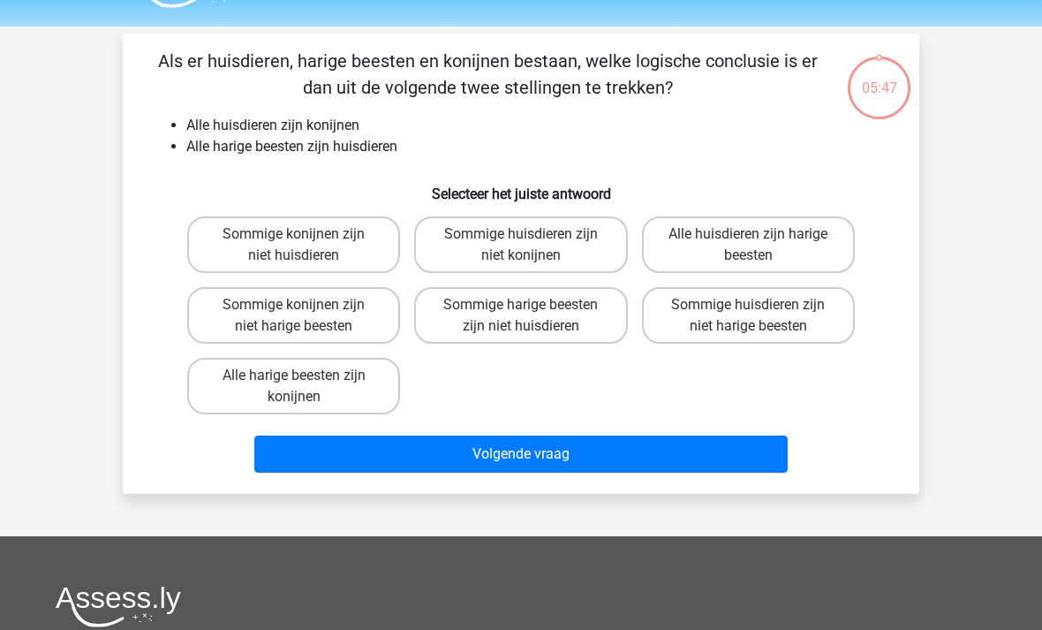
scroll to position [19, 0]
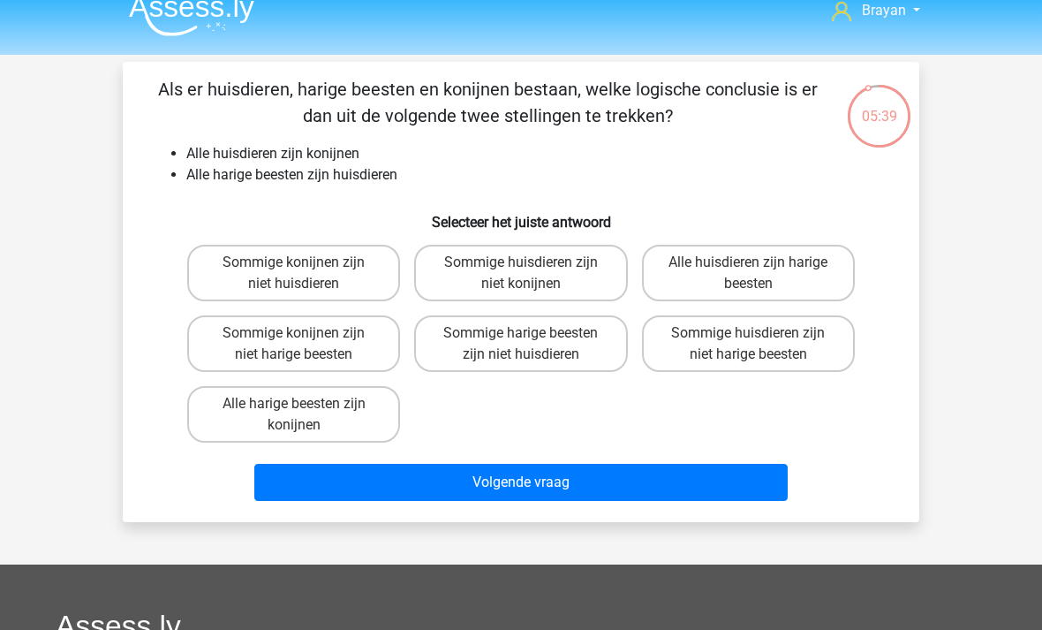
click at [226, 419] on label "Alle harige beesten zijn konijnen" at bounding box center [293, 414] width 213 height 57
click at [294, 415] on input "Alle harige beesten zijn konijnen" at bounding box center [299, 409] width 11 height 11
radio input "true"
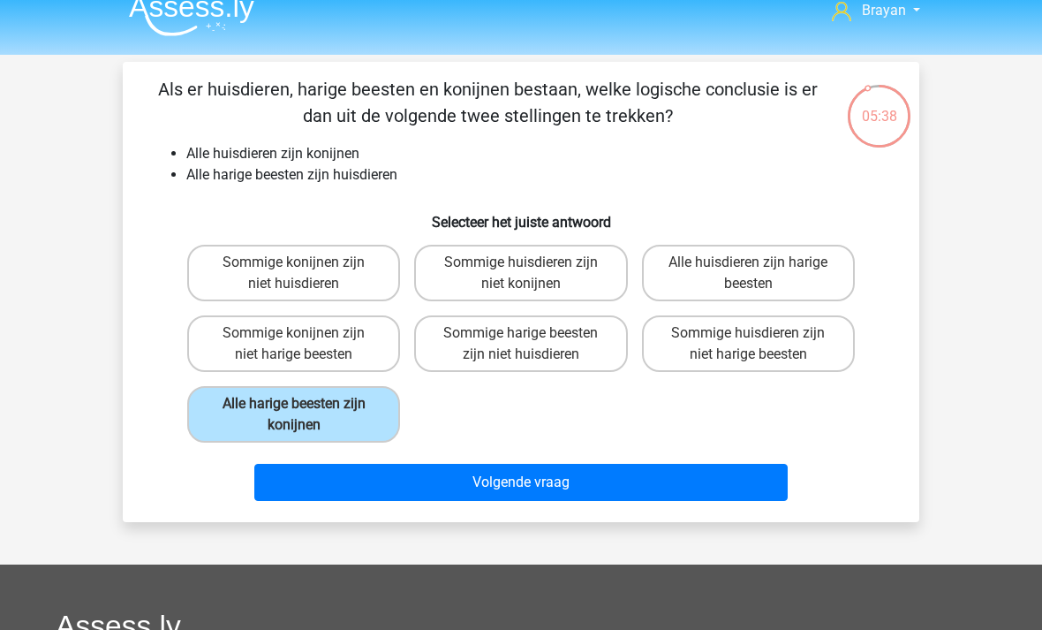
click at [760, 495] on button "Volgende vraag" at bounding box center [521, 482] width 534 height 37
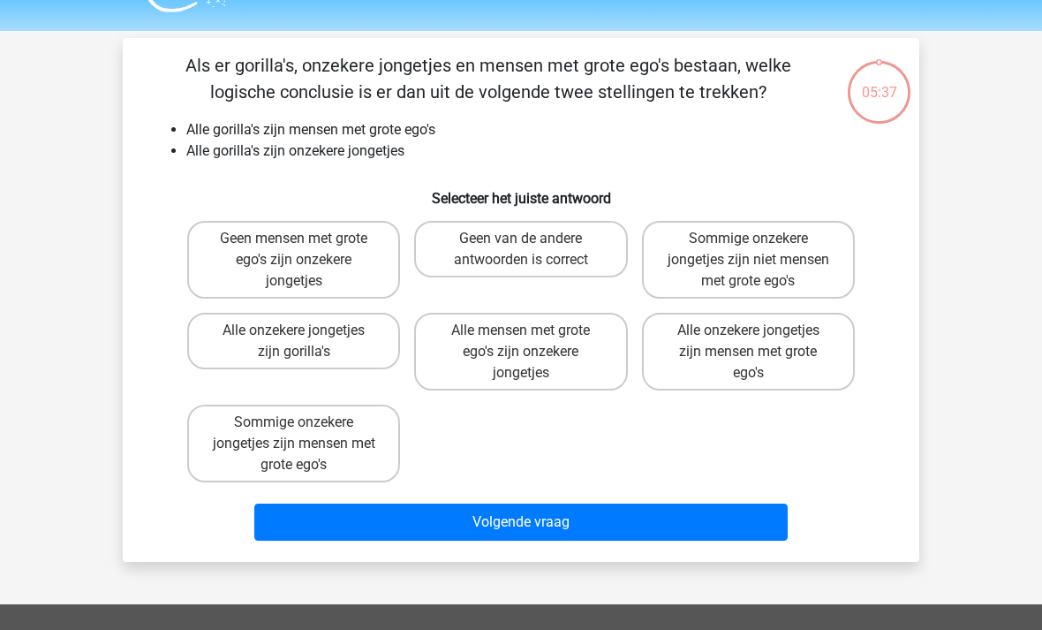
scroll to position [19, 0]
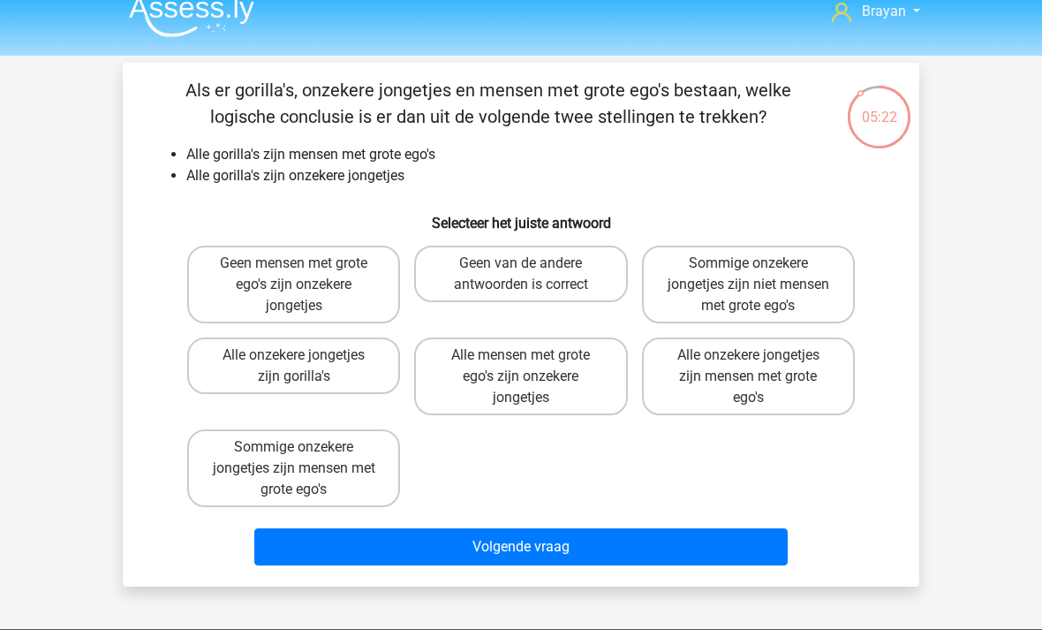
click at [238, 463] on label "Sommige onzekere jongetjes zijn mensen met grote ego's" at bounding box center [293, 468] width 213 height 78
click at [294, 458] on input "Sommige onzekere jongetjes zijn mensen met grote ego's" at bounding box center [299, 452] width 11 height 11
radio input "true"
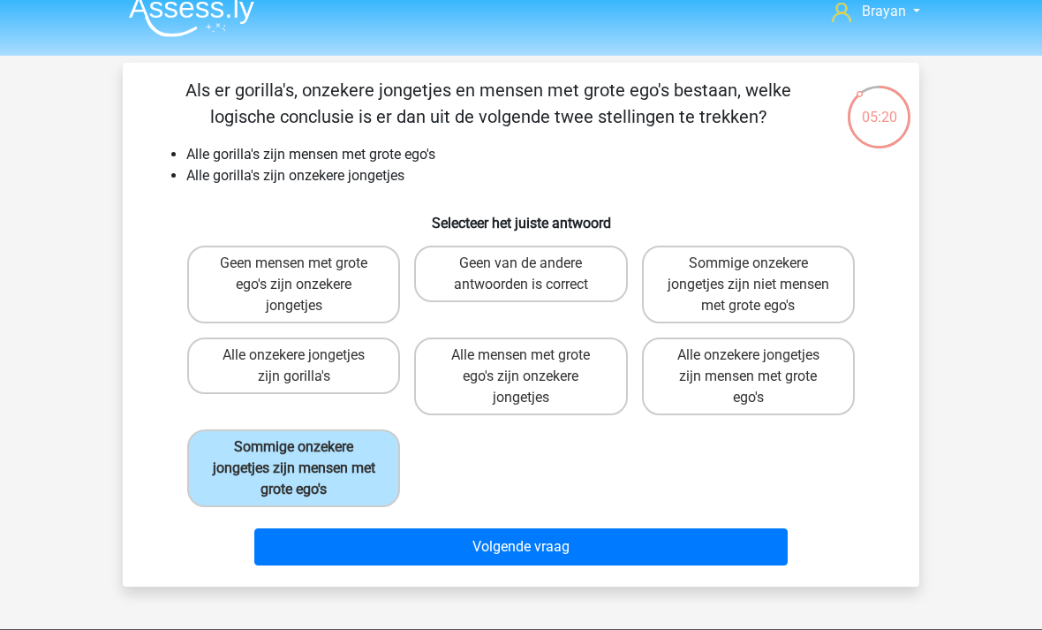
click at [752, 552] on button "Volgende vraag" at bounding box center [521, 546] width 534 height 37
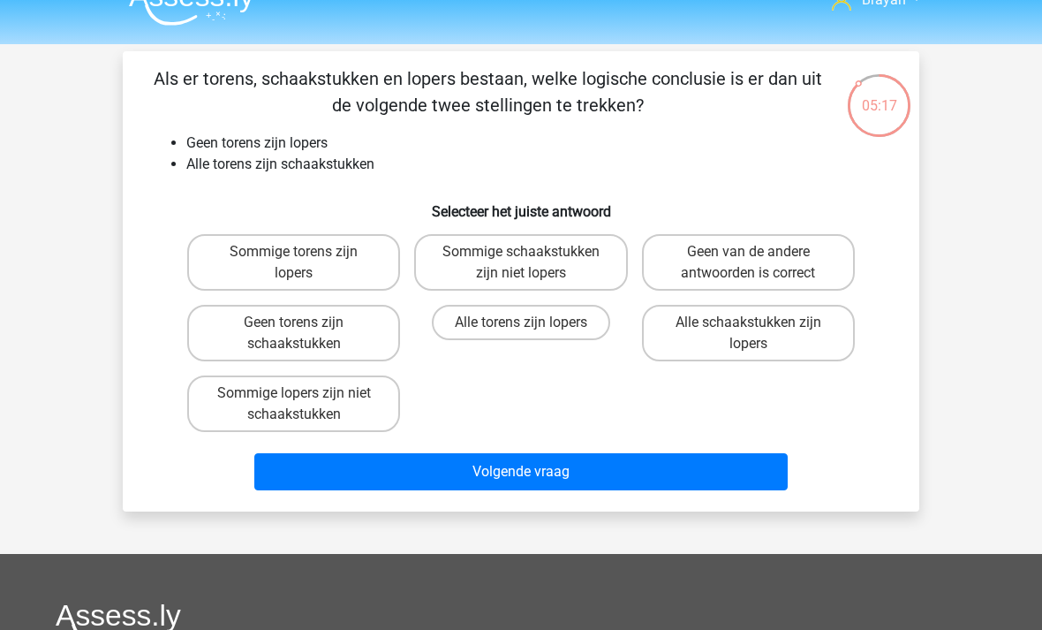
scroll to position [33, 0]
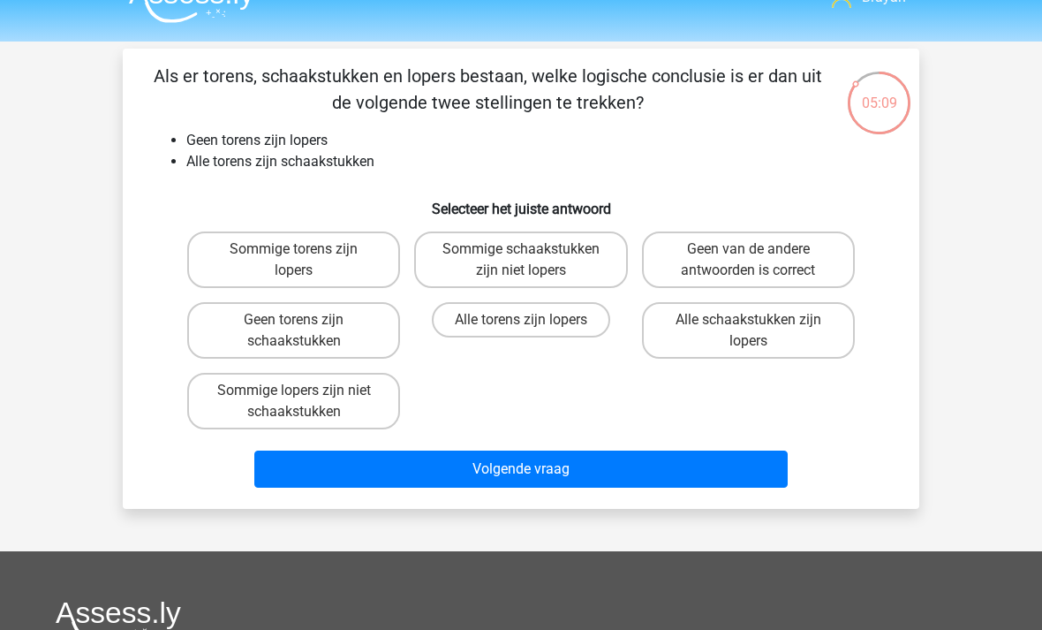
click at [542, 262] on label "Sommige schaakstukken zijn niet lopers" at bounding box center [520, 259] width 213 height 57
click at [533, 261] on input "Sommige schaakstukken zijn niet lopers" at bounding box center [526, 254] width 11 height 11
radio input "true"
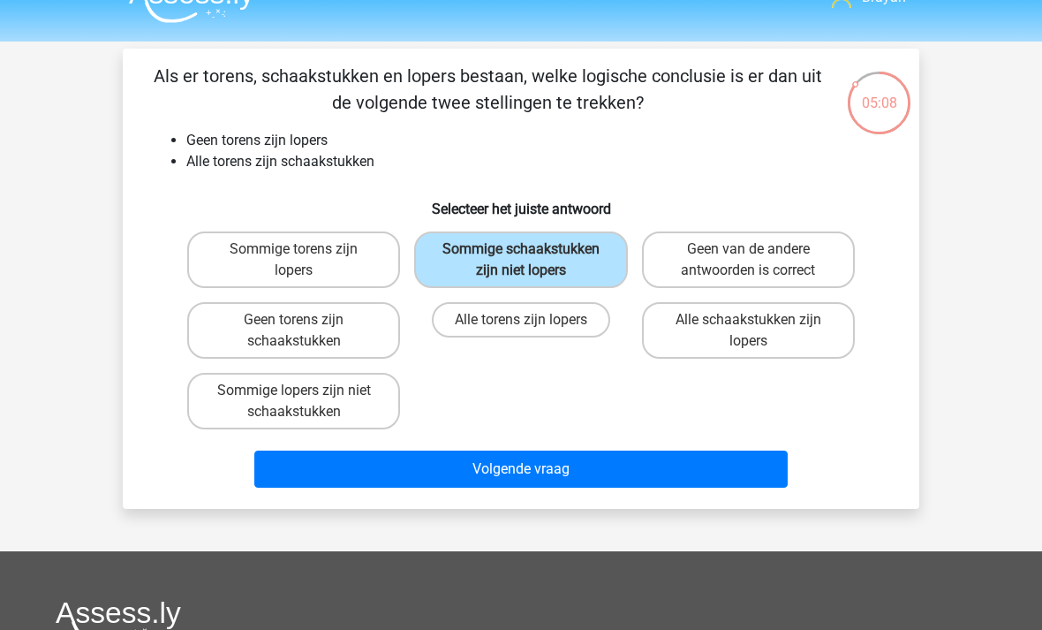
click at [734, 485] on button "Volgende vraag" at bounding box center [521, 468] width 534 height 37
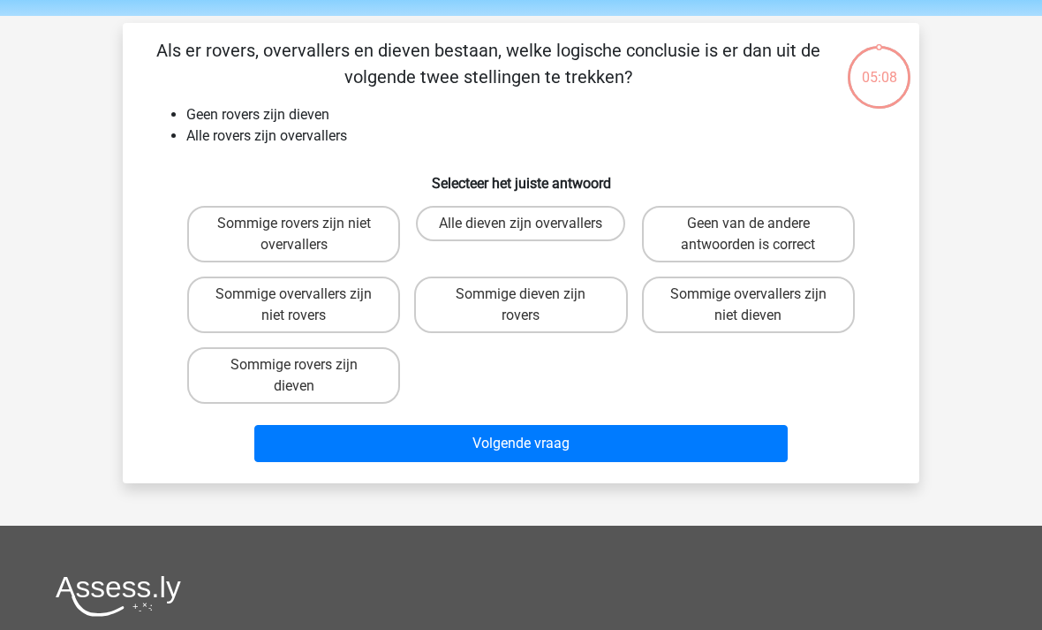
scroll to position [19, 0]
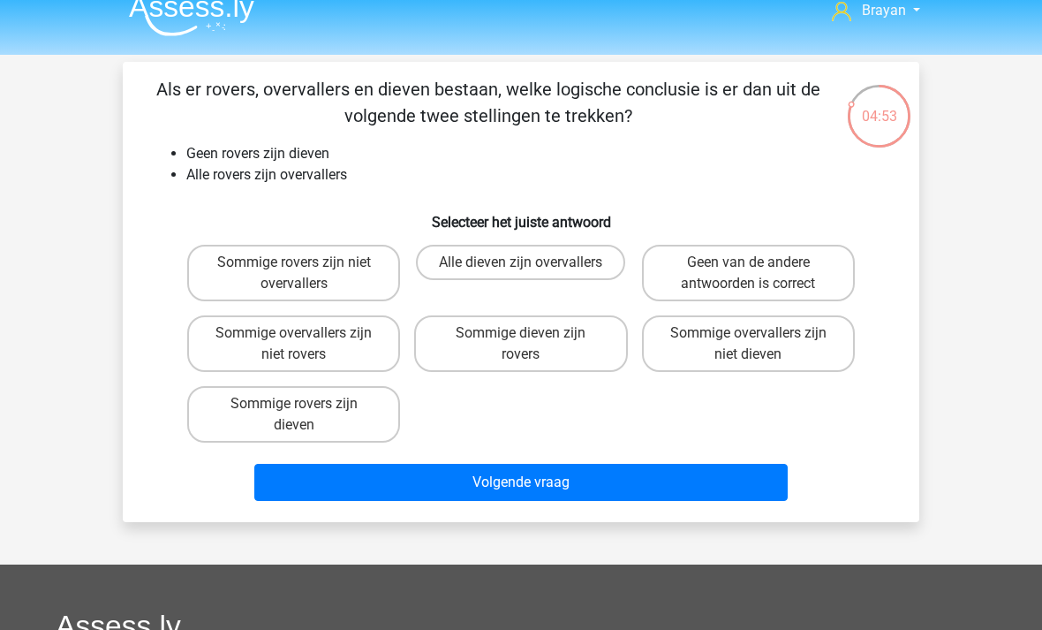
click at [811, 336] on label "Sommige overvallers zijn niet dieven" at bounding box center [748, 343] width 213 height 57
click at [760, 336] on input "Sommige overvallers zijn niet dieven" at bounding box center [753, 338] width 11 height 11
radio input "true"
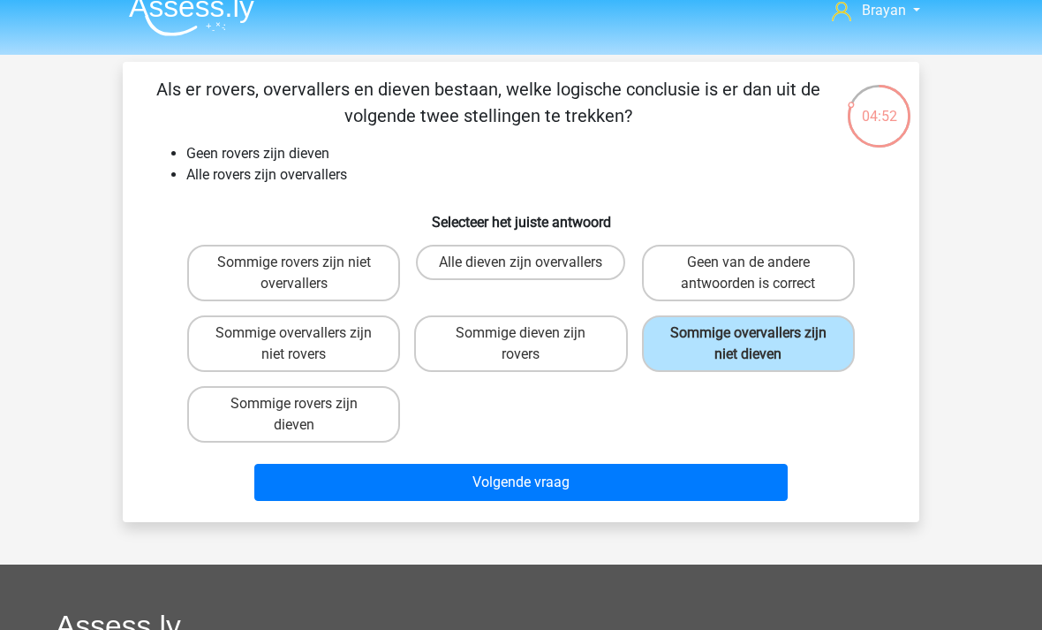
click at [754, 499] on button "Volgende vraag" at bounding box center [521, 482] width 534 height 37
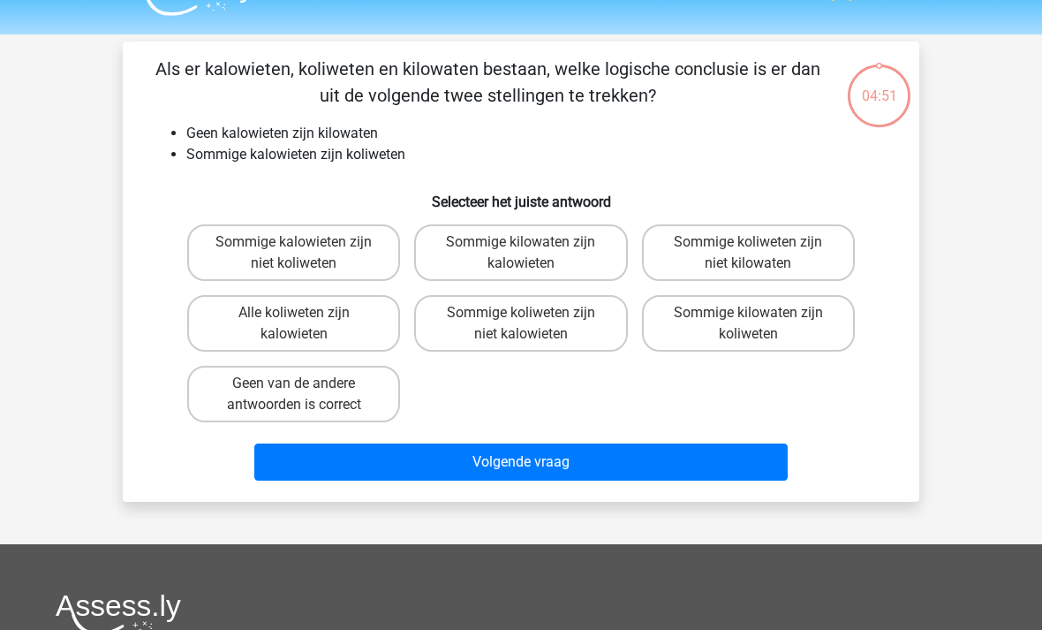
scroll to position [40, 0]
click at [819, 253] on label "Sommige koliweten zijn niet kilowaten" at bounding box center [748, 252] width 213 height 57
click at [760, 253] on input "Sommige koliweten zijn niet kilowaten" at bounding box center [753, 247] width 11 height 11
radio input "true"
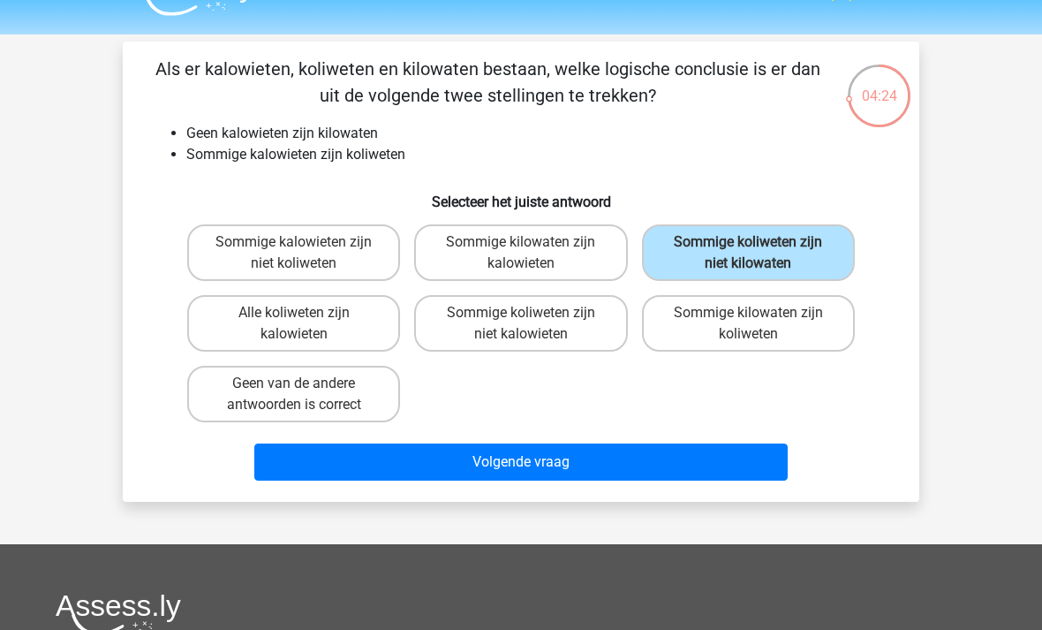
click at [754, 468] on button "Volgende vraag" at bounding box center [521, 461] width 534 height 37
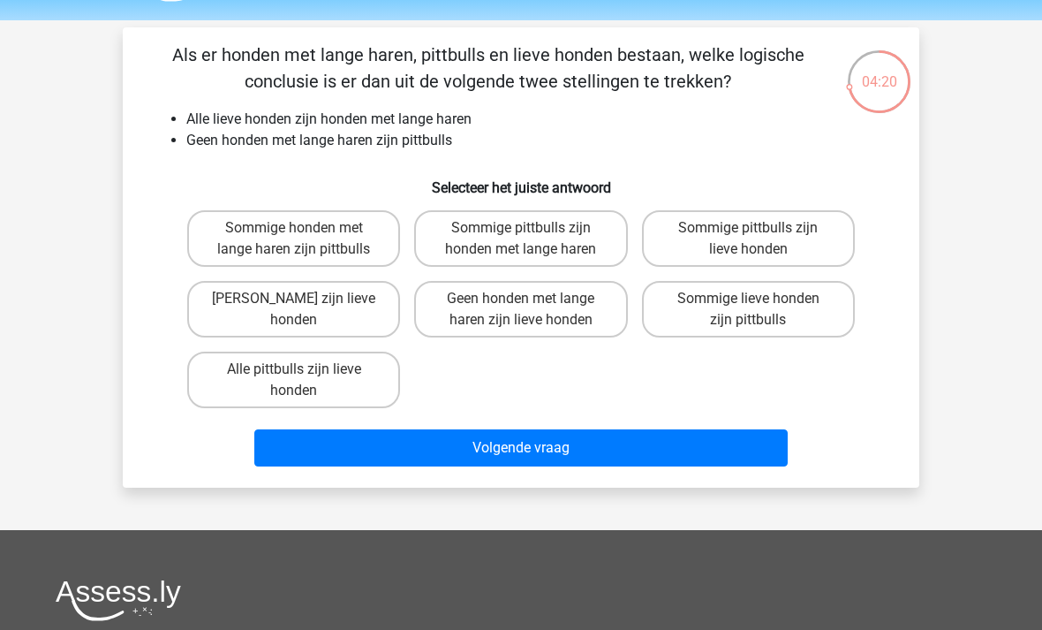
scroll to position [33, 0]
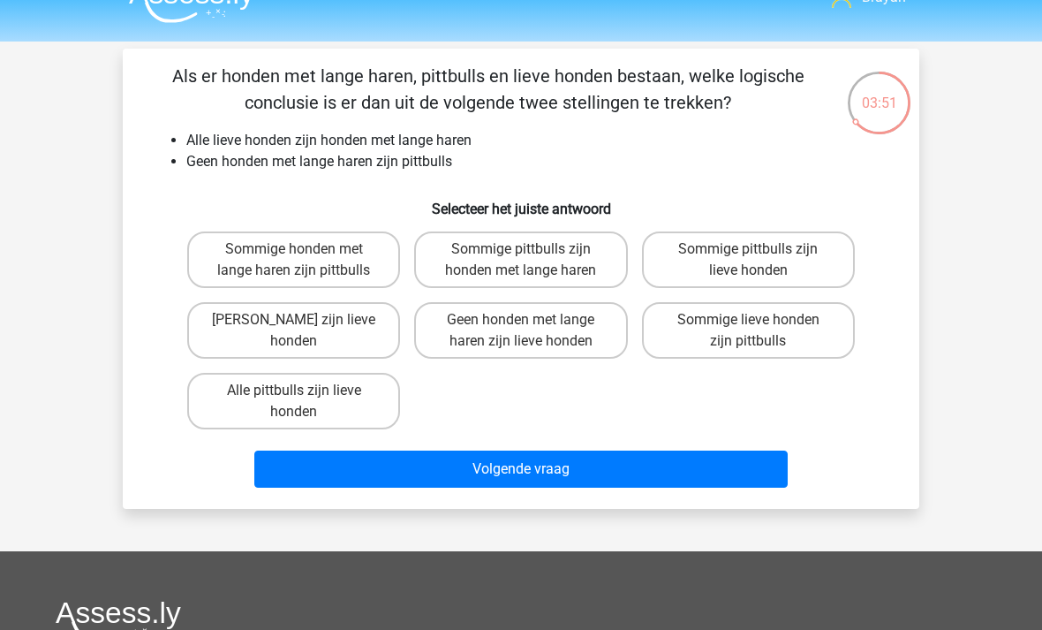
click at [202, 322] on label "Geen pittbulls zijn lieve honden" at bounding box center [293, 330] width 213 height 57
click at [294, 322] on input "Geen pittbulls zijn lieve honden" at bounding box center [299, 325] width 11 height 11
radio input "true"
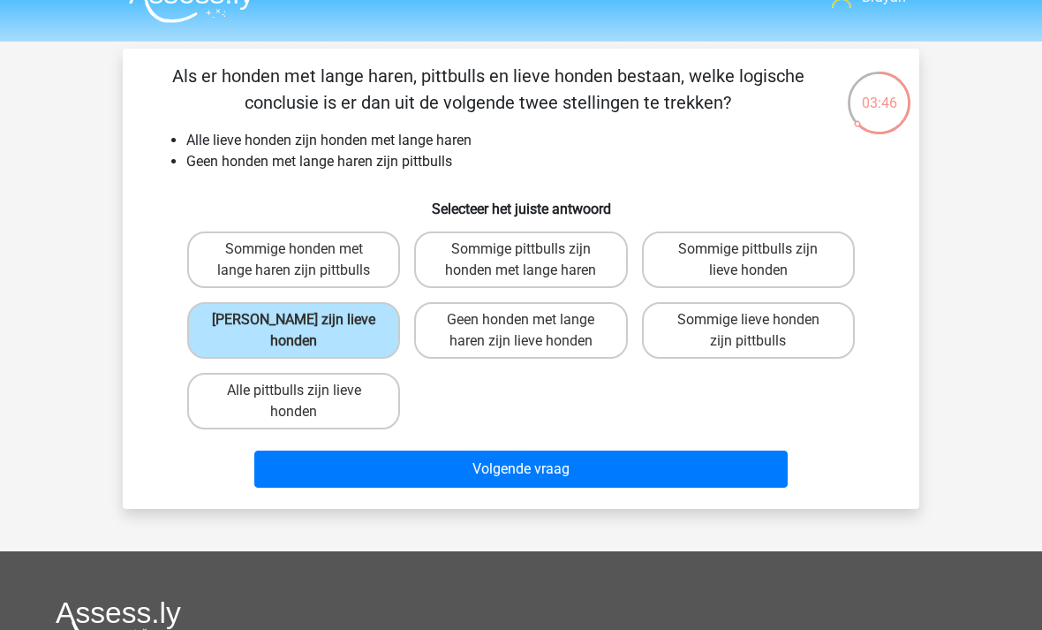
click at [756, 478] on button "Volgende vraag" at bounding box center [521, 468] width 534 height 37
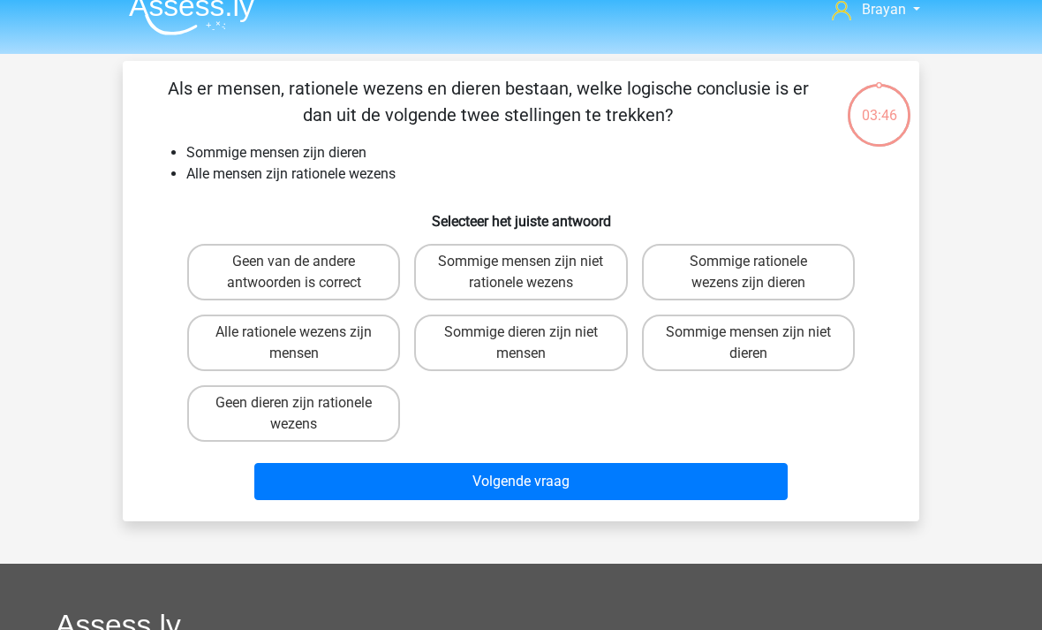
scroll to position [20, 0]
click at [825, 261] on label "Sommige rationele wezens zijn dieren" at bounding box center [748, 272] width 213 height 57
click at [760, 261] on input "Sommige rationele wezens zijn dieren" at bounding box center [753, 266] width 11 height 11
radio input "true"
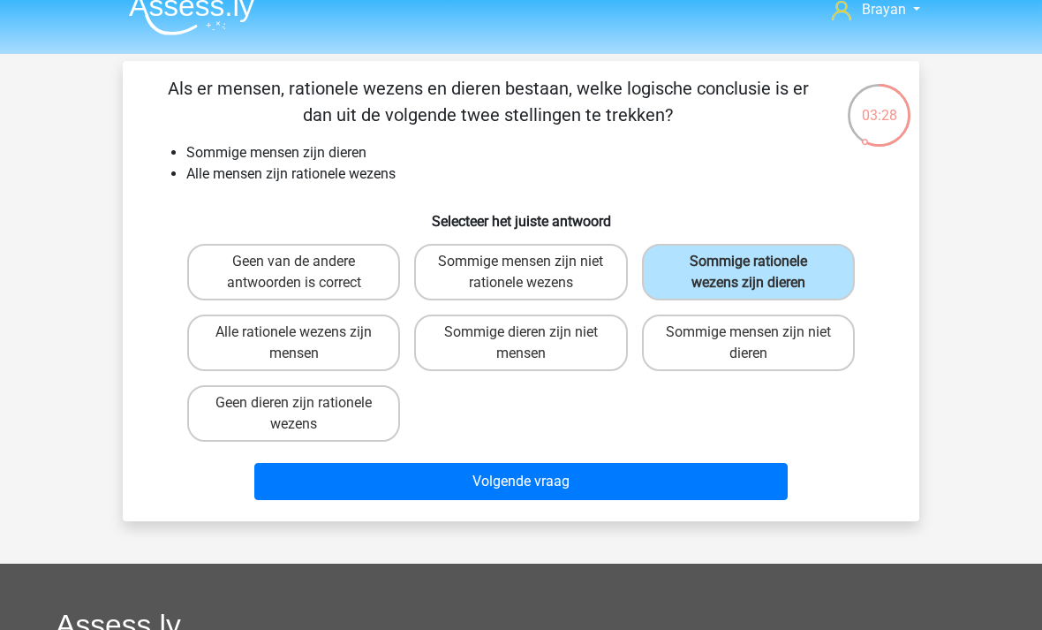
click at [753, 488] on button "Volgende vraag" at bounding box center [521, 481] width 534 height 37
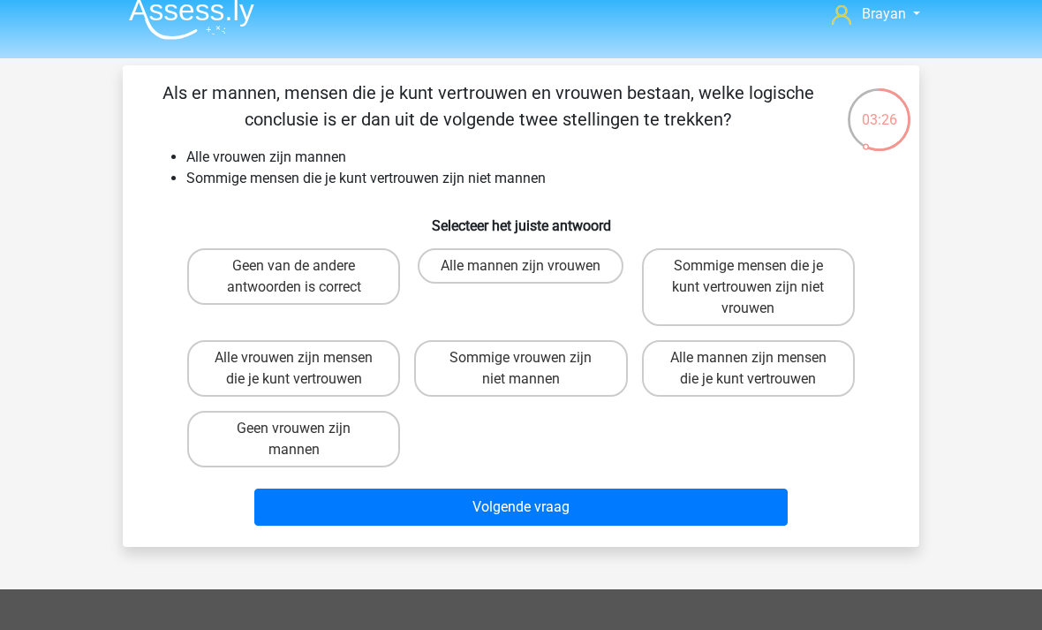
scroll to position [15, 0]
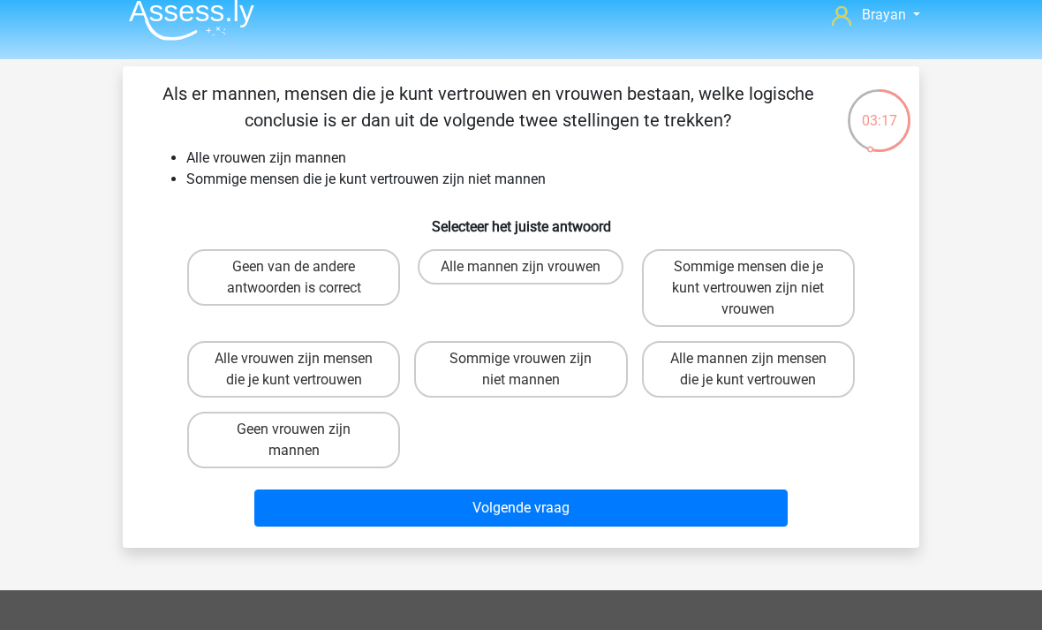
click at [805, 300] on label "Sommige mensen die je kunt vertrouwen zijn niet vrouwen" at bounding box center [748, 288] width 213 height 78
click at [760, 278] on input "Sommige mensen die je kunt vertrouwen zijn niet vrouwen" at bounding box center [753, 272] width 11 height 11
radio input "true"
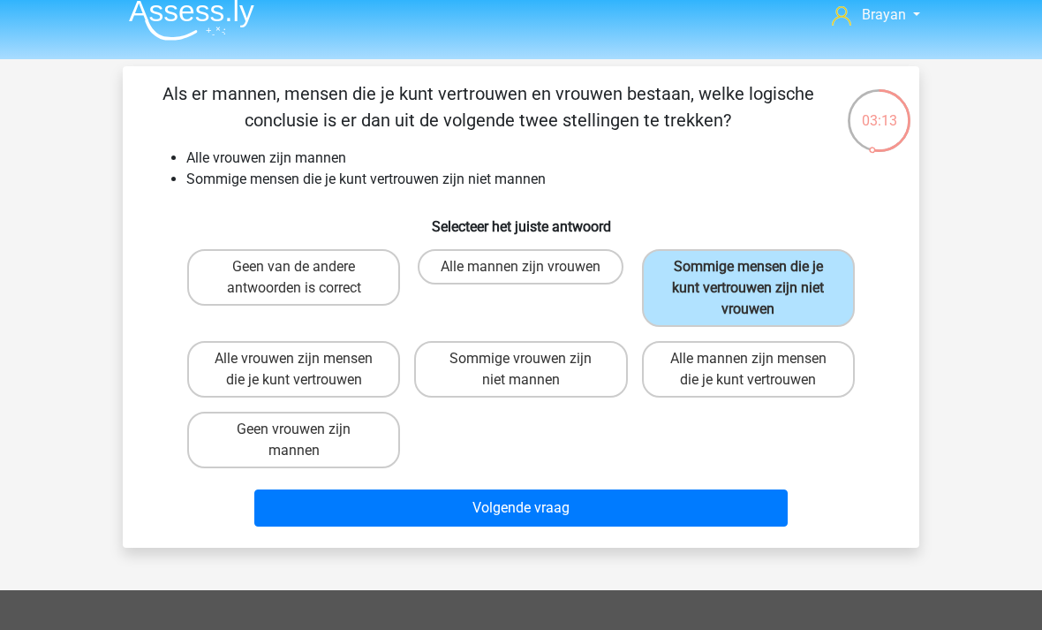
click at [757, 505] on button "Volgende vraag" at bounding box center [521, 507] width 534 height 37
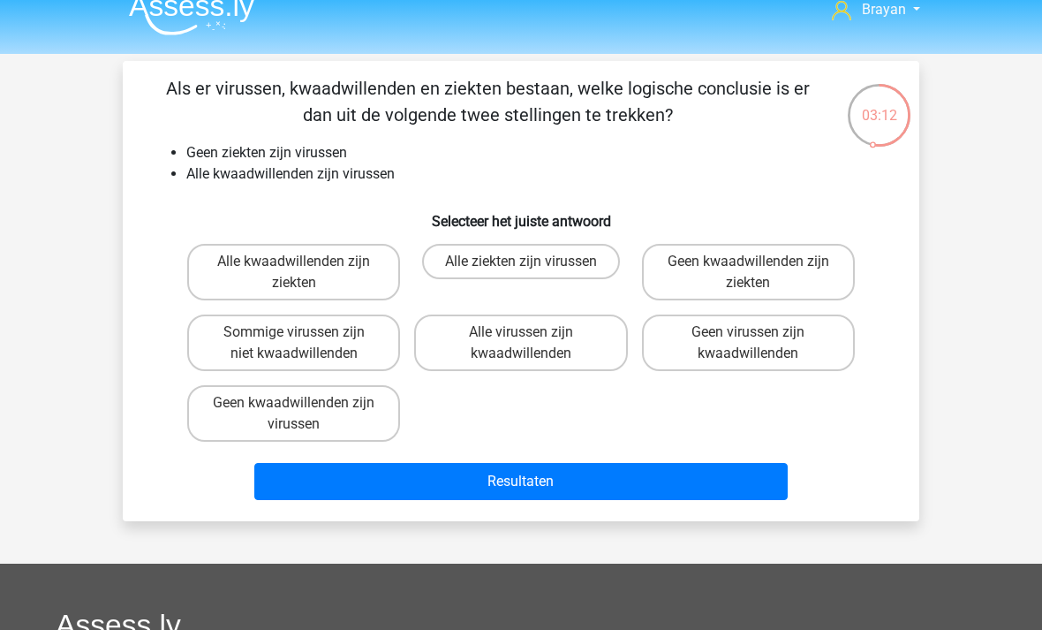
scroll to position [19, 0]
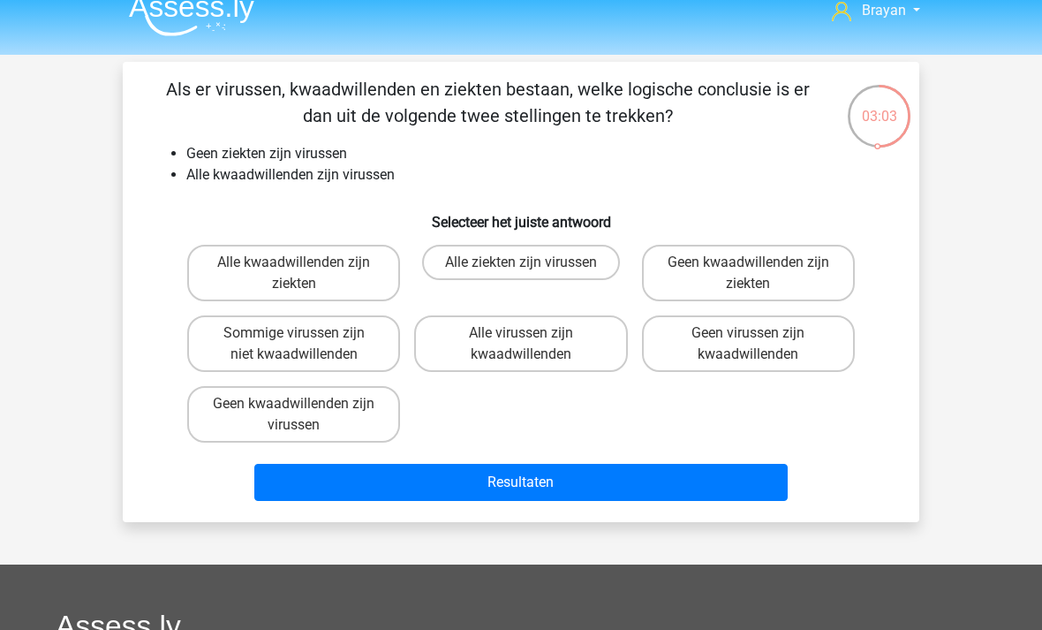
click at [799, 271] on label "Geen kwaadwillenden zijn ziekten" at bounding box center [748, 273] width 213 height 57
click at [760, 271] on input "Geen kwaadwillenden zijn ziekten" at bounding box center [753, 267] width 11 height 11
radio input "true"
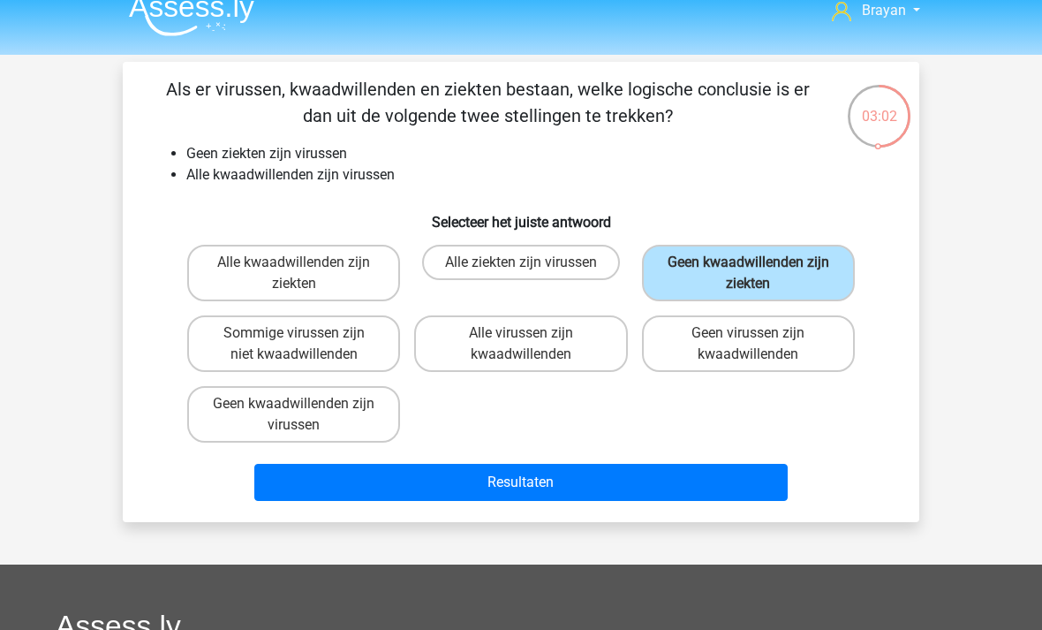
click at [759, 495] on button "Resultaten" at bounding box center [521, 482] width 534 height 37
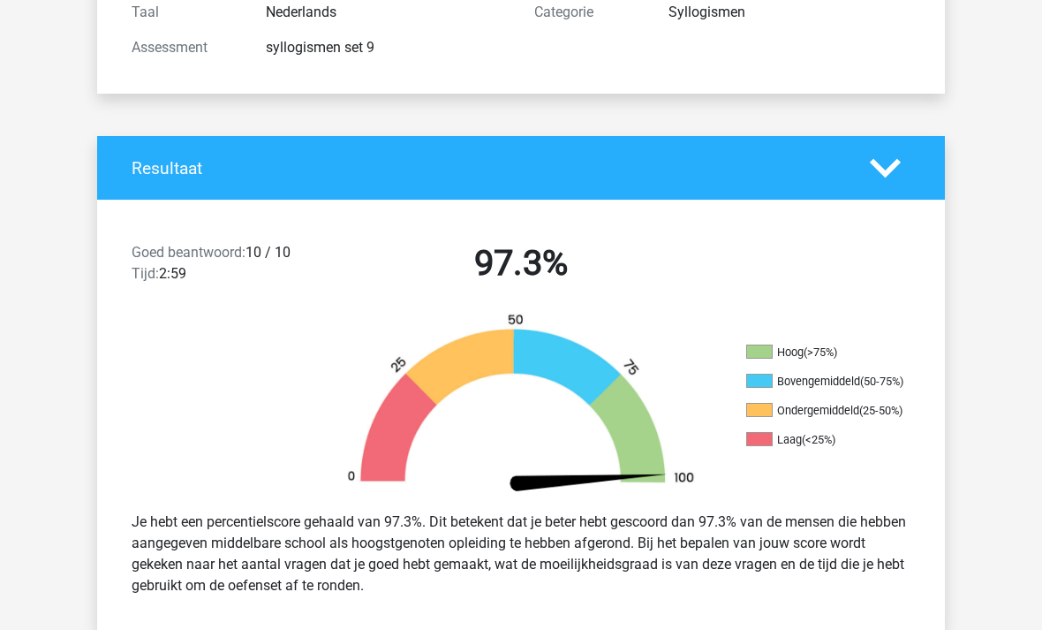
scroll to position [239, 0]
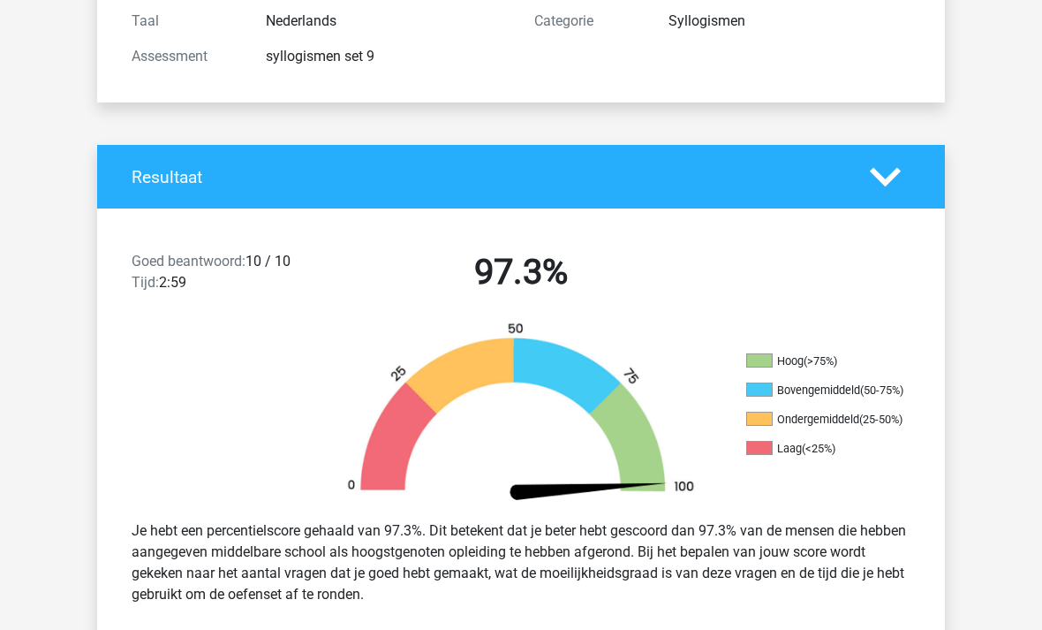
click at [894, 170] on icon at bounding box center [885, 178] width 31 height 31
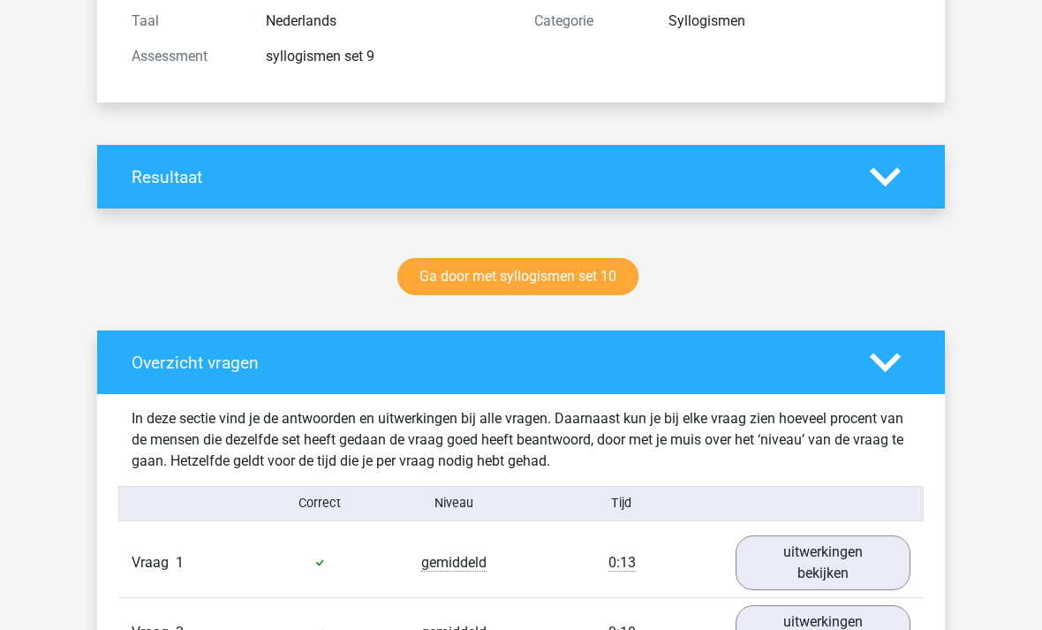
click at [901, 153] on div "Resultaat" at bounding box center [521, 177] width 848 height 64
click at [888, 163] on icon at bounding box center [885, 177] width 31 height 31
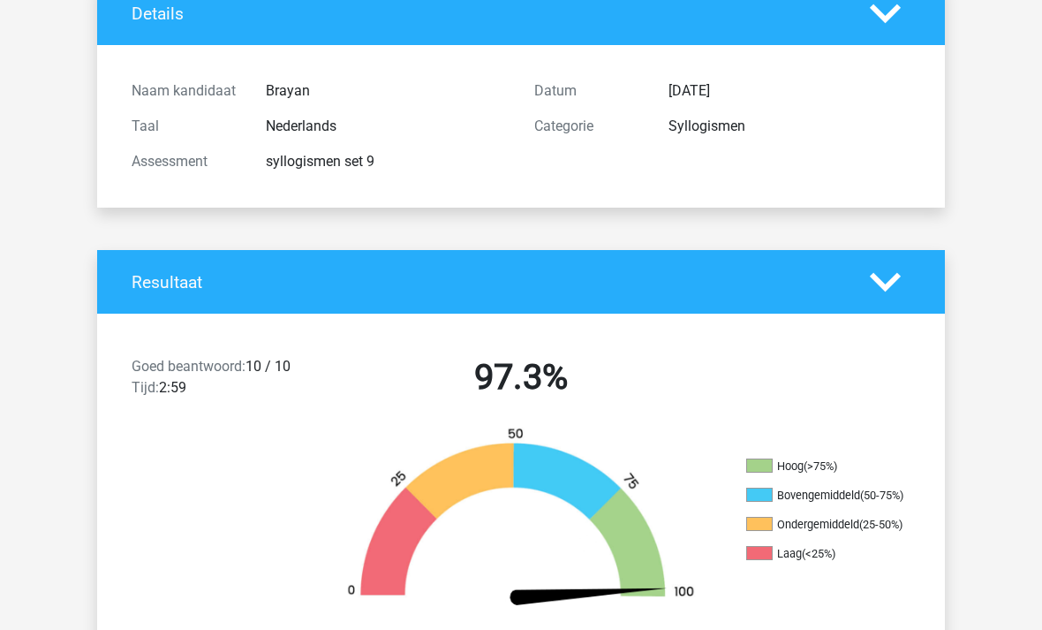
scroll to position [0, 0]
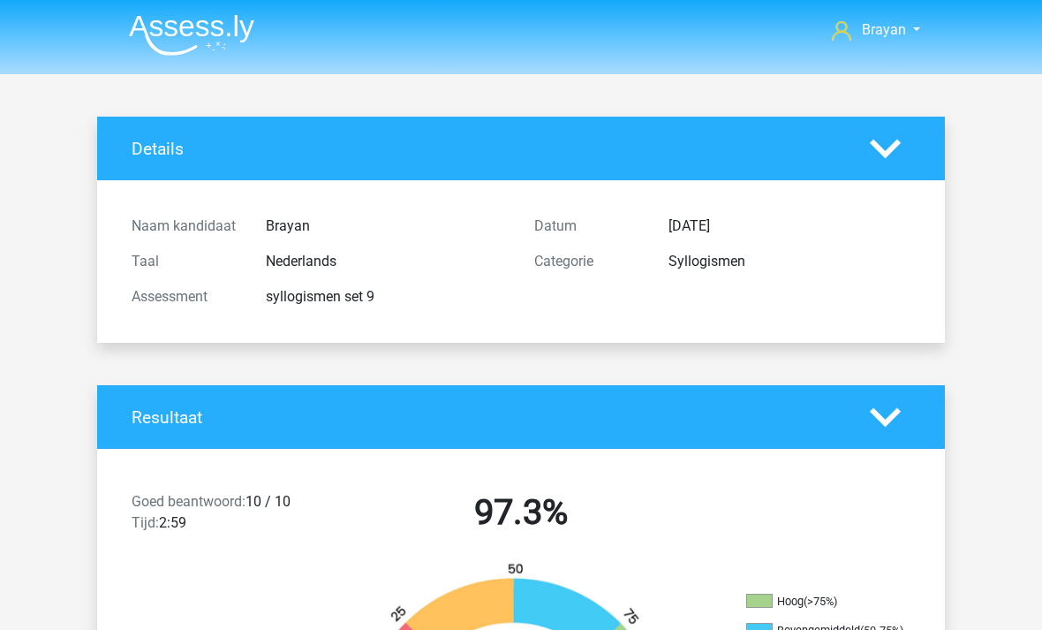
click at [194, 39] on img at bounding box center [191, 35] width 125 height 42
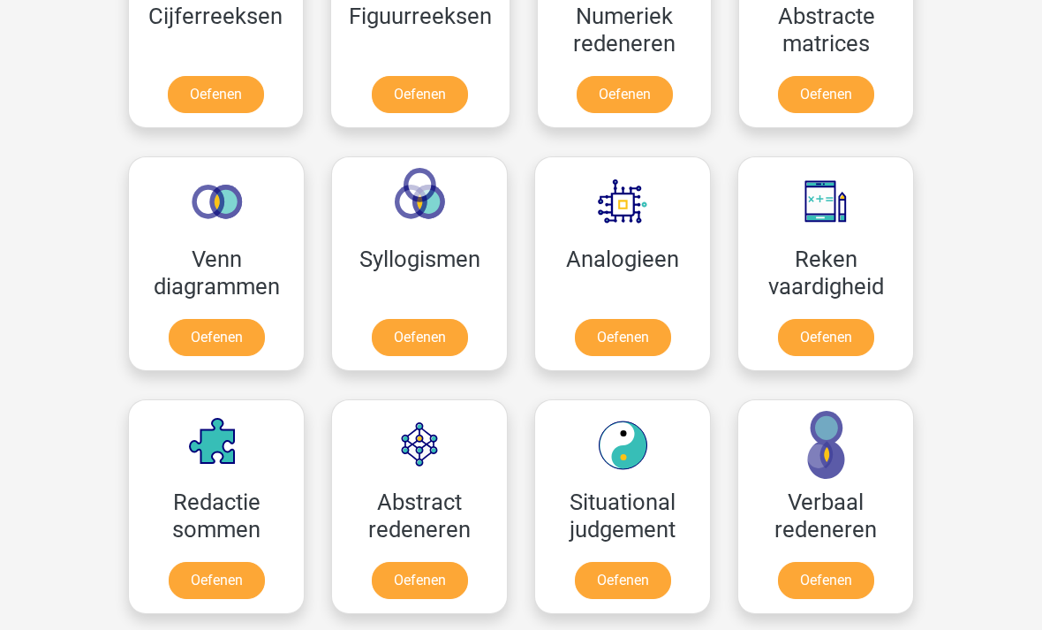
scroll to position [930, 0]
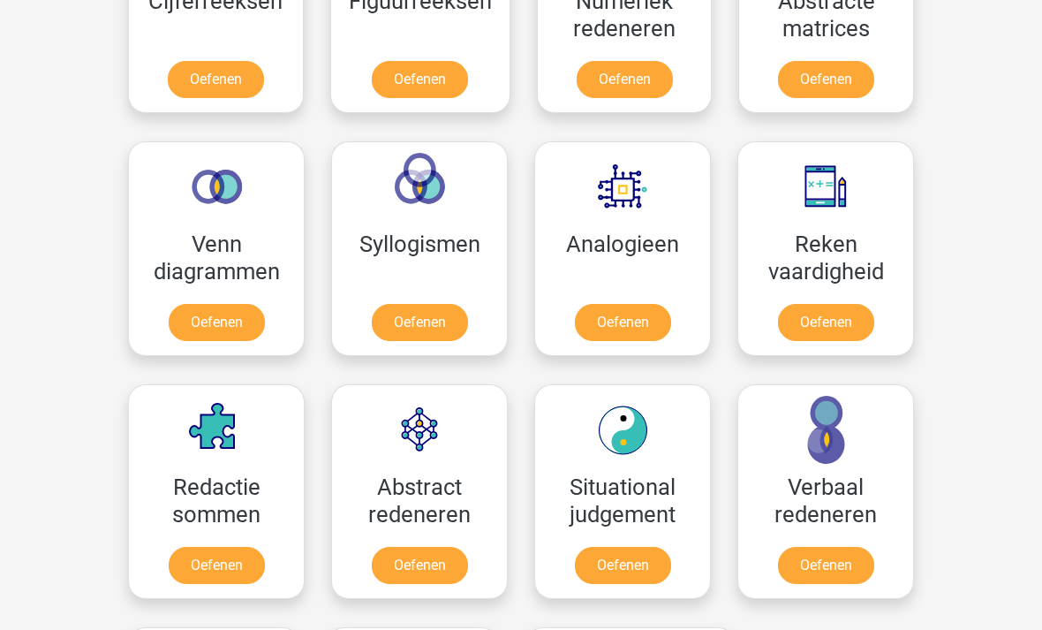
click at [373, 304] on link "Oefenen" at bounding box center [420, 322] width 96 height 37
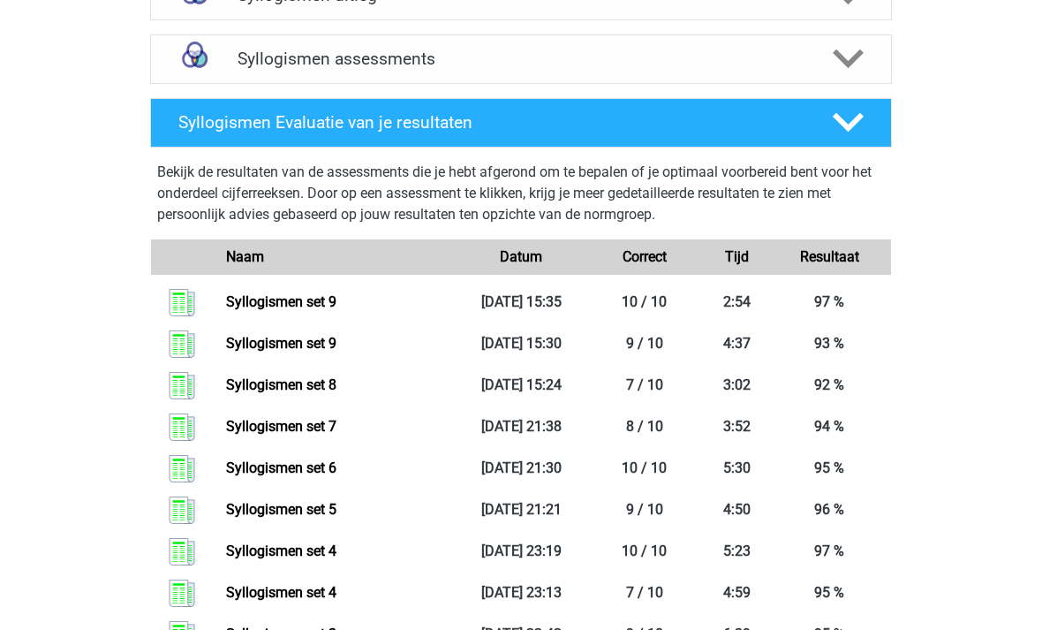
scroll to position [698, 0]
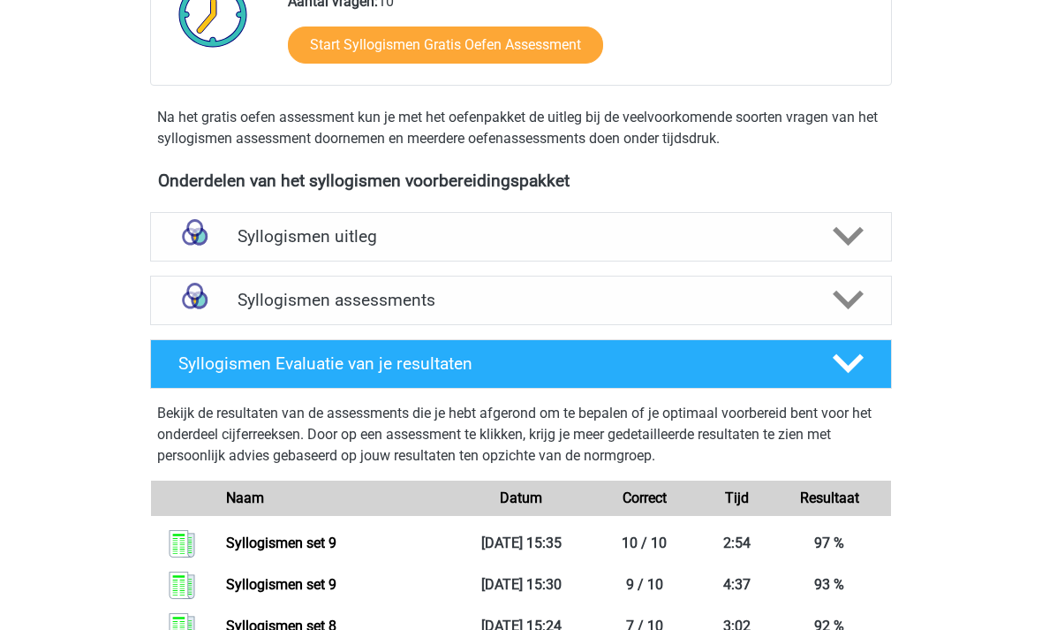
click at [232, 309] on div "Syllogismen assessments" at bounding box center [520, 300] width 593 height 20
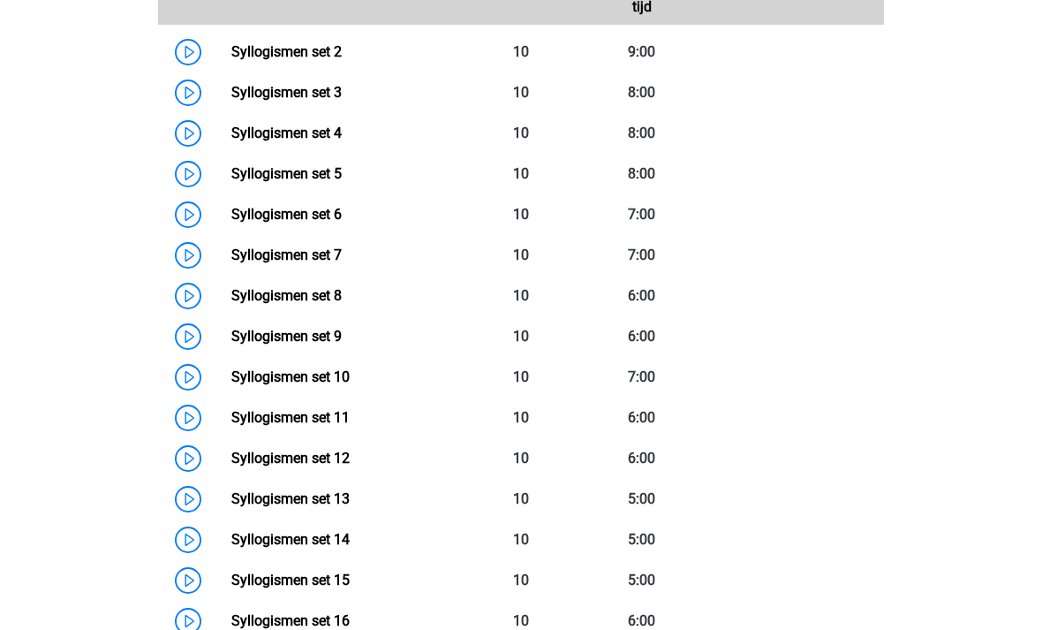
scroll to position [905, 0]
click at [231, 340] on link "Syllogismen set 9" at bounding box center [286, 336] width 110 height 17
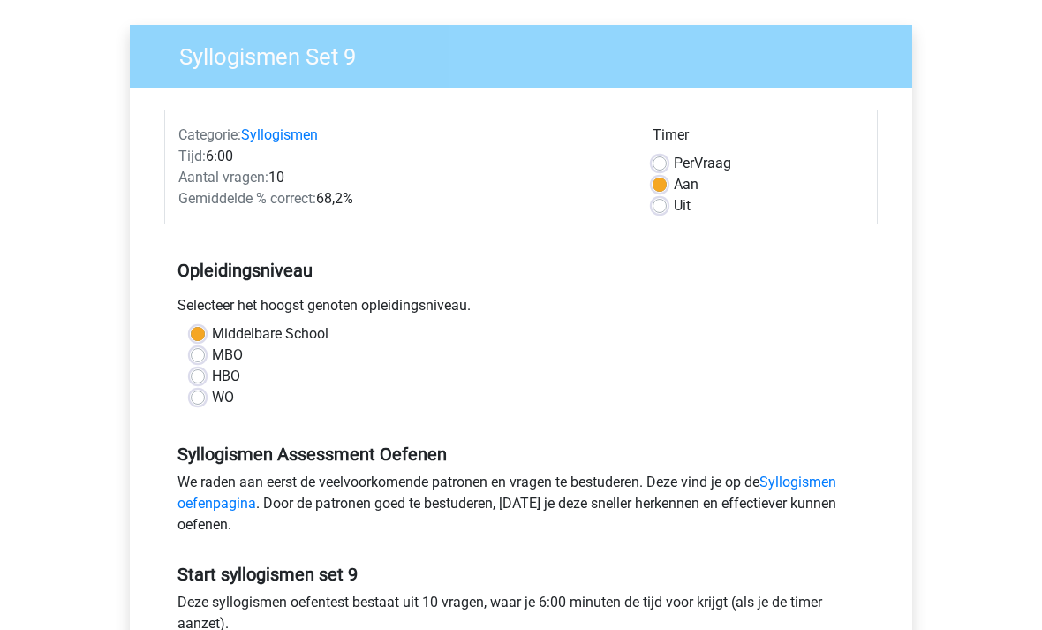
scroll to position [128, 0]
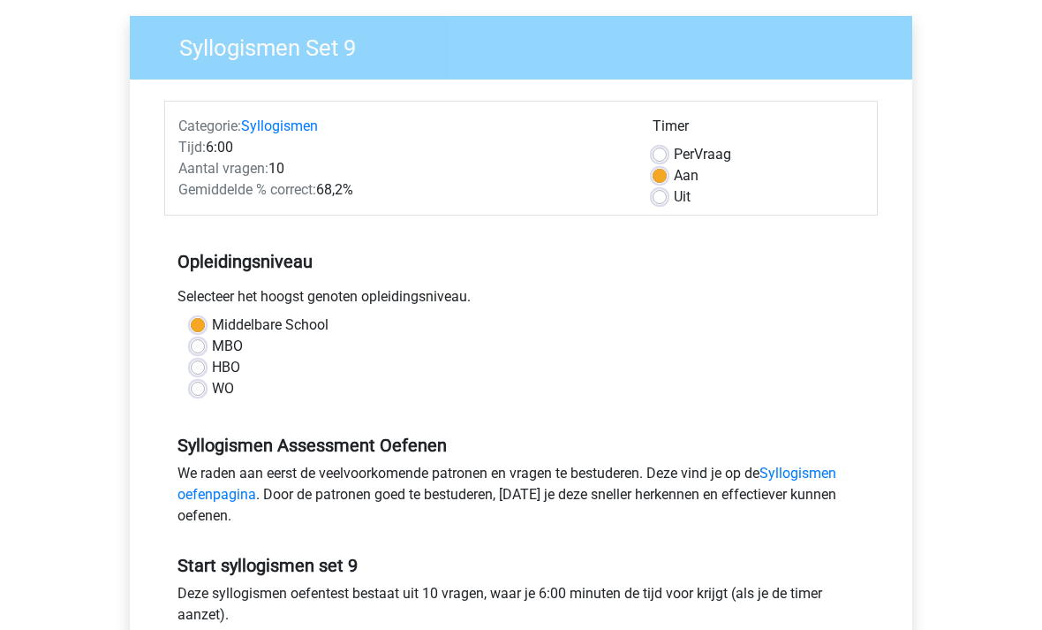
click at [212, 388] on label "WO" at bounding box center [223, 389] width 22 height 21
click at [204, 388] on input "WO" at bounding box center [198, 388] width 14 height 18
radio input "true"
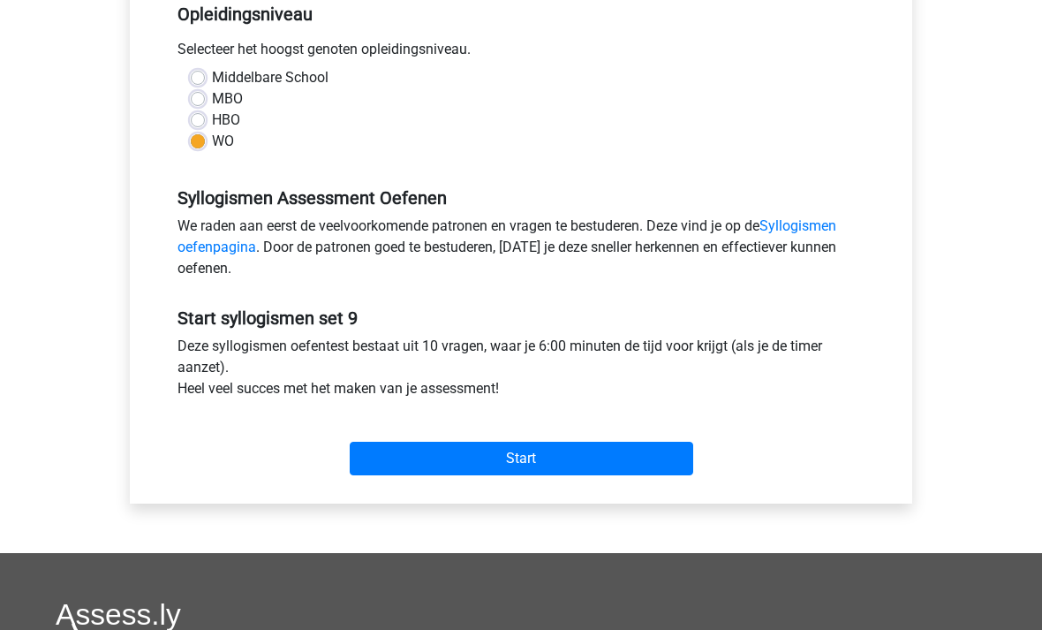
scroll to position [376, 0]
click at [665, 455] on input "Start" at bounding box center [522, 459] width 344 height 34
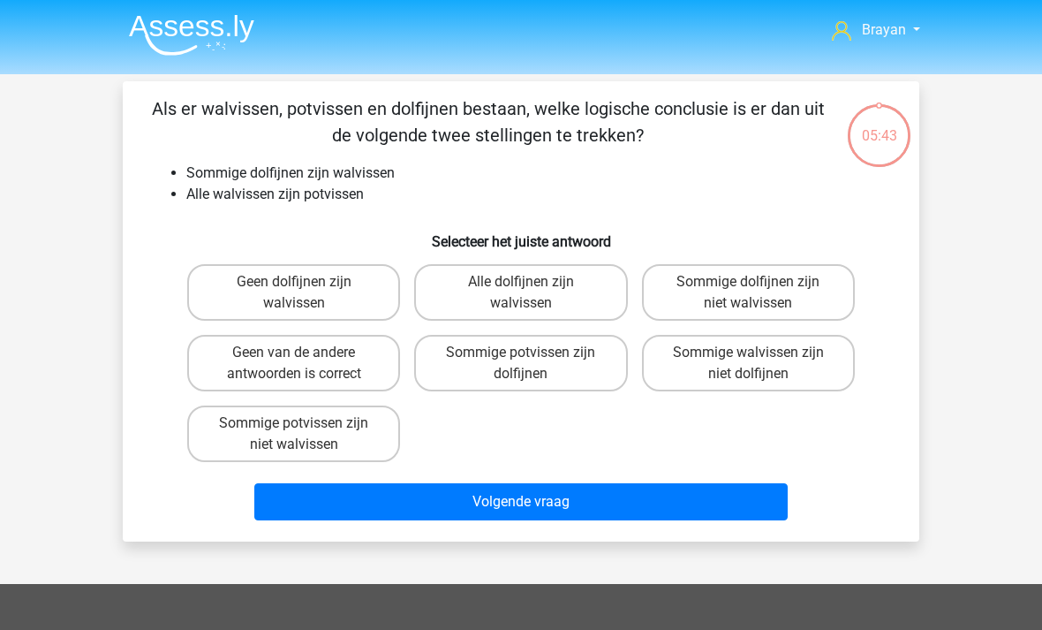
click at [582, 364] on label "Sommige potvissen zijn dolfijnen" at bounding box center [520, 363] width 213 height 57
click at [533, 364] on input "Sommige potvissen zijn dolfijnen" at bounding box center [526, 357] width 11 height 11
radio input "true"
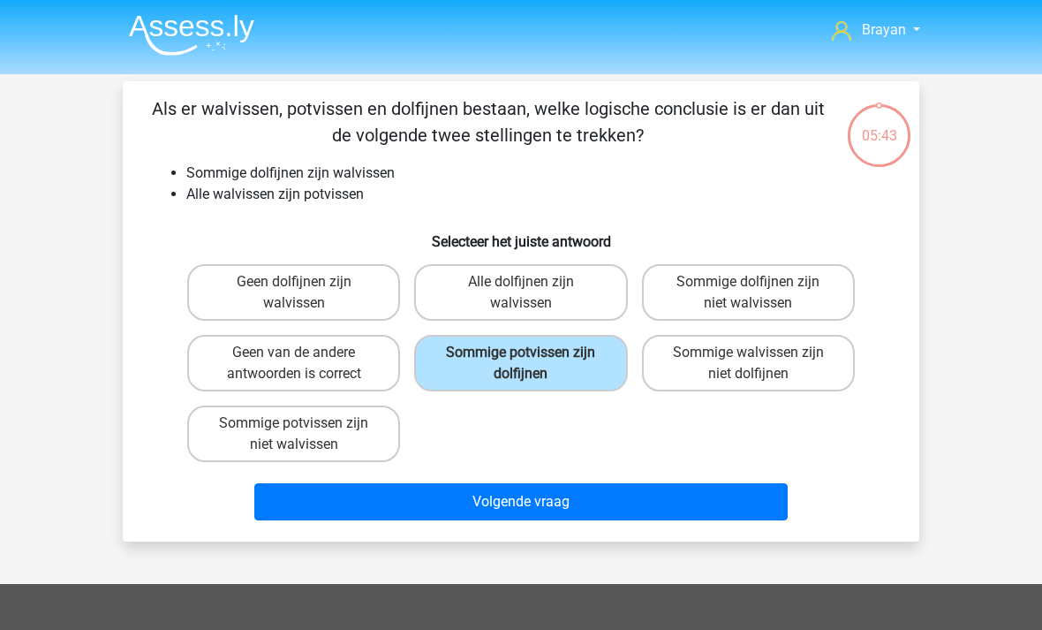
click at [736, 518] on button "Volgende vraag" at bounding box center [521, 501] width 534 height 37
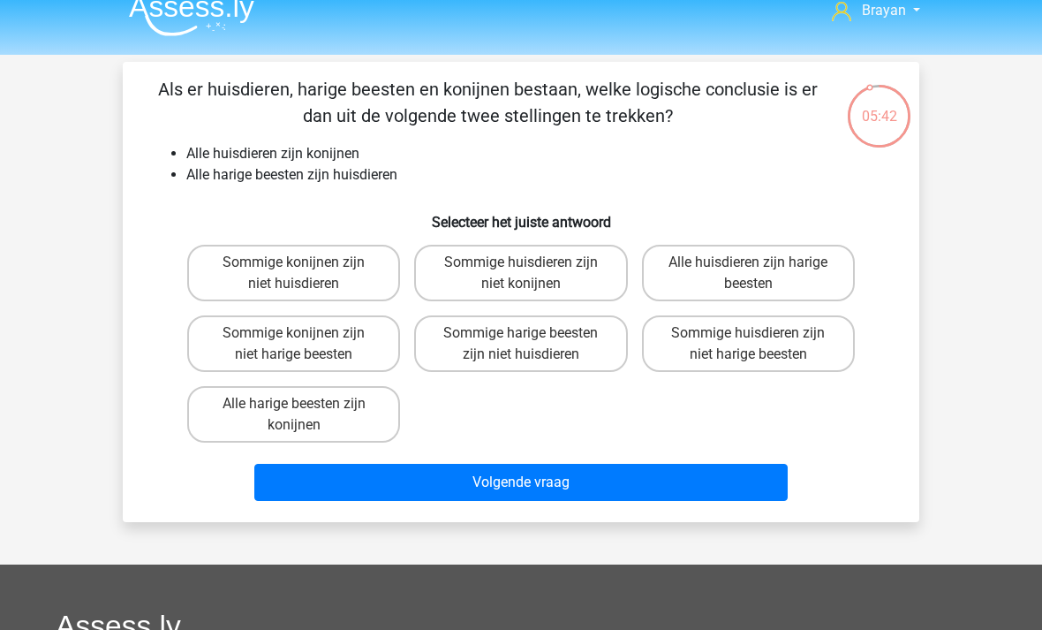
scroll to position [19, 0]
click at [219, 408] on label "Alle harige beesten zijn konijnen" at bounding box center [293, 414] width 213 height 57
click at [294, 408] on input "Alle harige beesten zijn konijnen" at bounding box center [299, 409] width 11 height 11
radio input "true"
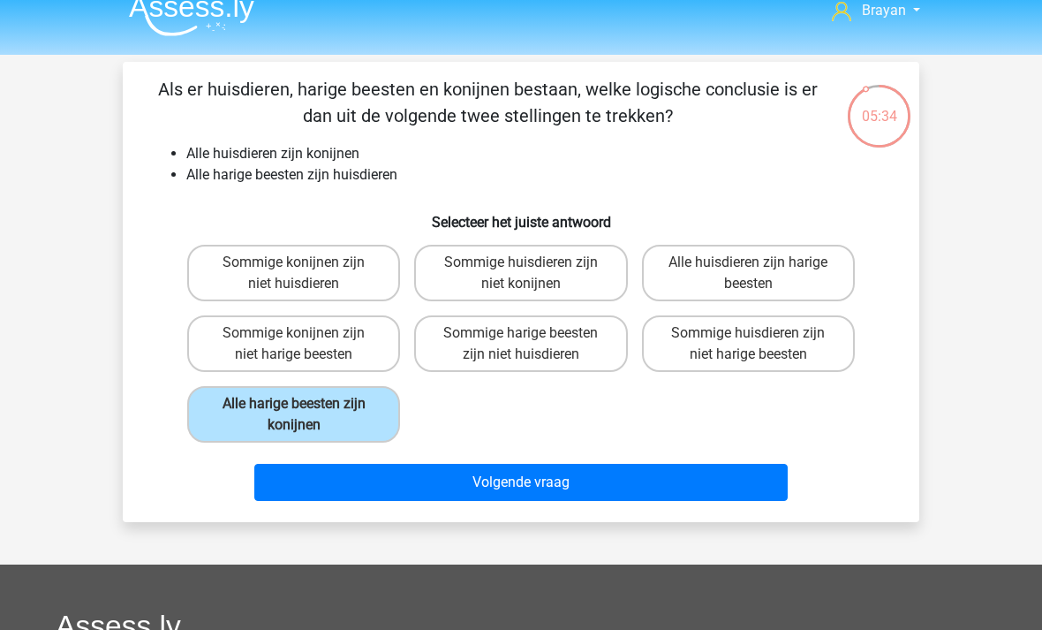
click at [732, 494] on button "Volgende vraag" at bounding box center [521, 482] width 534 height 37
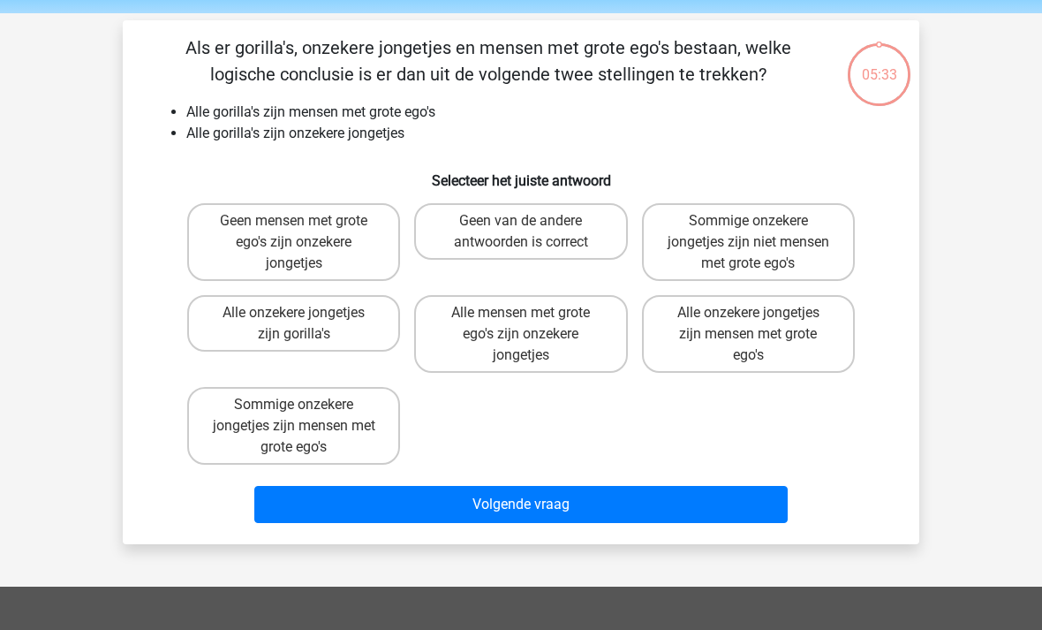
scroll to position [61, 0]
click at [225, 415] on label "Sommige onzekere jongetjes zijn mensen met grote ego's" at bounding box center [293, 426] width 213 height 78
click at [294, 415] on input "Sommige onzekere jongetjes zijn mensen met grote ego's" at bounding box center [299, 409] width 11 height 11
radio input "true"
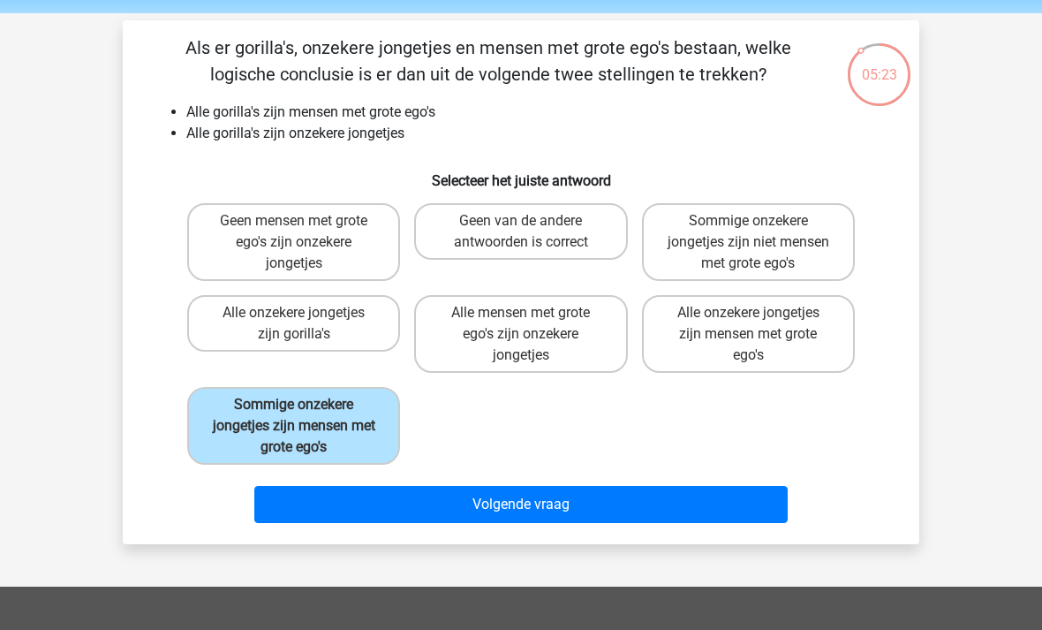
click at [733, 515] on button "Volgende vraag" at bounding box center [521, 504] width 534 height 37
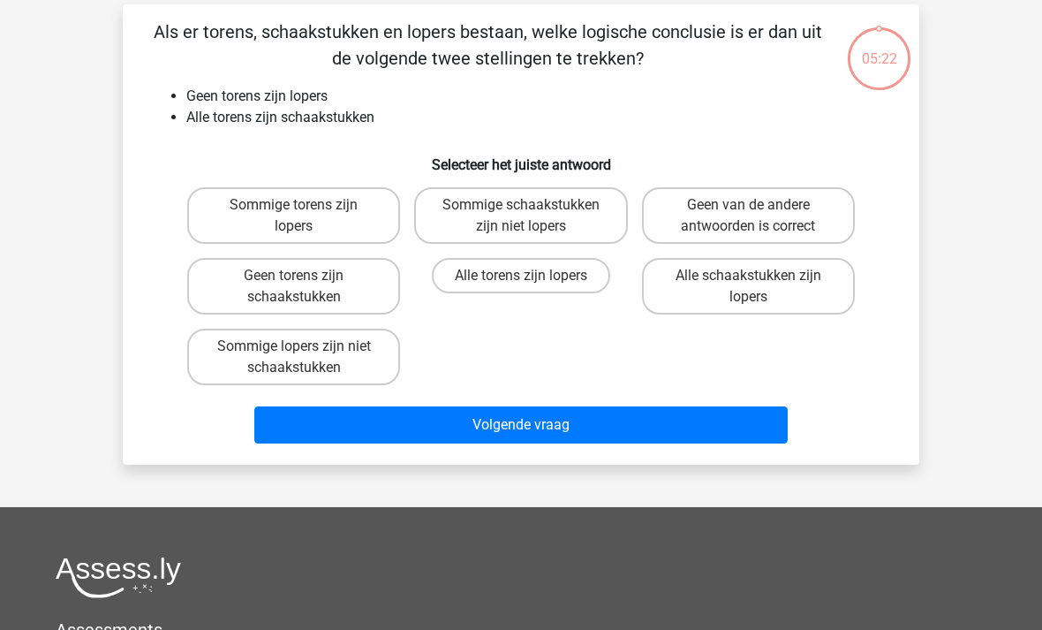
scroll to position [60, 0]
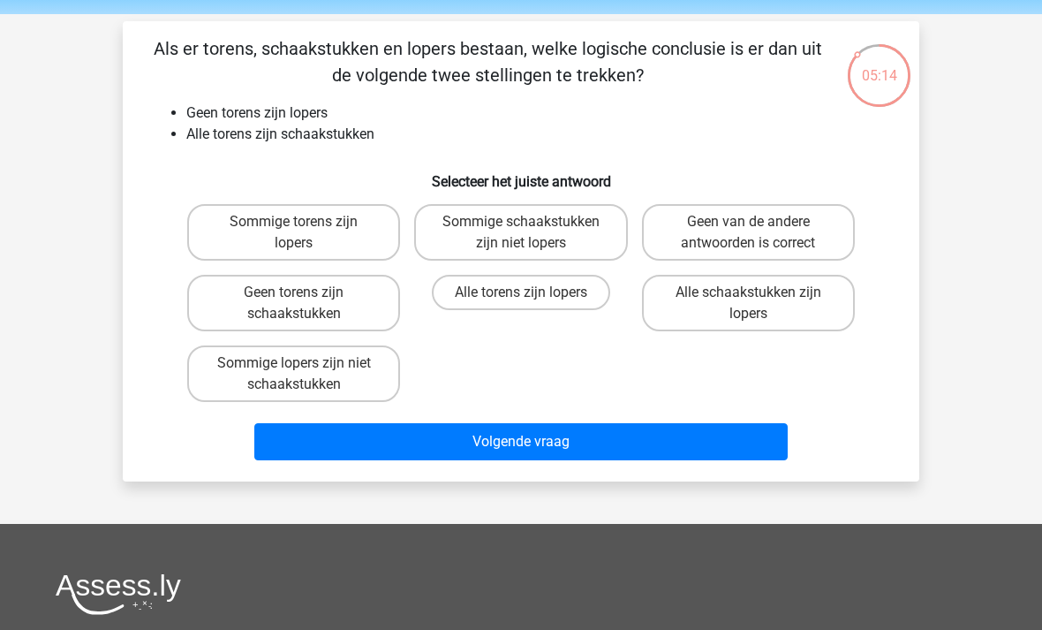
click at [470, 226] on label "Sommige schaakstukken zijn niet lopers" at bounding box center [520, 232] width 213 height 57
click at [521, 226] on input "Sommige schaakstukken zijn niet lopers" at bounding box center [526, 227] width 11 height 11
radio input "true"
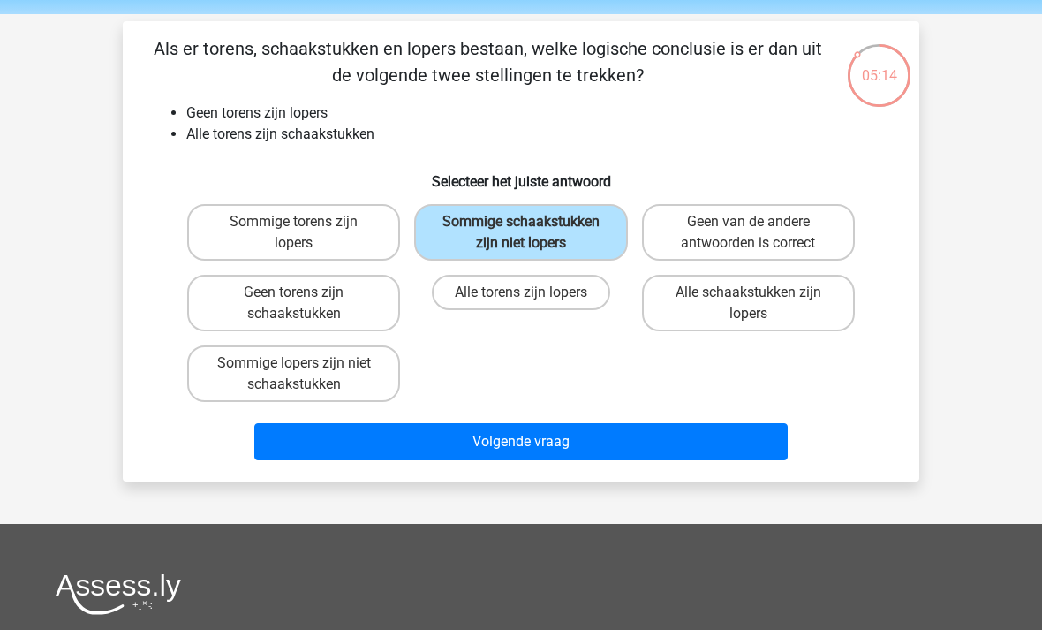
click at [763, 459] on button "Volgende vraag" at bounding box center [521, 441] width 534 height 37
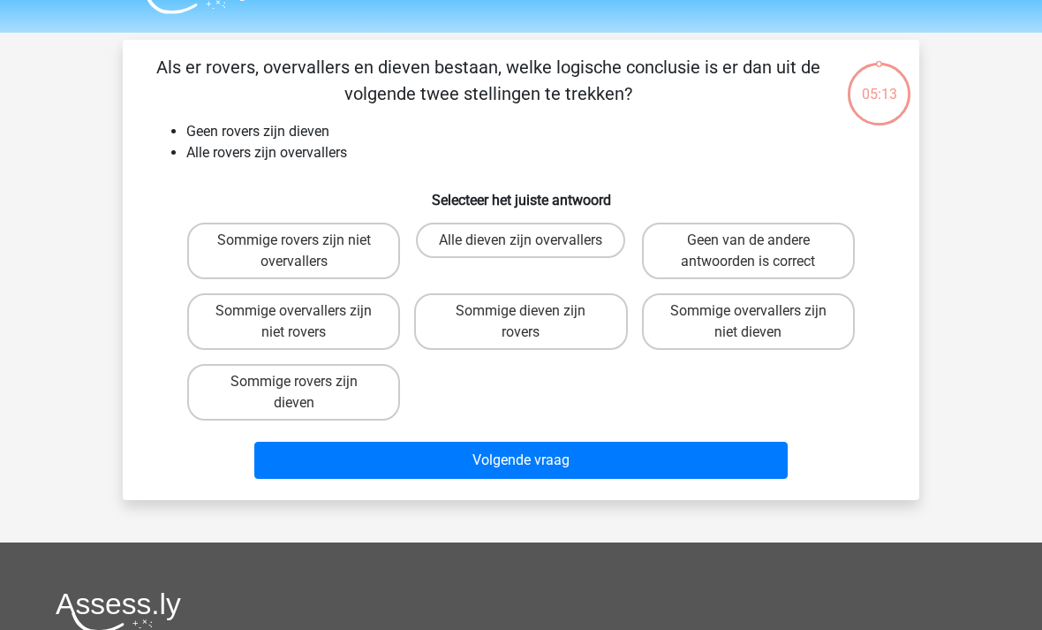
scroll to position [41, 0]
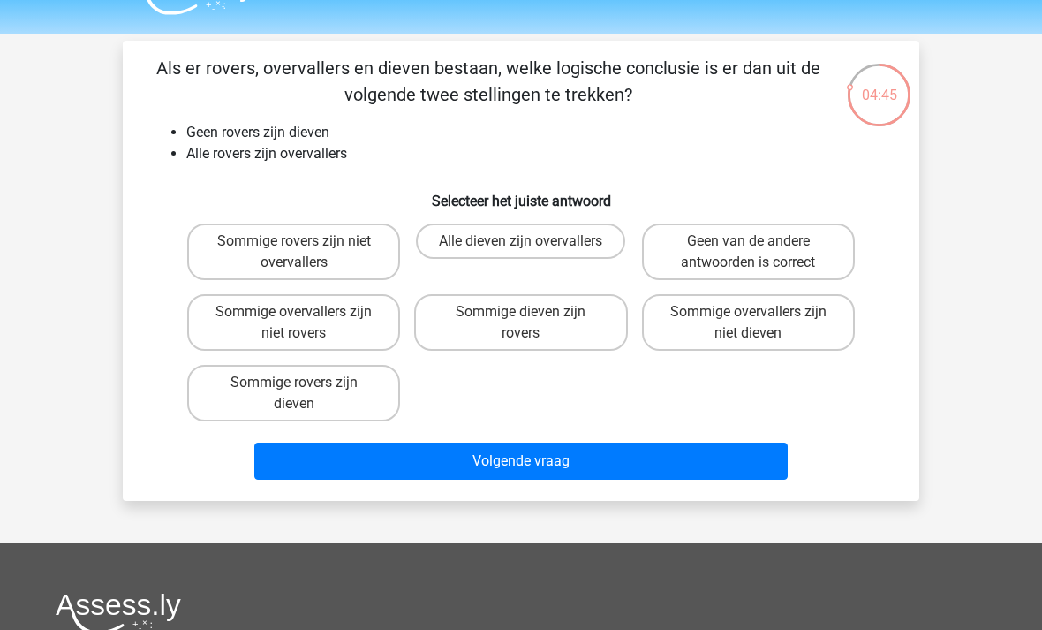
click at [825, 310] on label "Sommige overvallers zijn niet dieven" at bounding box center [748, 322] width 213 height 57
click at [760, 312] on input "Sommige overvallers zijn niet dieven" at bounding box center [753, 317] width 11 height 11
radio input "true"
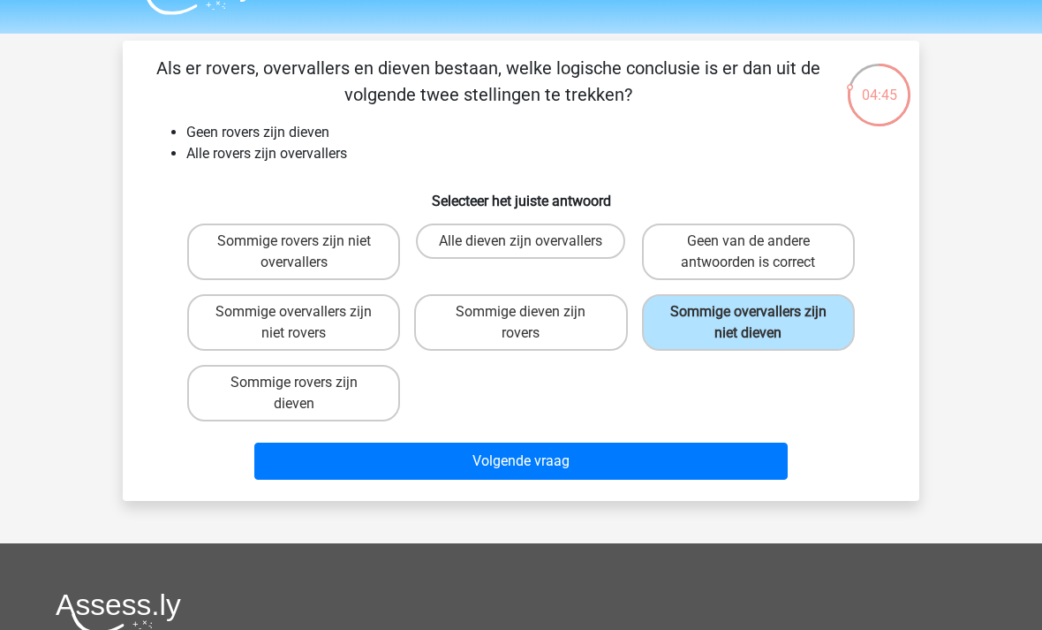
click at [745, 463] on button "Volgende vraag" at bounding box center [521, 460] width 534 height 37
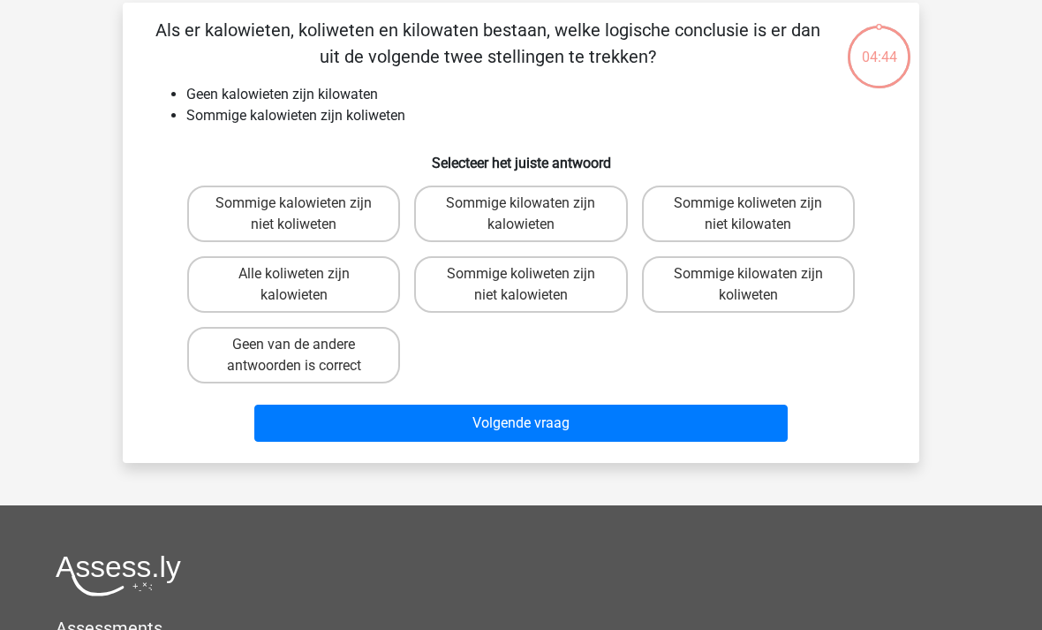
scroll to position [81, 0]
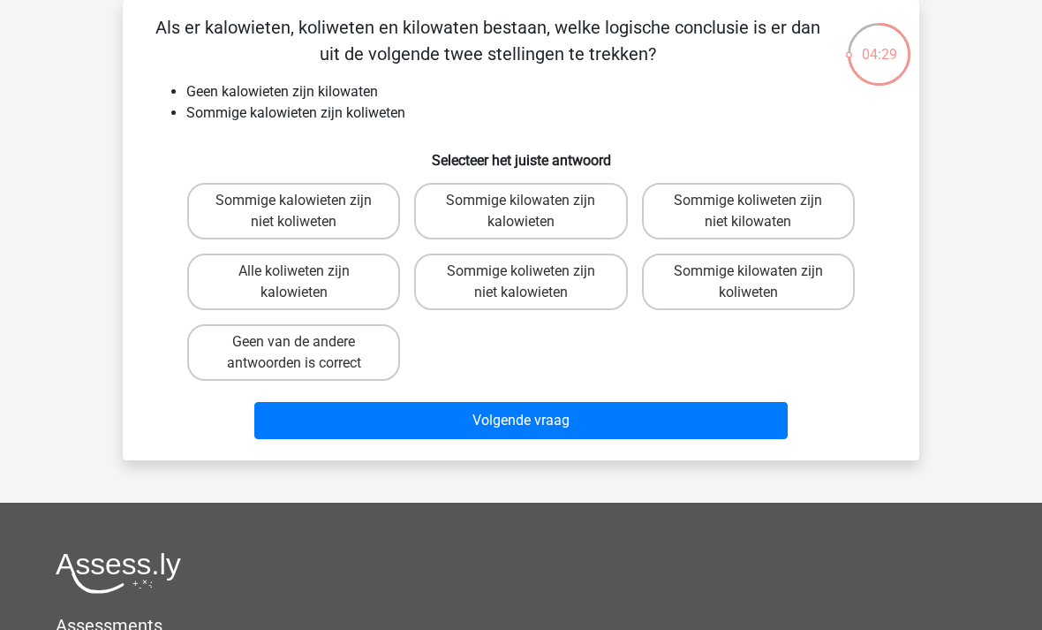
click at [828, 213] on label "Sommige koliweten zijn niet kilowaten" at bounding box center [748, 211] width 213 height 57
click at [760, 212] on input "Sommige koliweten zijn niet kilowaten" at bounding box center [753, 205] width 11 height 11
radio input "true"
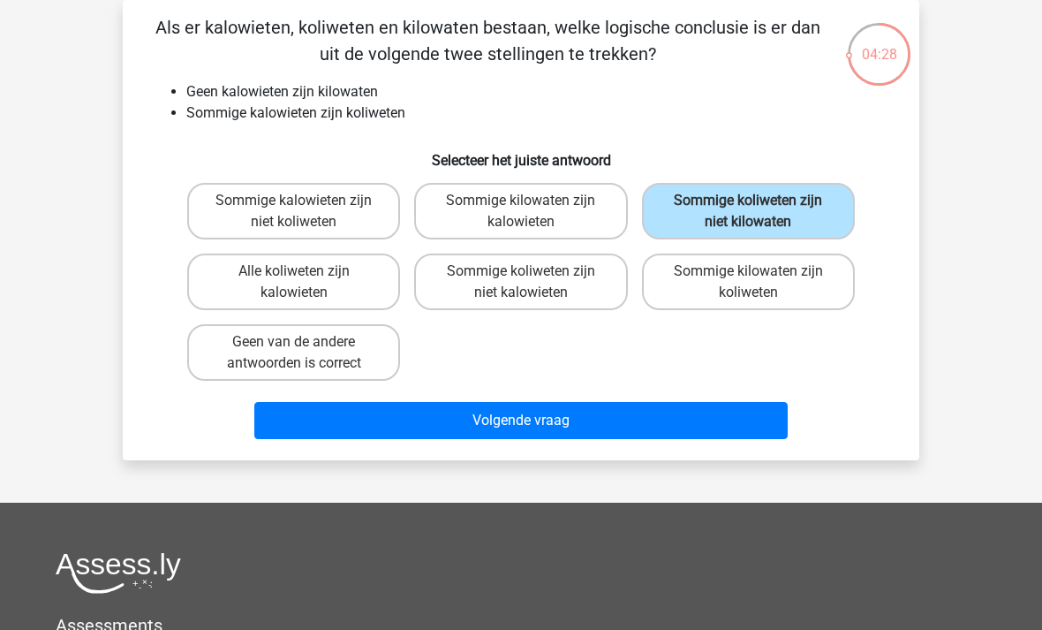
click at [760, 429] on button "Volgende vraag" at bounding box center [521, 420] width 534 height 37
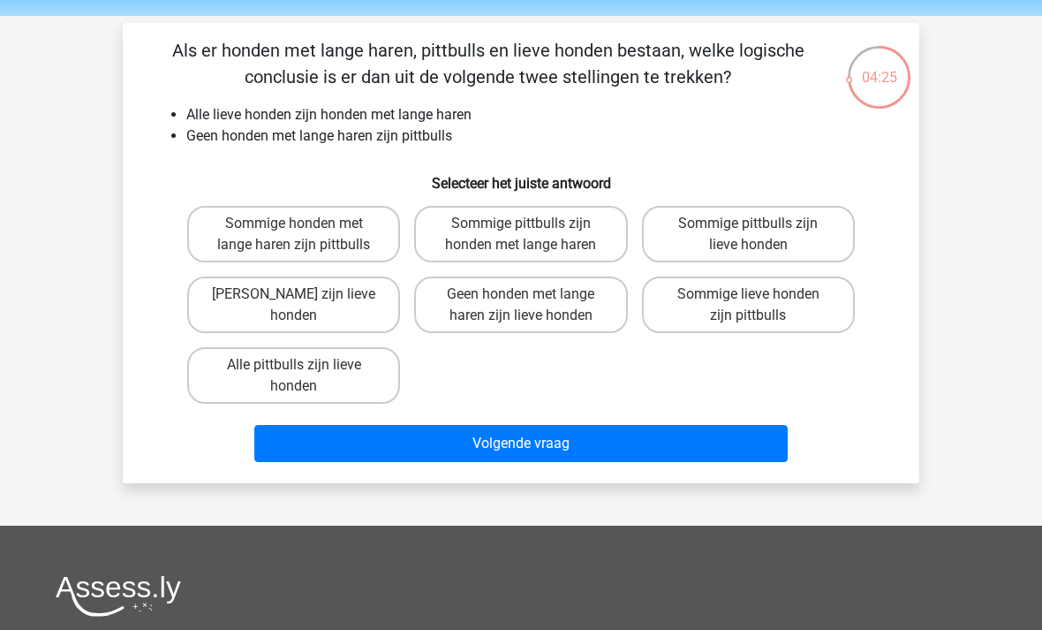
scroll to position [58, 0]
click at [227, 313] on label "Geen pittbulls zijn lieve honden" at bounding box center [293, 304] width 213 height 57
click at [294, 306] on input "Geen pittbulls zijn lieve honden" at bounding box center [299, 299] width 11 height 11
radio input "true"
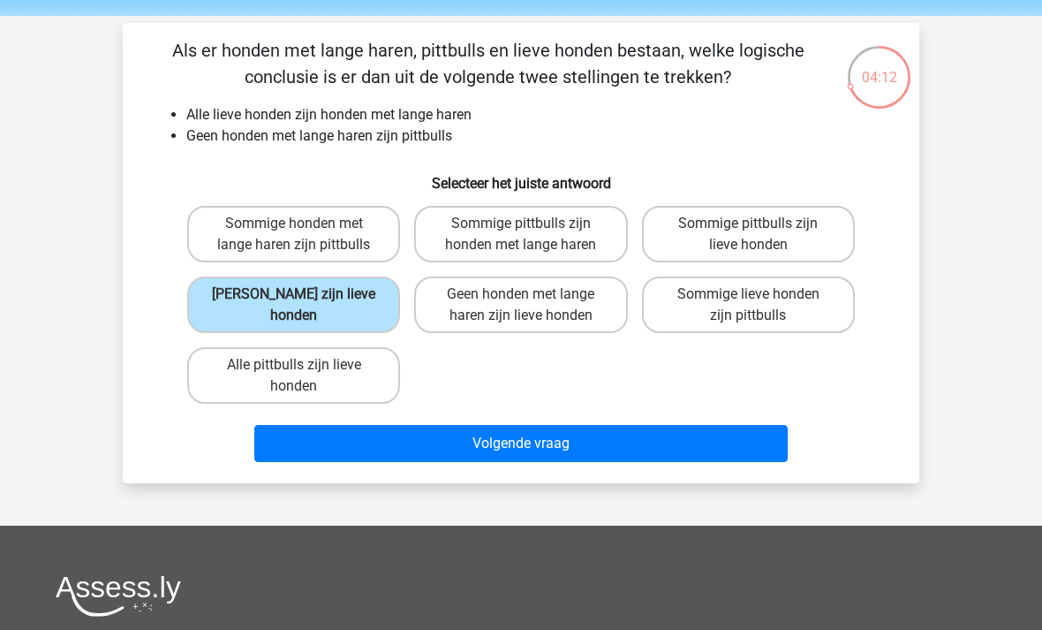
click at [747, 457] on button "Volgende vraag" at bounding box center [521, 443] width 534 height 37
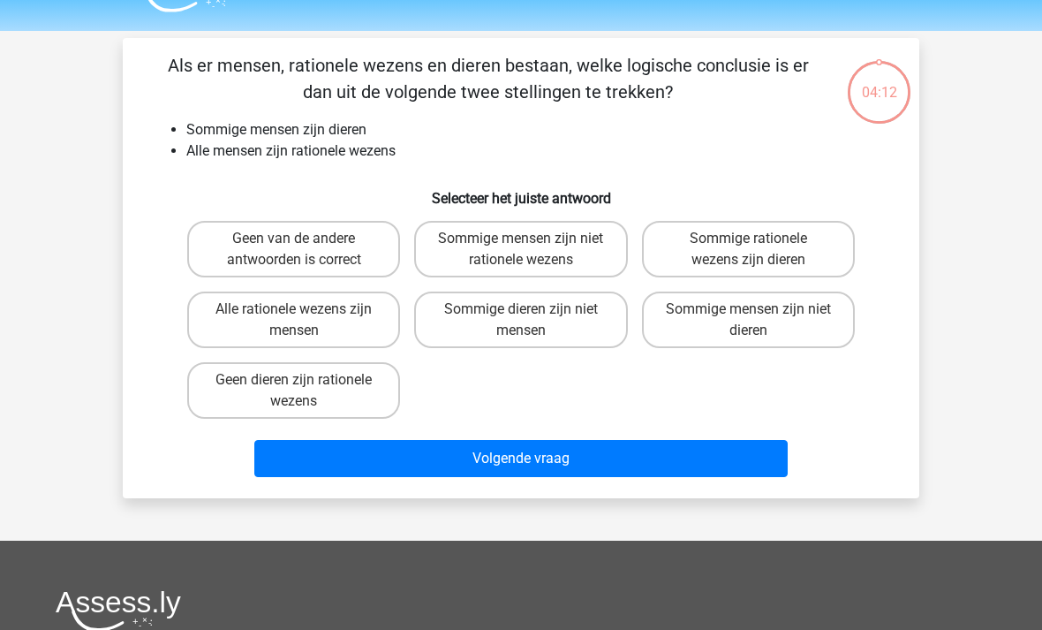
scroll to position [43, 0]
click at [814, 253] on label "Sommige rationele wezens zijn dieren" at bounding box center [748, 249] width 213 height 57
click at [760, 250] on input "Sommige rationele wezens zijn dieren" at bounding box center [753, 243] width 11 height 11
radio input "true"
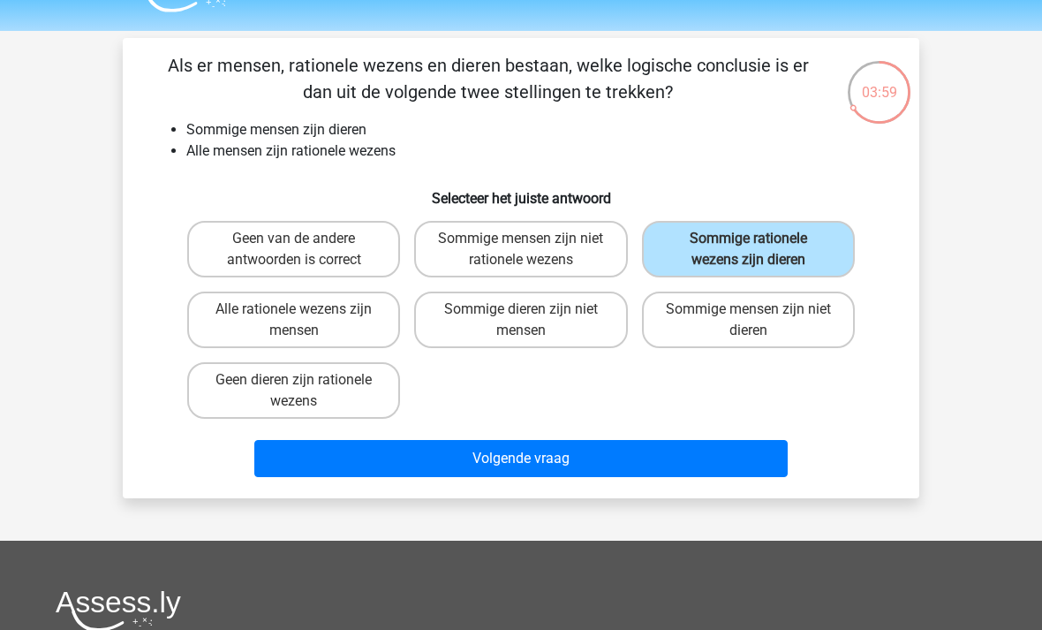
click at [773, 462] on button "Volgende vraag" at bounding box center [521, 458] width 534 height 37
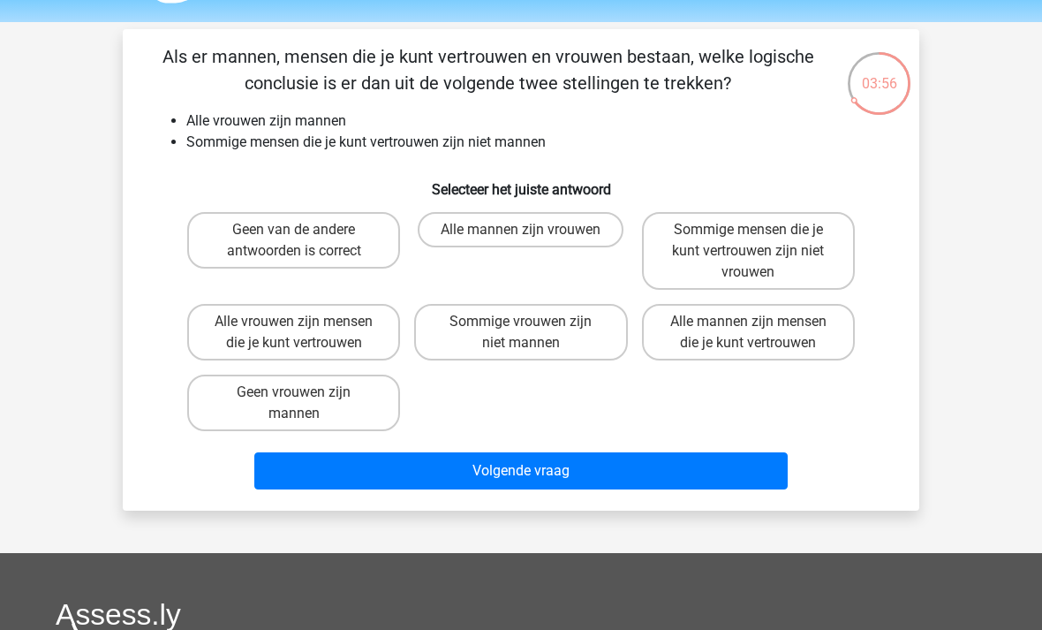
scroll to position [51, 0]
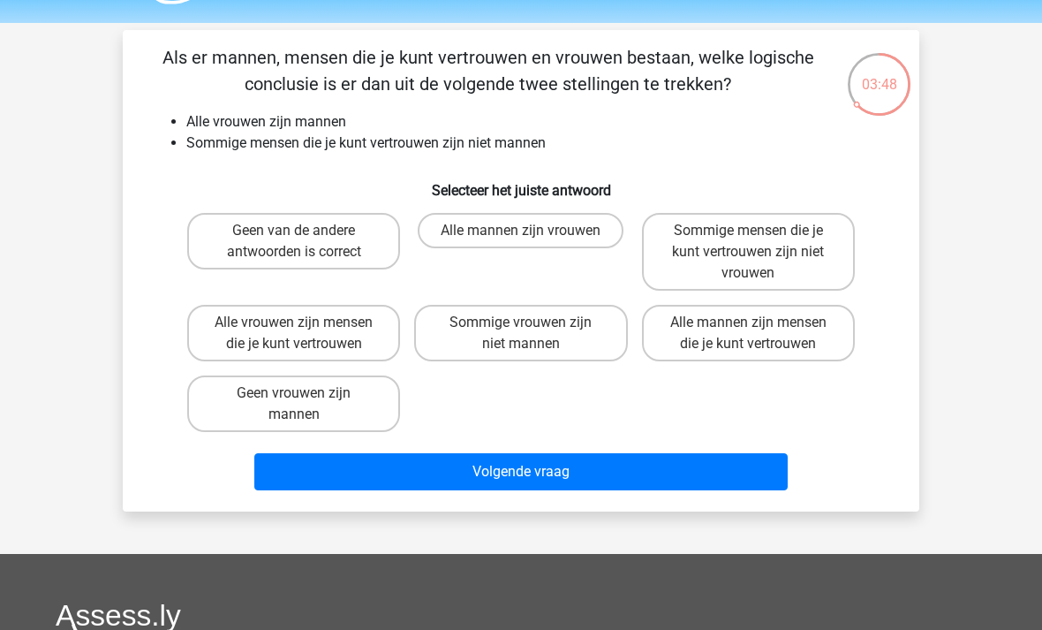
click at [825, 242] on label "Sommige mensen die je kunt vertrouwen zijn niet vrouwen" at bounding box center [748, 252] width 213 height 78
click at [760, 242] on input "Sommige mensen die je kunt vertrouwen zijn niet vrouwen" at bounding box center [753, 236] width 11 height 11
radio input "true"
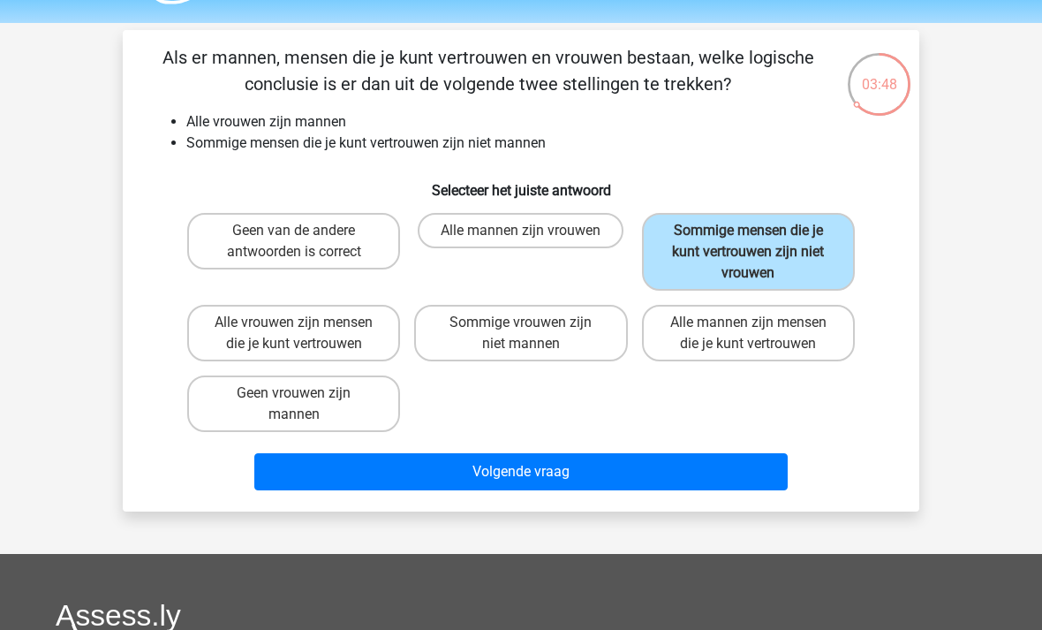
click at [763, 472] on button "Volgende vraag" at bounding box center [521, 471] width 534 height 37
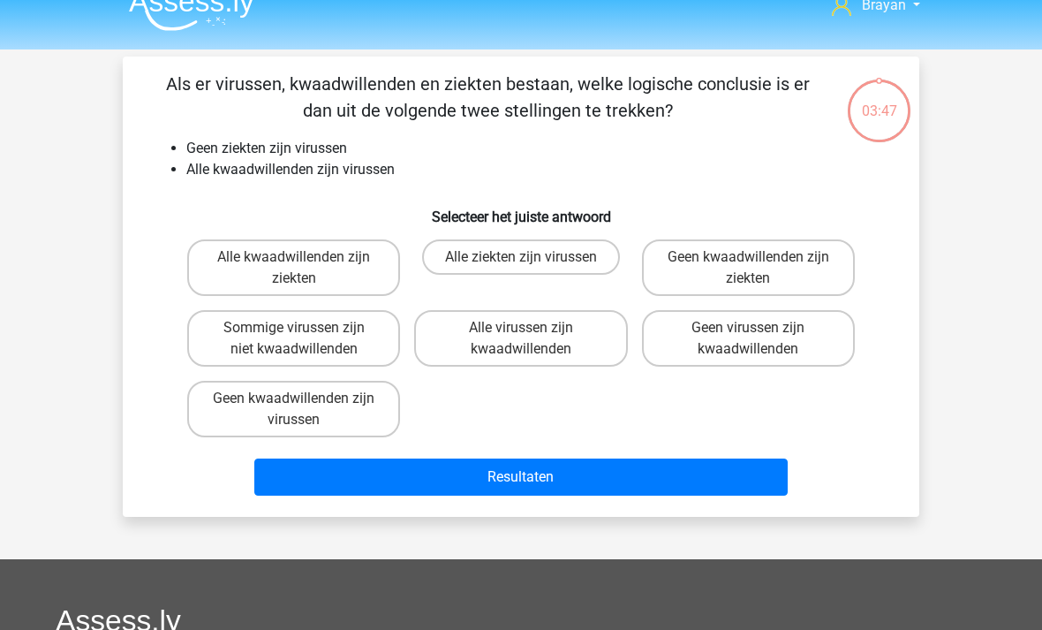
scroll to position [25, 0]
click at [823, 263] on label "Geen kwaadwillenden zijn ziekten" at bounding box center [748, 267] width 213 height 57
click at [760, 263] on input "Geen kwaadwillenden zijn ziekten" at bounding box center [753, 262] width 11 height 11
radio input "true"
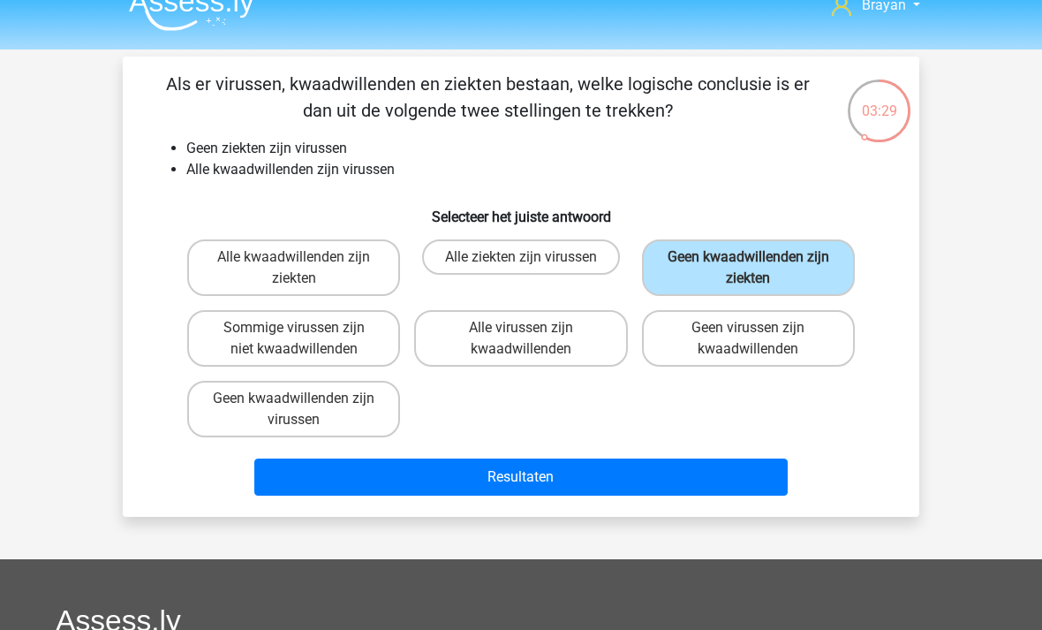
click at [763, 483] on button "Resultaten" at bounding box center [521, 476] width 534 height 37
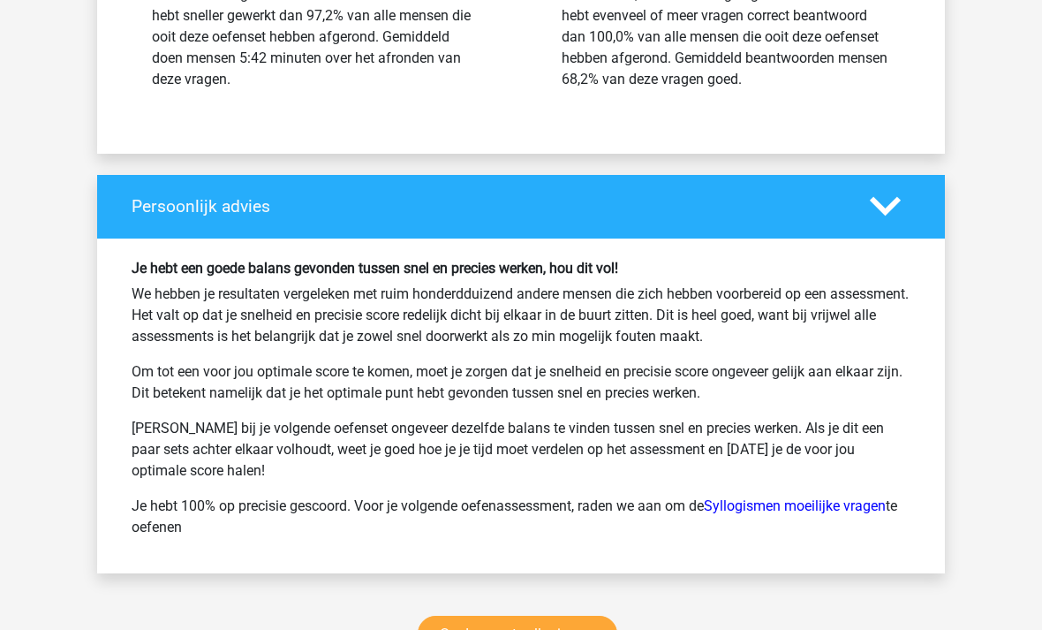
scroll to position [2355, 0]
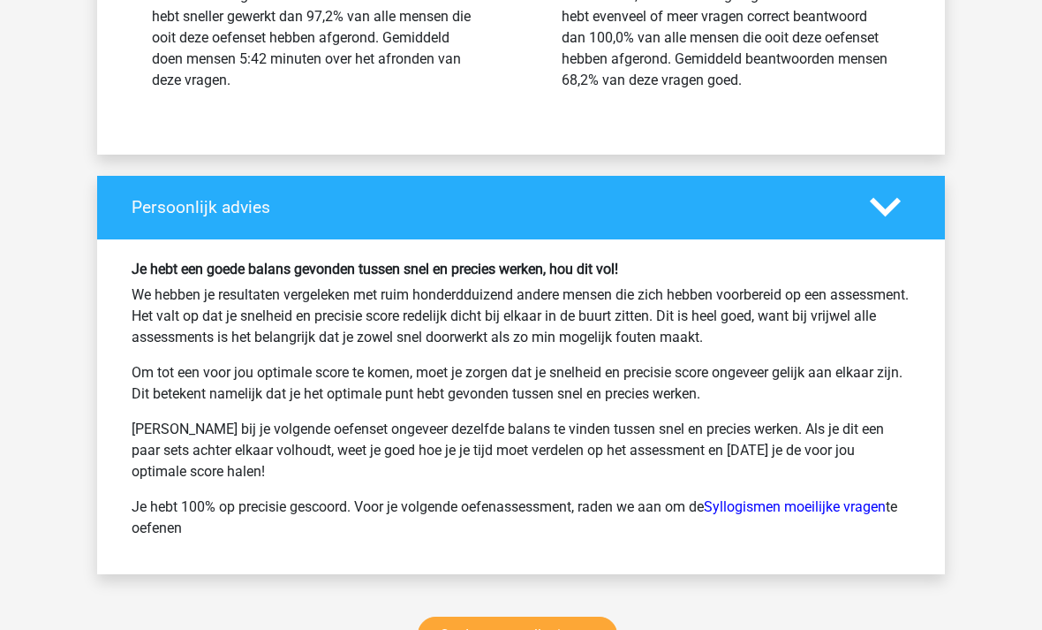
click at [867, 507] on link "Syllogismen moeilijke vragen" at bounding box center [795, 507] width 182 height 17
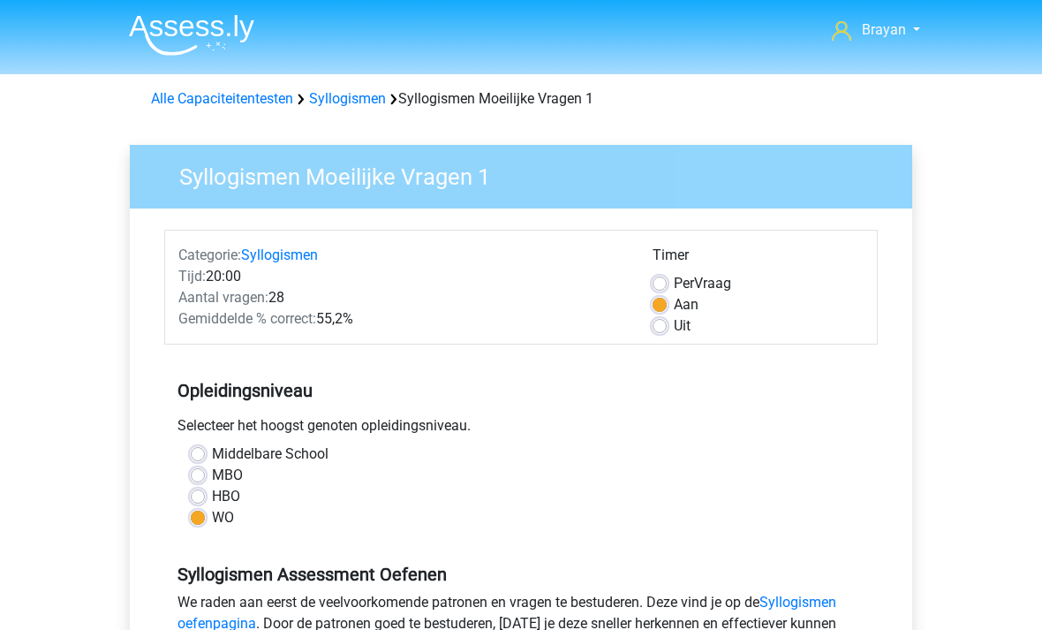
click at [154, 23] on img at bounding box center [191, 35] width 125 height 42
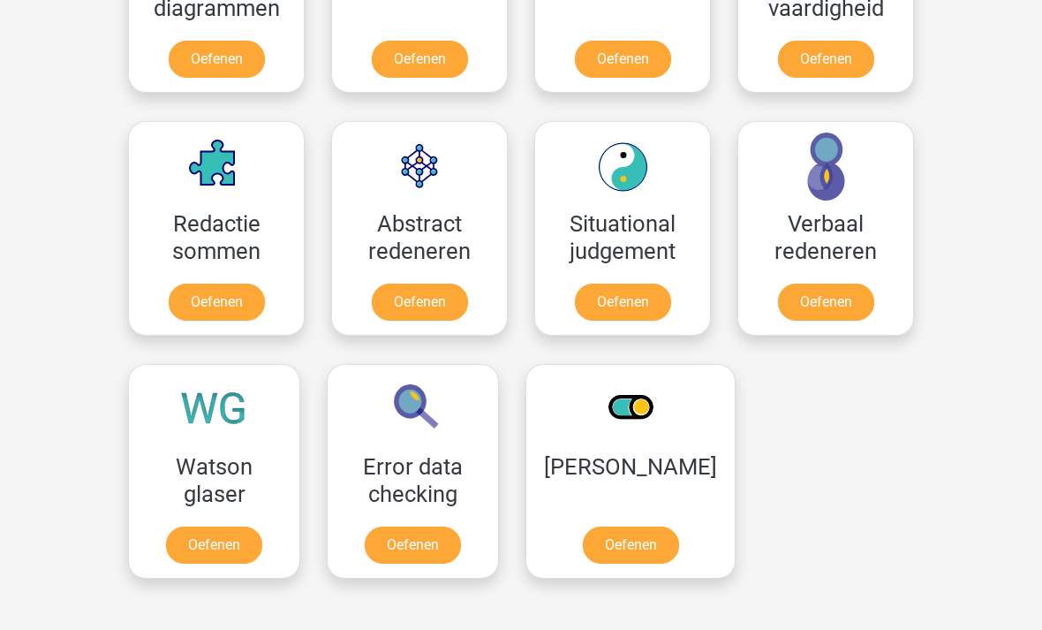
scroll to position [1058, 0]
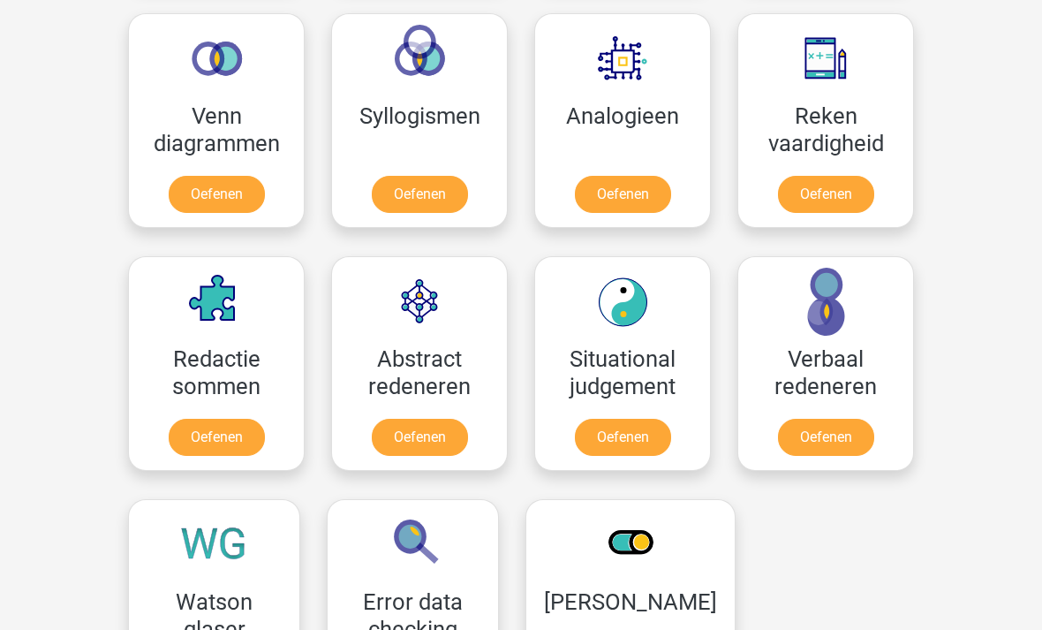
click at [375, 176] on link "Oefenen" at bounding box center [420, 194] width 96 height 37
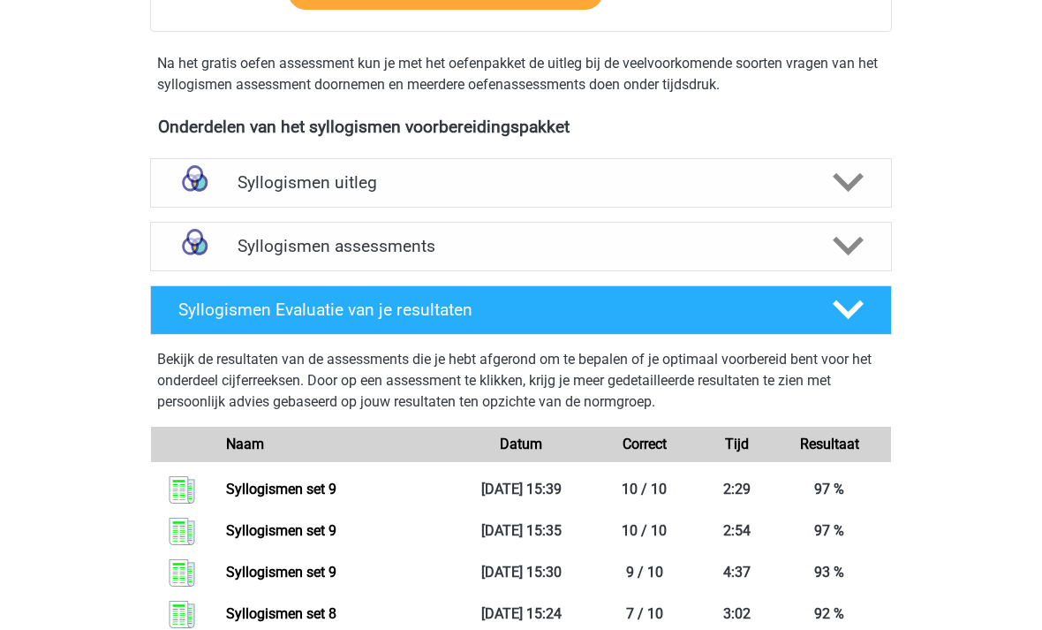
scroll to position [507, 0]
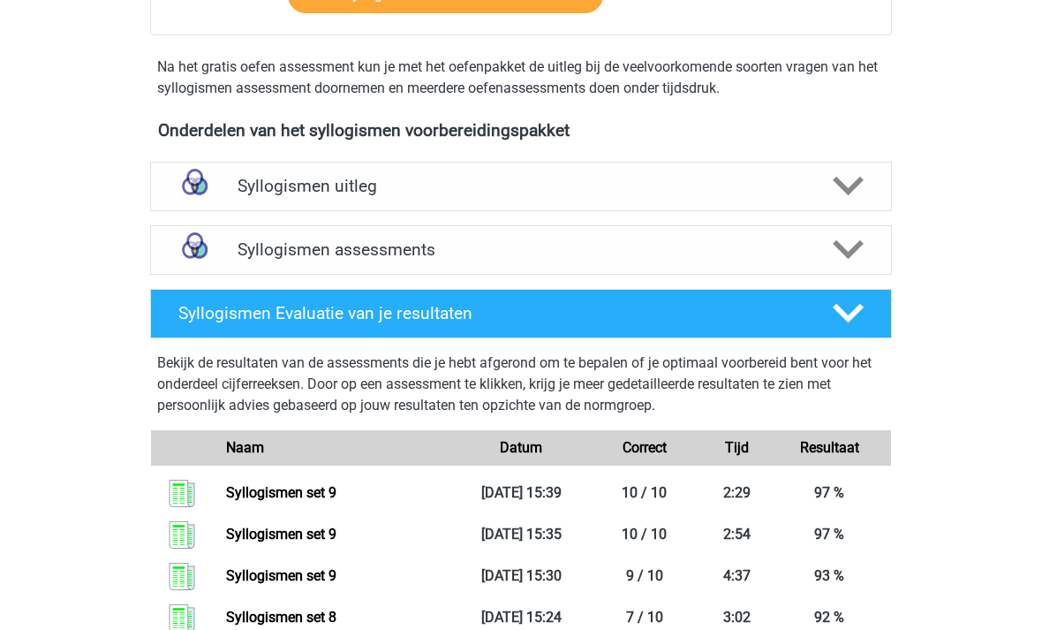
click at [215, 254] on img at bounding box center [194, 249] width 45 height 45
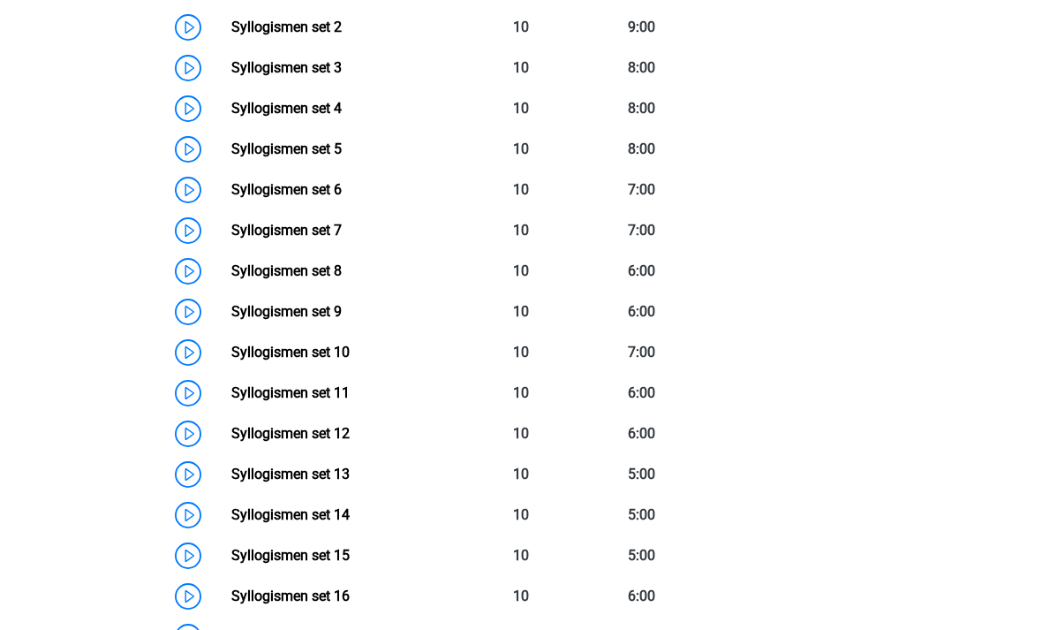
scroll to position [954, 0]
